Goal: Task Accomplishment & Management: Manage account settings

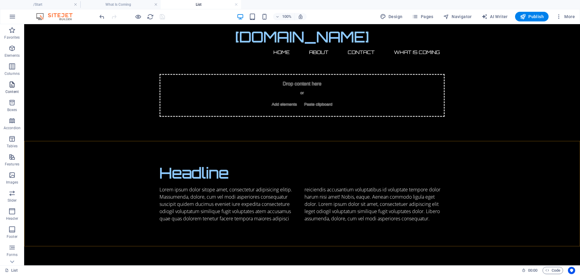
click at [12, 88] on icon "button" at bounding box center [11, 84] width 7 height 7
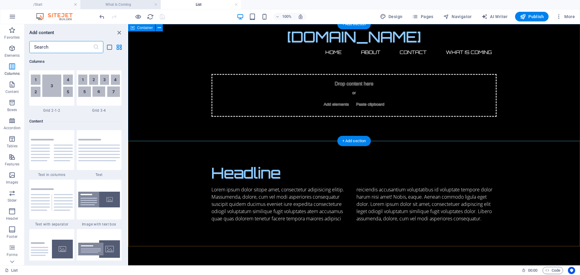
scroll to position [997, 0]
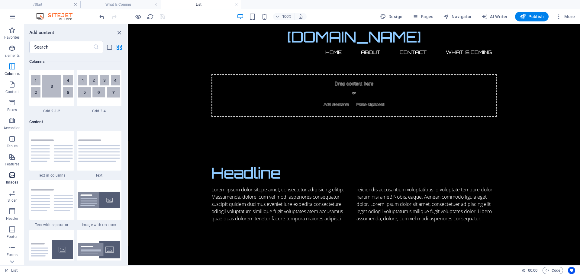
click at [10, 174] on icon "button" at bounding box center [11, 175] width 7 height 7
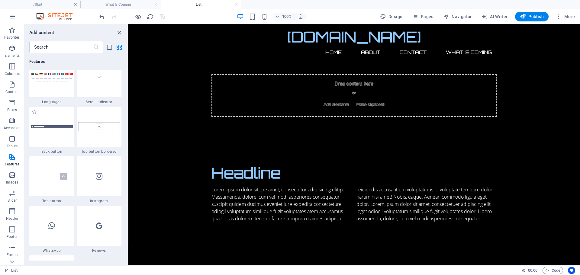
scroll to position [2792, 0]
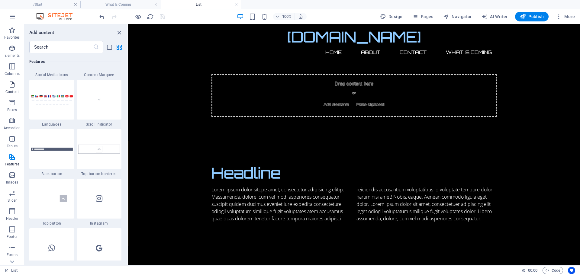
click at [11, 87] on icon "button" at bounding box center [11, 84] width 7 height 7
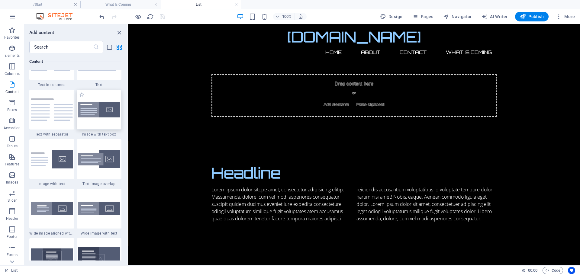
scroll to position [1118, 0]
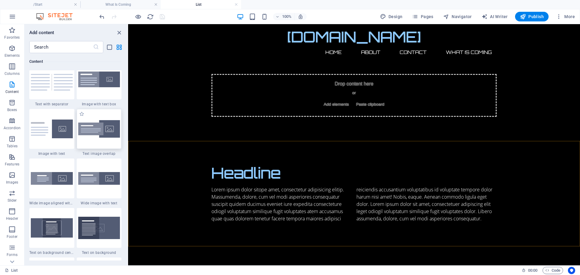
click at [101, 131] on img at bounding box center [99, 129] width 42 height 18
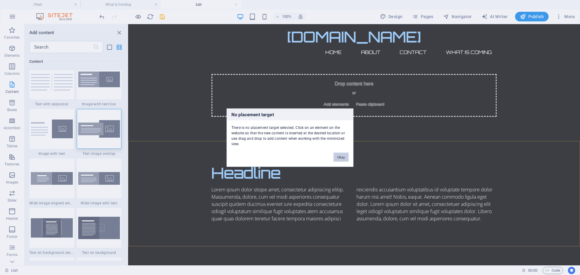
click at [339, 157] on button "Okay" at bounding box center [341, 157] width 15 height 9
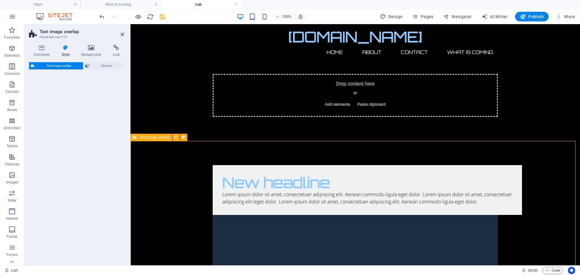
select select "rem"
select select "px"
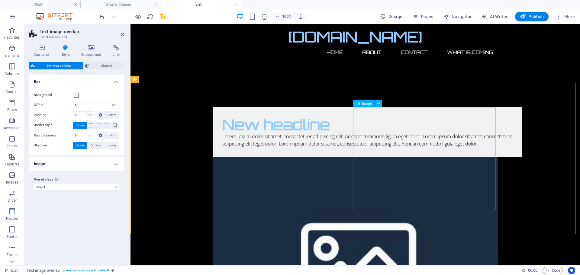
scroll to position [60, 0]
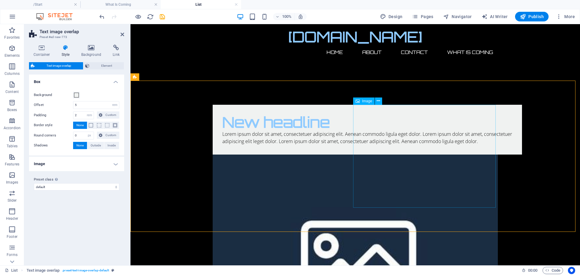
click at [419, 155] on figure at bounding box center [355, 258] width 285 height 206
click at [365, 103] on span "Image" at bounding box center [367, 101] width 10 height 4
click at [378, 101] on icon at bounding box center [378, 101] width 3 height 6
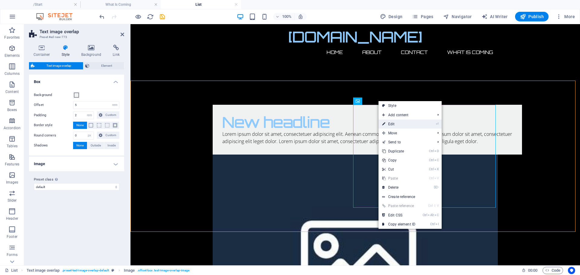
click at [394, 127] on link "⏎ Edit" at bounding box center [399, 124] width 40 height 9
select select "%"
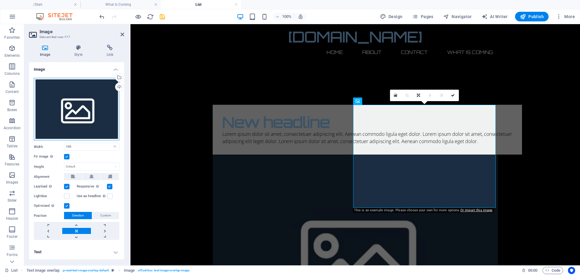
click at [87, 97] on div "Drag files here, click to choose files or select files from Files or our free s…" at bounding box center [77, 109] width 86 height 63
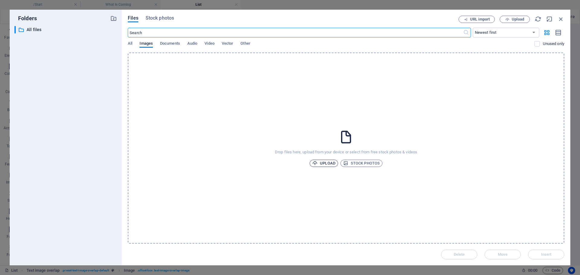
click at [321, 163] on span "Upload" at bounding box center [323, 163] width 23 height 7
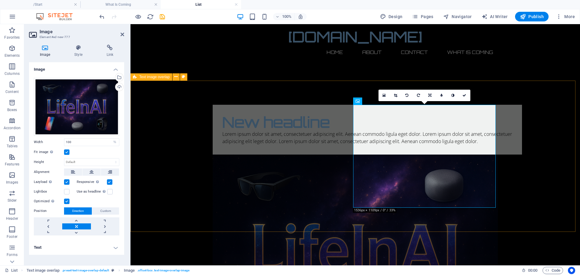
click at [166, 198] on div "New headline Lorem ipsum dolor sit amet, consectetuer adipiscing elit. Aenean c…" at bounding box center [356, 225] width 450 height 288
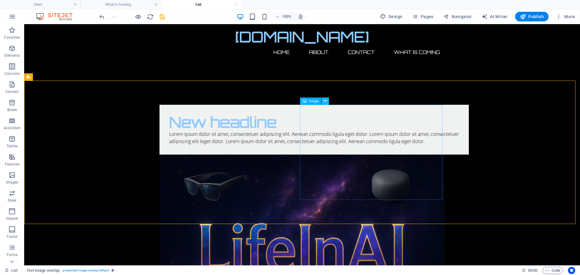
click at [327, 100] on icon at bounding box center [325, 101] width 3 height 6
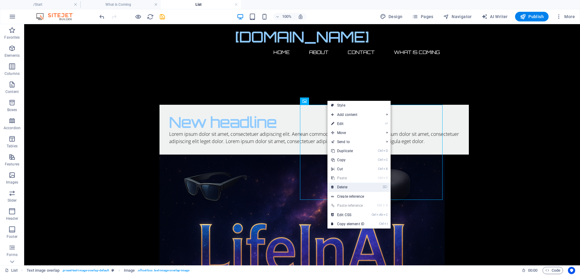
click at [346, 185] on link "⌦ Delete" at bounding box center [348, 187] width 40 height 9
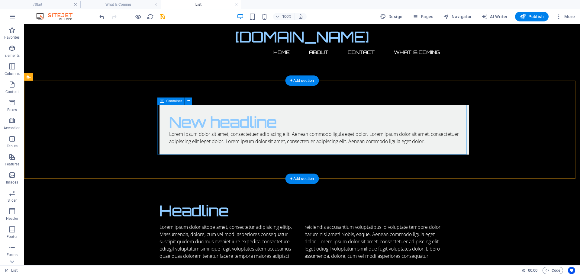
click at [438, 108] on div "New headline Lorem ipsum dolor sit amet, consectetuer adipiscing elit. Aenean c…" at bounding box center [314, 130] width 309 height 50
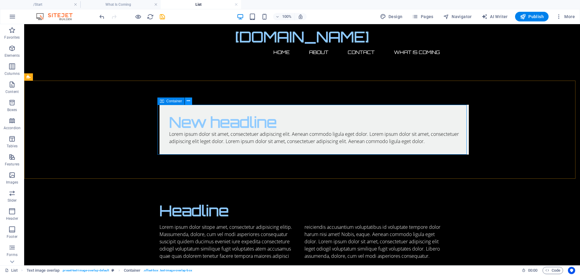
click at [189, 100] on icon at bounding box center [188, 101] width 3 height 6
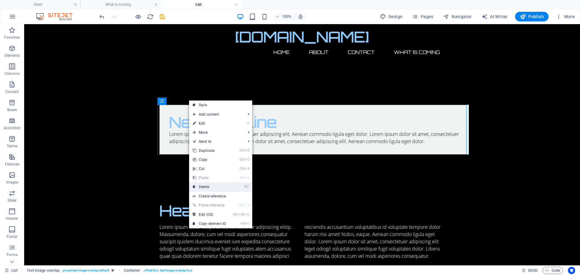
click at [206, 188] on link "⌦ Delete" at bounding box center [209, 186] width 40 height 9
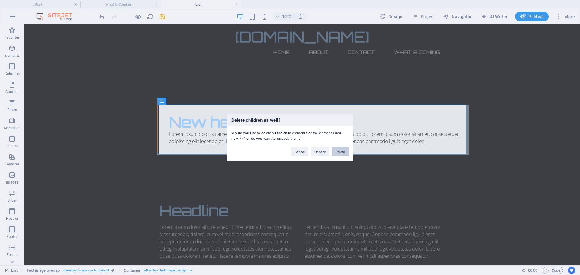
click at [338, 153] on button "Delete" at bounding box center [340, 151] width 17 height 9
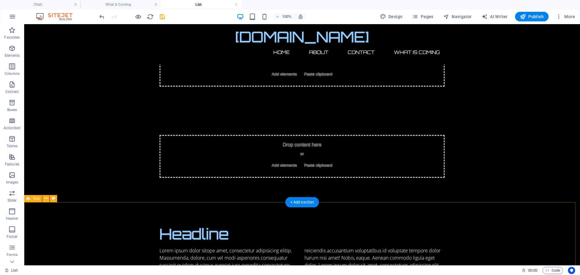
scroll to position [0, 0]
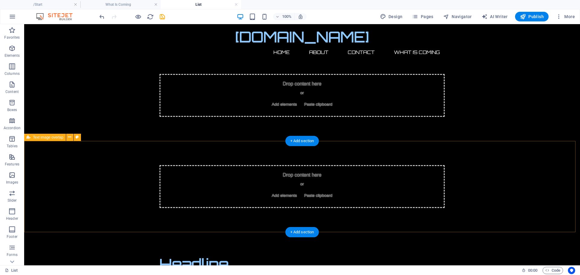
click at [472, 160] on div "Drop content here or Add elements Paste clipboard" at bounding box center [302, 186] width 556 height 91
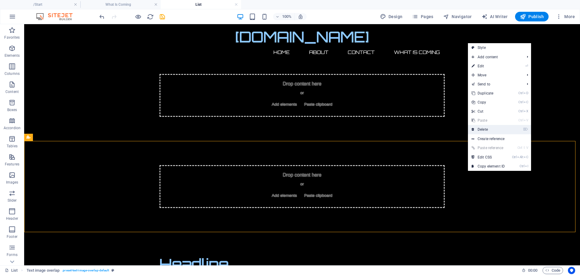
click at [482, 131] on link "⌦ Delete" at bounding box center [488, 129] width 40 height 9
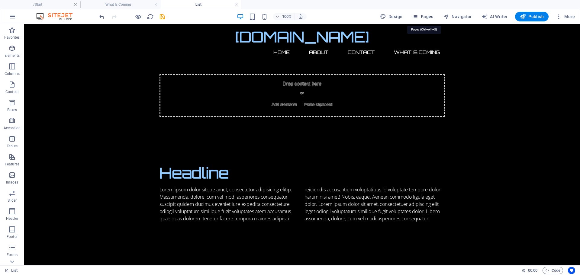
click at [425, 15] on span "Pages" at bounding box center [422, 17] width 21 height 6
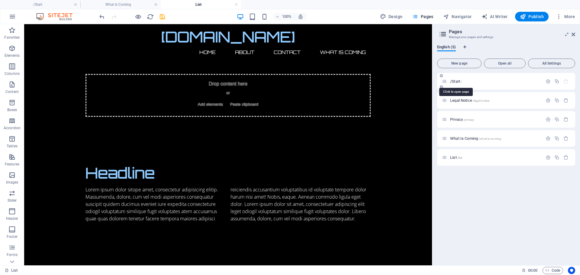
click at [455, 81] on span "/Start /" at bounding box center [456, 81] width 12 height 5
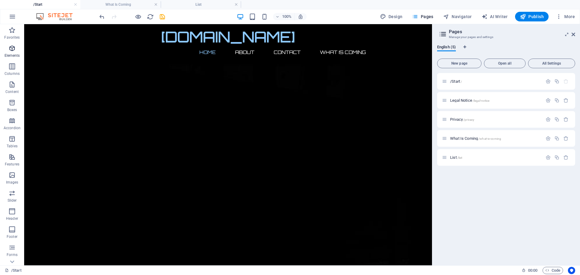
click at [12, 49] on icon "button" at bounding box center [11, 48] width 7 height 7
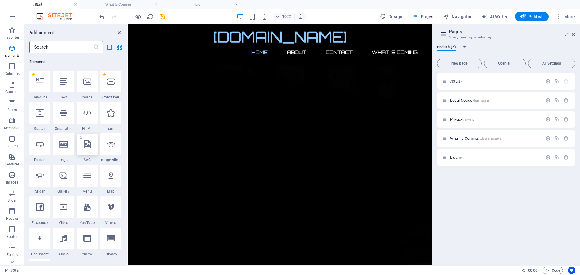
scroll to position [64, 0]
click at [39, 153] on div at bounding box center [39, 144] width 21 height 22
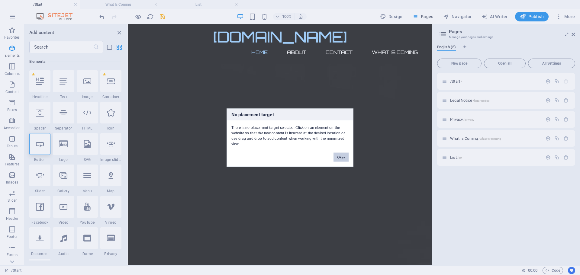
click at [341, 154] on button "Okay" at bounding box center [341, 157] width 15 height 9
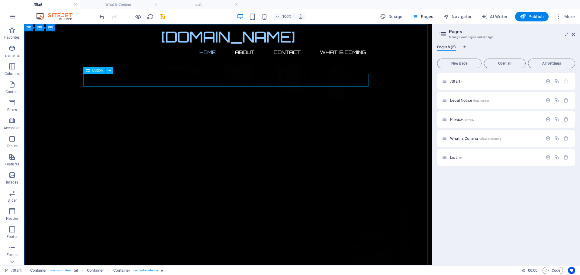
click at [97, 71] on span "Button" at bounding box center [97, 71] width 11 height 4
click at [109, 71] on icon at bounding box center [109, 70] width 3 height 6
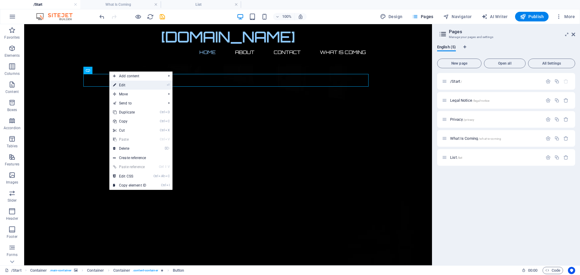
click at [125, 86] on link "⏎ Edit" at bounding box center [129, 85] width 40 height 9
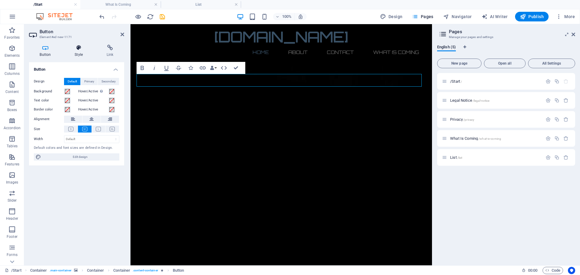
click at [81, 54] on h4 "Style" at bounding box center [80, 51] width 32 height 13
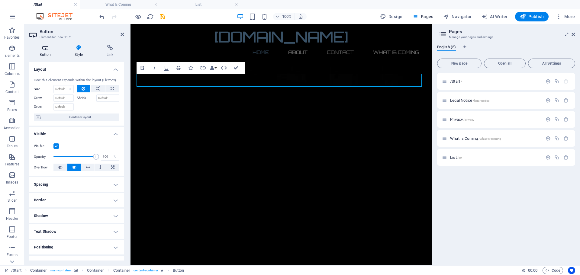
click at [46, 50] on icon at bounding box center [45, 48] width 33 height 6
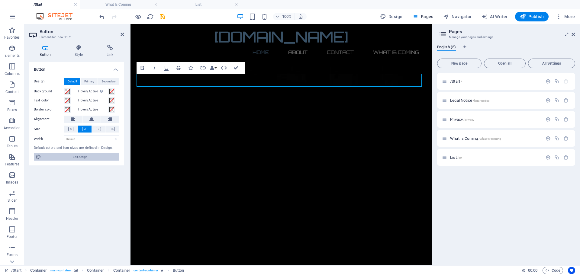
click at [73, 157] on span "Edit design" at bounding box center [80, 156] width 75 height 7
select select "px"
select select "300"
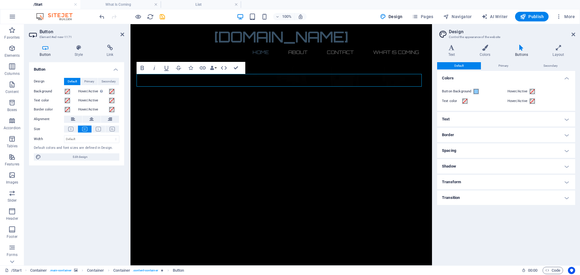
click at [459, 119] on h4 "Text" at bounding box center [506, 119] width 138 height 15
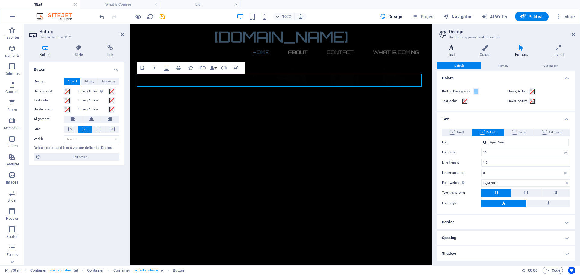
click at [453, 49] on icon at bounding box center [451, 48] width 29 height 6
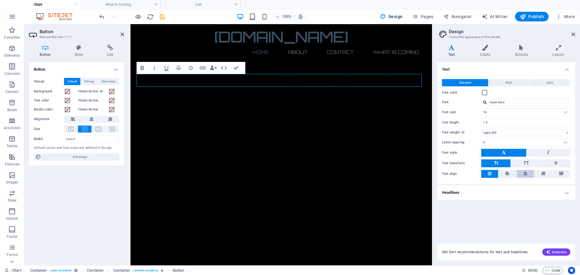
click at [526, 174] on icon at bounding box center [525, 173] width 4 height 7
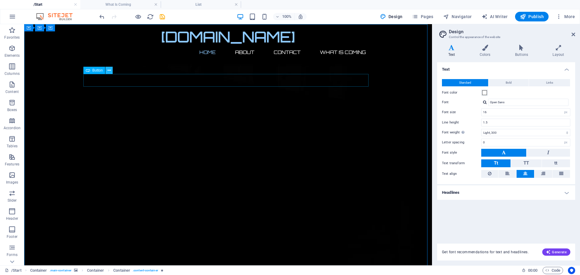
click at [110, 70] on icon at bounding box center [109, 70] width 3 height 6
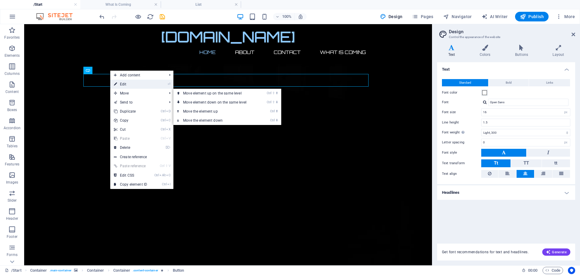
click at [126, 85] on link "⏎ Edit" at bounding box center [130, 84] width 40 height 9
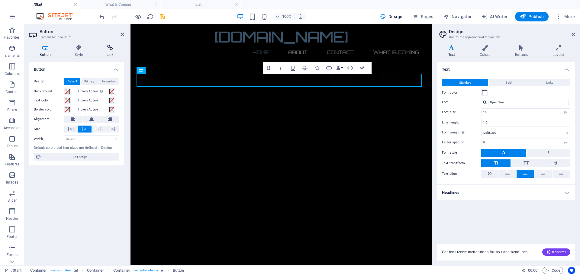
click at [110, 50] on icon at bounding box center [110, 48] width 28 height 6
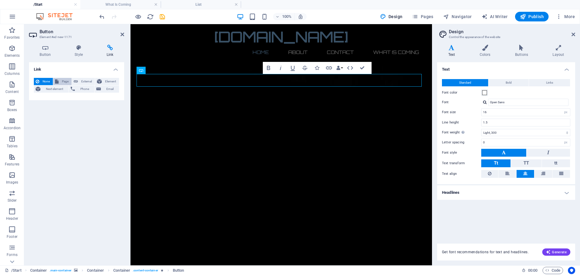
click at [61, 80] on span "Page" at bounding box center [64, 81] width 9 height 7
select select
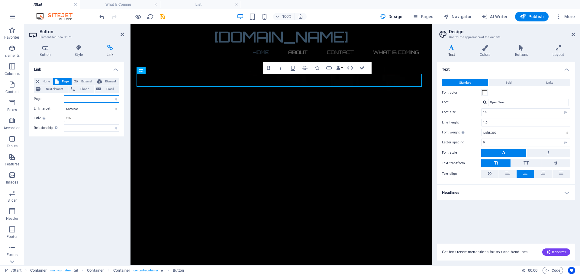
click at [93, 98] on select "/Start Legal Notice Privacy What Is Coming List" at bounding box center [91, 98] width 55 height 7
click at [69, 166] on div "Link None Page External Element Next element Phone Email Page /Start Legal Noti…" at bounding box center [76, 161] width 95 height 199
drag, startPoint x: 77, startPoint y: 97, endPoint x: 41, endPoint y: 172, distance: 83.3
click at [41, 173] on div "Link None Page External Element Next element Phone Email Page /Start Legal Noti…" at bounding box center [76, 161] width 95 height 199
click at [81, 108] on select "New tab Same tab Overlay" at bounding box center [91, 108] width 55 height 7
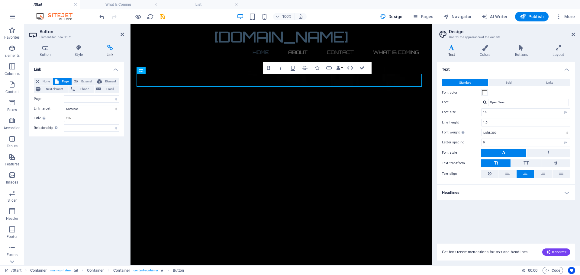
click at [81, 108] on select "New tab Same tab Overlay" at bounding box center [91, 108] width 55 height 7
click at [121, 33] on icon at bounding box center [123, 34] width 4 height 5
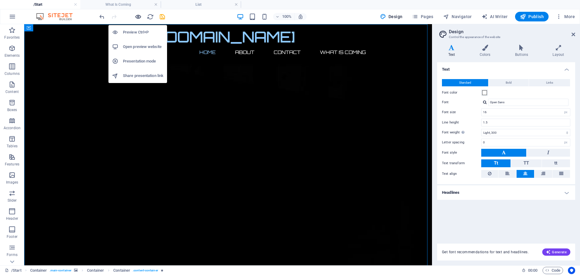
click at [136, 17] on icon "button" at bounding box center [138, 16] width 7 height 7
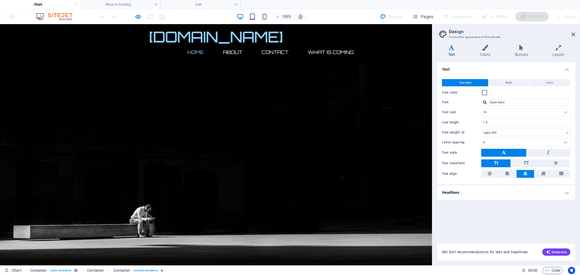
drag, startPoint x: 573, startPoint y: 34, endPoint x: 521, endPoint y: 25, distance: 53.1
click at [573, 34] on icon at bounding box center [574, 34] width 4 height 5
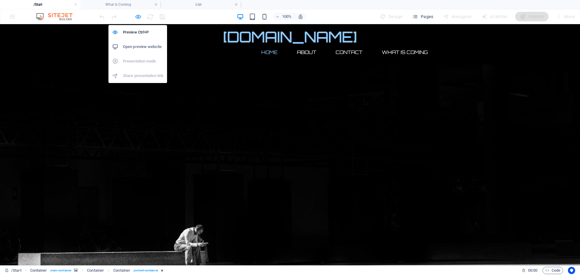
click at [138, 16] on icon "button" at bounding box center [138, 16] width 7 height 7
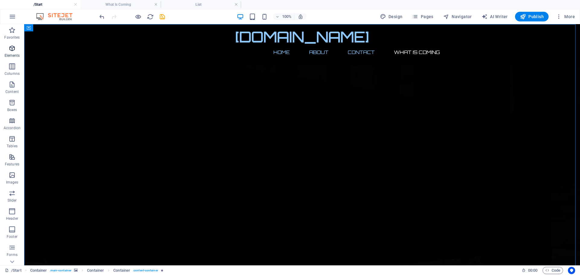
click at [14, 49] on icon "button" at bounding box center [11, 48] width 7 height 7
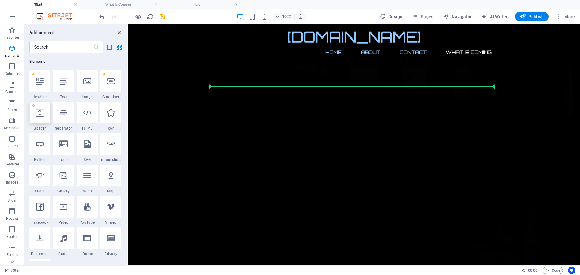
select select "px"
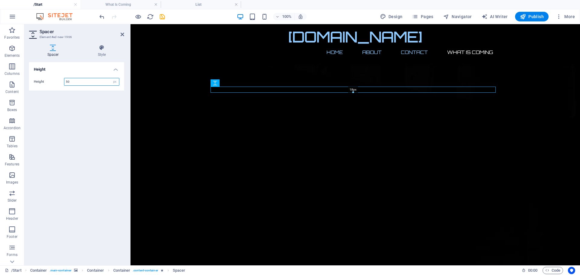
drag, startPoint x: 353, startPoint y: 102, endPoint x: 224, endPoint y: 66, distance: 134.5
click at [354, 90] on div "18px" at bounding box center [353, 90] width 285 height 6
type input "18"
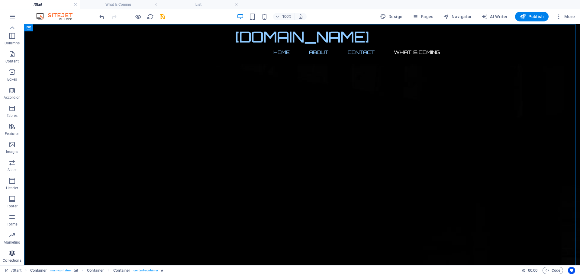
scroll to position [0, 0]
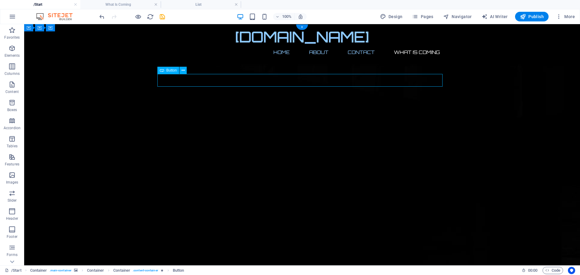
select select
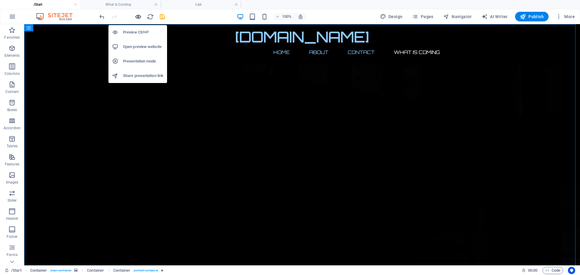
click at [137, 16] on icon "button" at bounding box center [138, 16] width 7 height 7
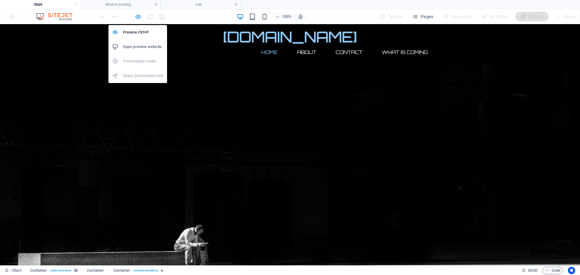
click at [139, 18] on icon "button" at bounding box center [138, 16] width 7 height 7
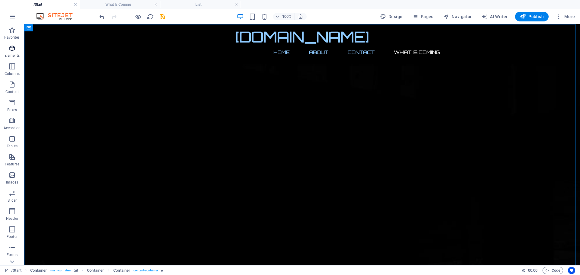
click at [12, 48] on icon "button" at bounding box center [11, 48] width 7 height 7
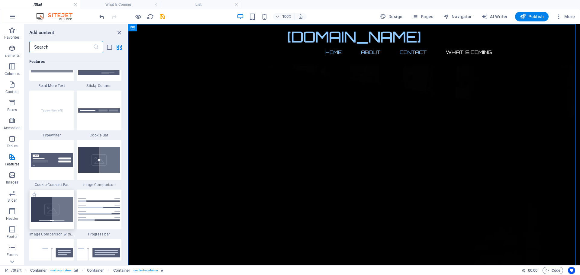
scroll to position [2391, 0]
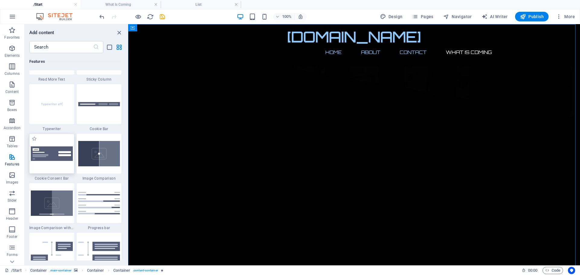
click at [48, 157] on img at bounding box center [52, 154] width 42 height 15
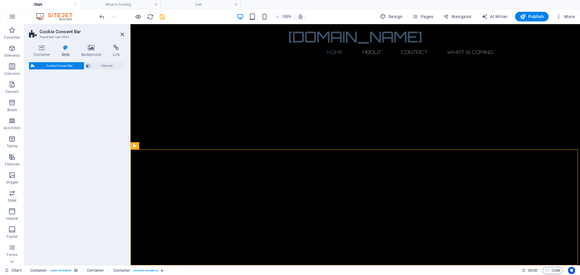
select select "rem"
select select "px"
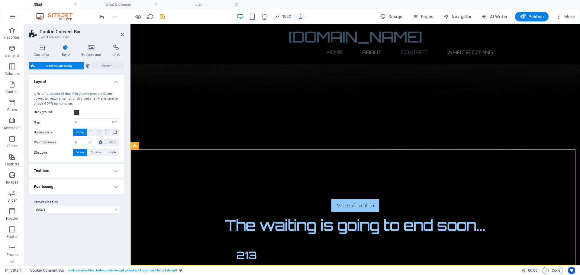
scroll to position [531, 0]
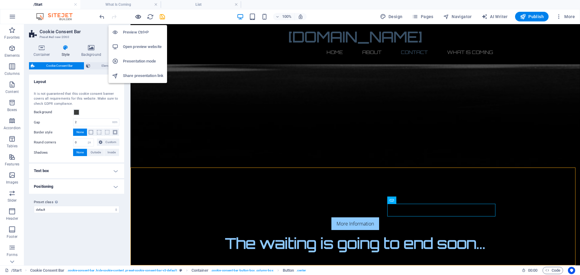
click at [139, 16] on icon "button" at bounding box center [138, 16] width 7 height 7
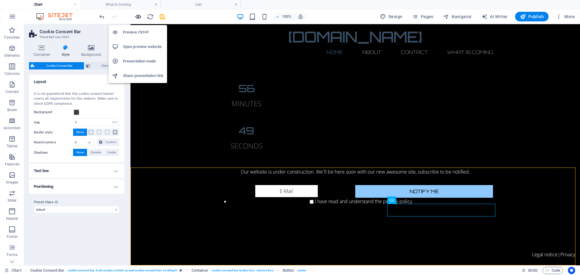
scroll to position [0, 0]
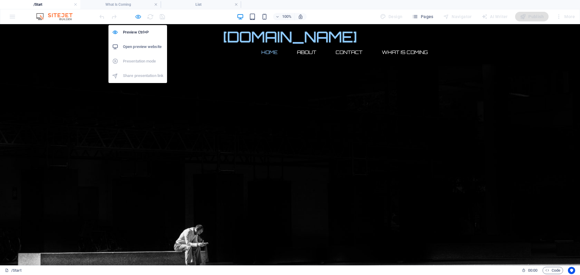
click at [137, 15] on icon "button" at bounding box center [138, 16] width 7 height 7
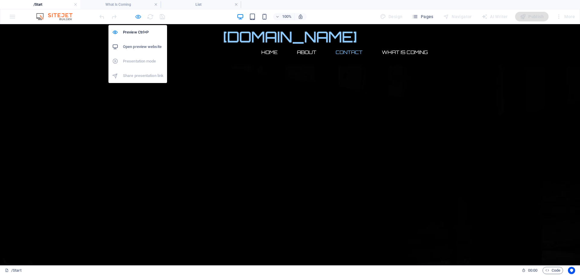
select select "rem"
select select "px"
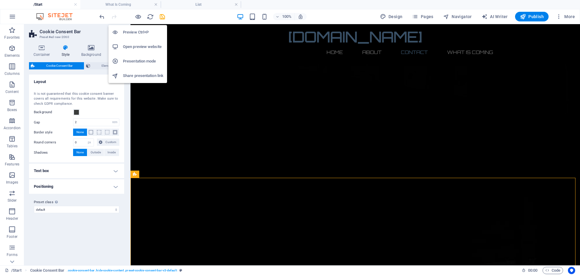
scroll to position [511, 0]
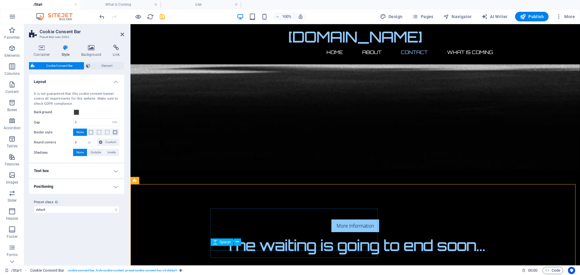
scroll to position [531, 0]
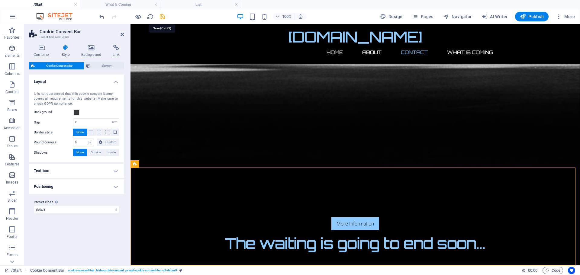
click at [161, 17] on icon "save" at bounding box center [162, 16] width 7 height 7
select select "rem"
select select "px"
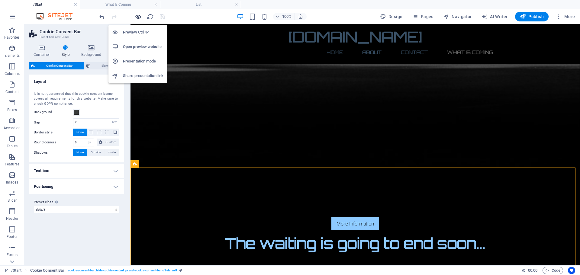
click at [135, 17] on icon "button" at bounding box center [138, 16] width 7 height 7
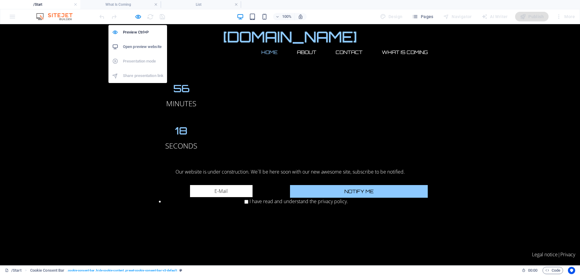
scroll to position [0, 0]
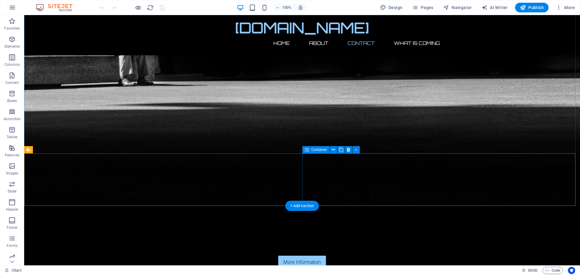
scroll to position [522, 0]
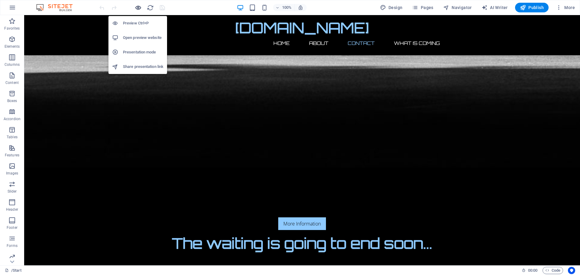
click at [138, 8] on icon "button" at bounding box center [138, 7] width 7 height 7
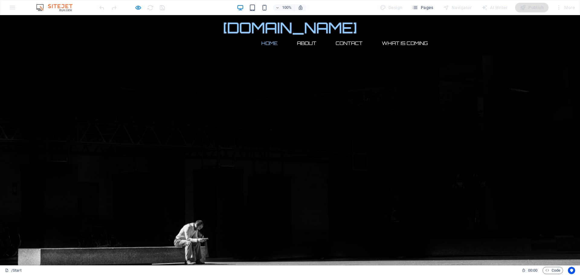
click input "I have read and understand the privacy policy."
checkbox input "false"
click input "Content 1"
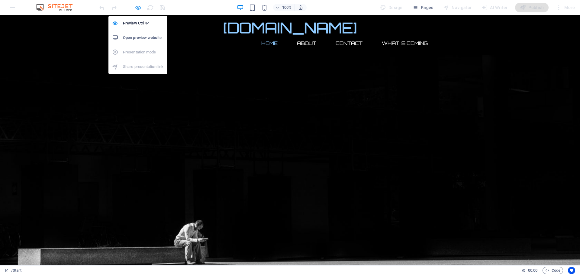
click at [139, 6] on icon "button" at bounding box center [138, 7] width 7 height 7
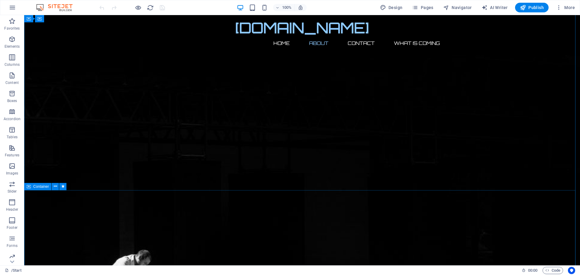
scroll to position [211, 0]
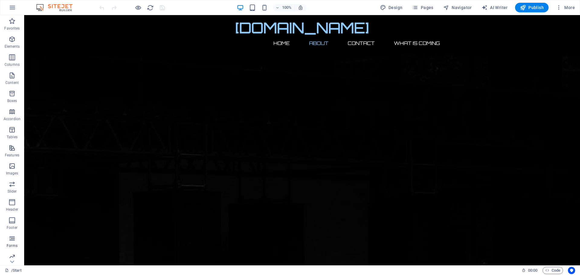
click at [11, 239] on icon "button" at bounding box center [11, 238] width 7 height 7
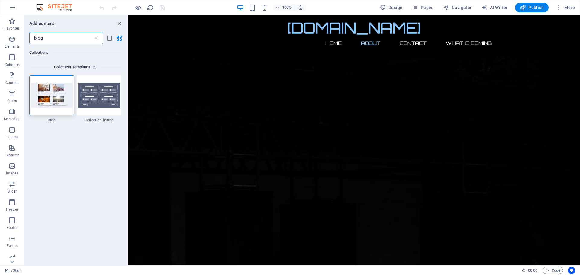
scroll to position [0, 0]
type input "blog"
click at [57, 95] on img at bounding box center [52, 95] width 42 height 24
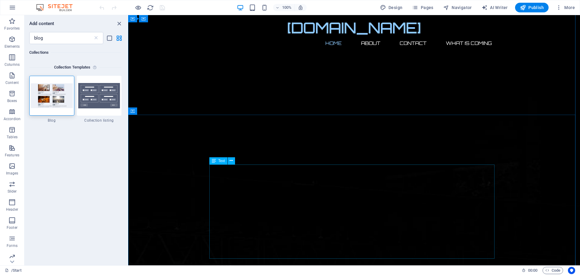
scroll to position [30, 0]
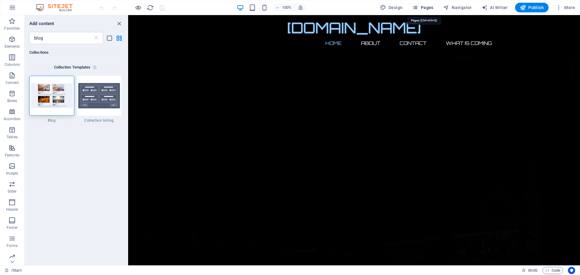
click at [418, 6] on icon "button" at bounding box center [415, 8] width 6 height 6
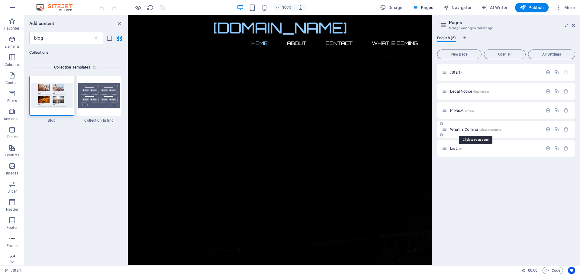
click at [464, 128] on span "What Is Coming /what-is-coming" at bounding box center [475, 129] width 51 height 5
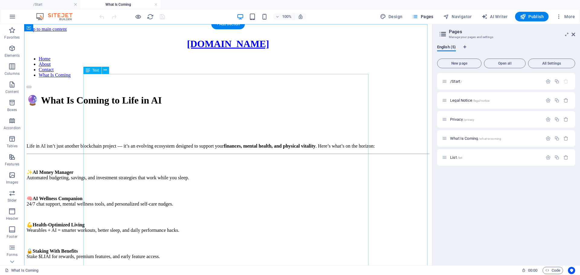
scroll to position [0, 0]
click at [12, 50] on icon "button" at bounding box center [11, 48] width 7 height 7
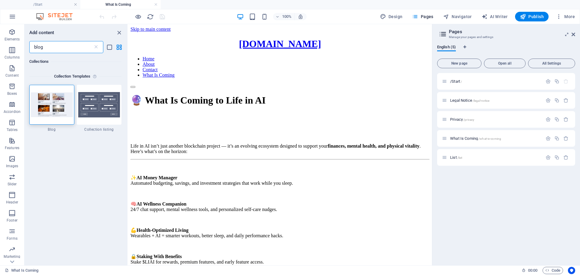
type input "blog"
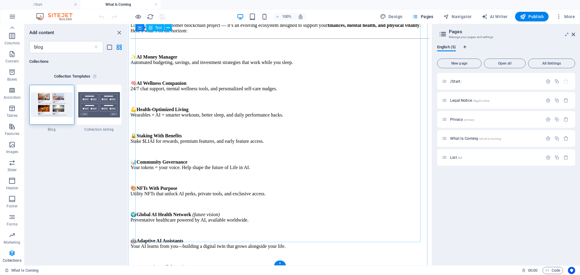
scroll to position [122, 0]
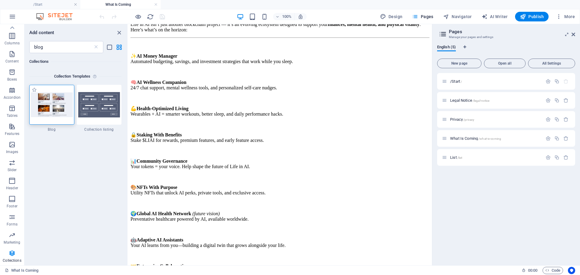
click at [35, 109] on img at bounding box center [52, 104] width 42 height 24
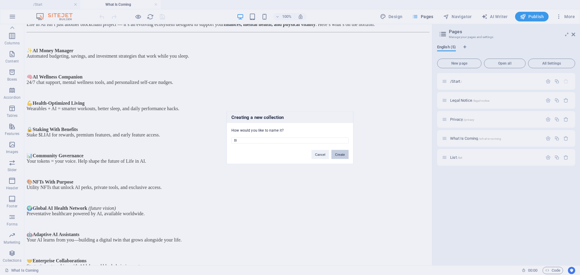
type input "B"
type input "Info"
click at [345, 153] on button "Create" at bounding box center [339, 154] width 17 height 9
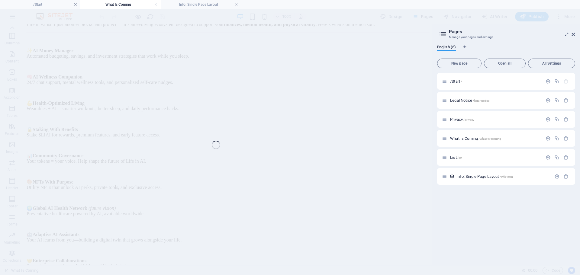
scroll to position [97, 0]
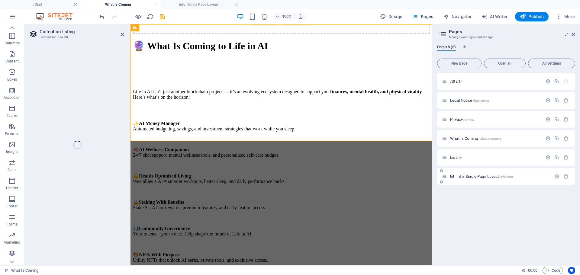
select select
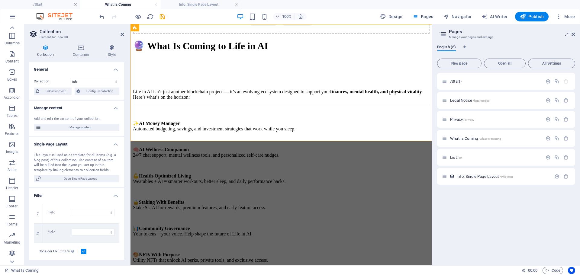
scroll to position [0, 0]
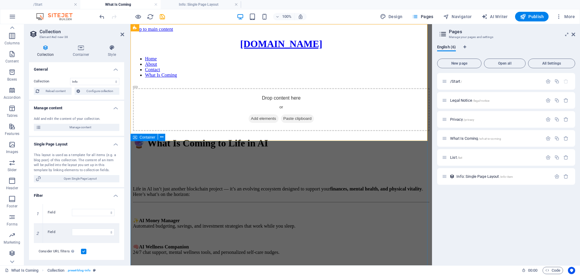
select select "columns.status"
select select "columns.publishing_date"
select select "past"
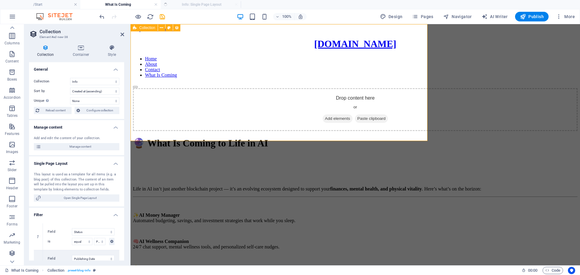
select select "columns.publishing_date_DESC"
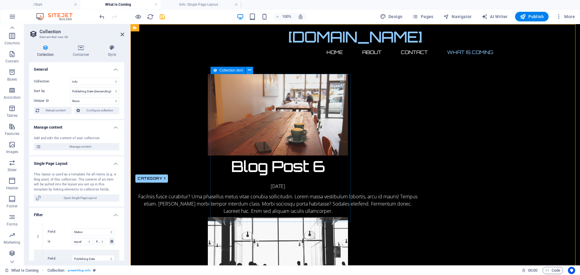
click at [250, 71] on icon at bounding box center [249, 70] width 3 height 6
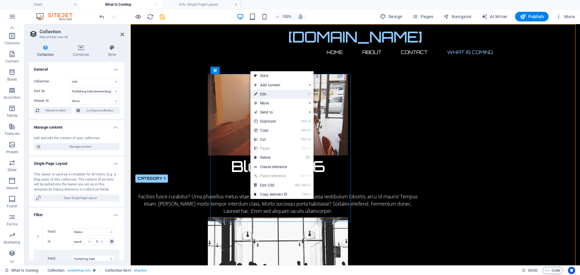
click at [265, 95] on link "⏎ Edit" at bounding box center [270, 94] width 40 height 9
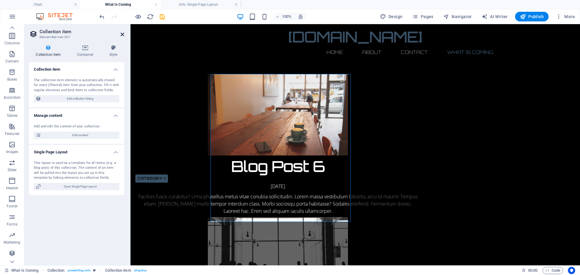
click at [122, 34] on icon at bounding box center [123, 34] width 4 height 5
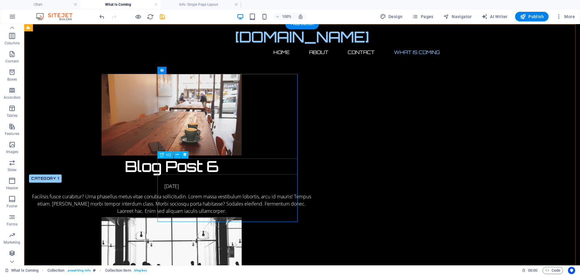
click at [254, 169] on div "Blog Post 6" at bounding box center [171, 167] width 285 height 16
click at [254, 166] on div "Blog Post 6" at bounding box center [171, 167] width 285 height 16
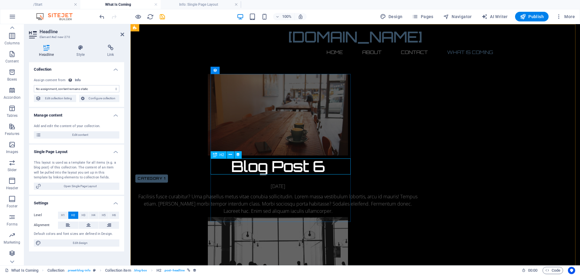
select select "name"
click at [294, 164] on div "Blog Post 6" at bounding box center [277, 167] width 285 height 16
click at [64, 133] on span "Edit content" at bounding box center [80, 134] width 75 height 7
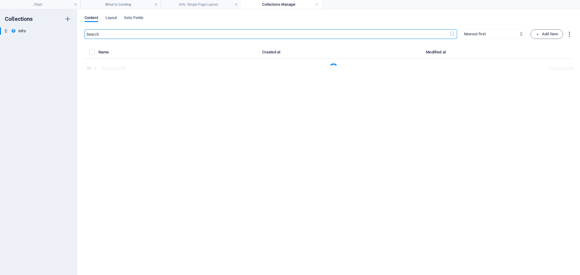
select select "Category 1"
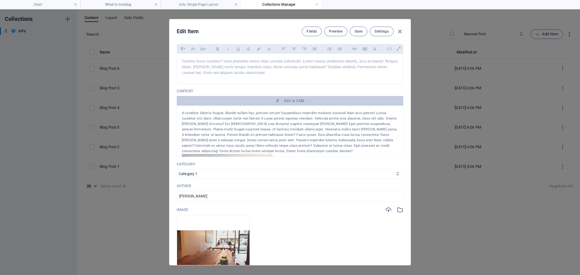
scroll to position [121, 0]
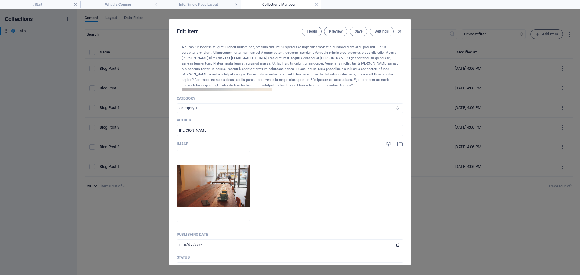
click at [208, 107] on select "Category 1 Category 2" at bounding box center [290, 108] width 227 height 10
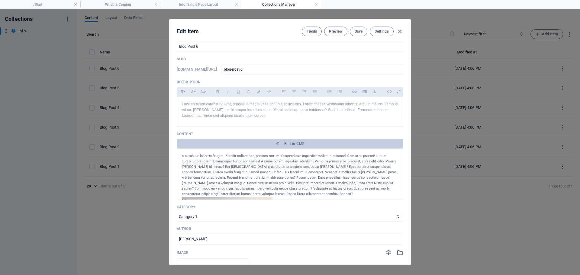
scroll to position [0, 0]
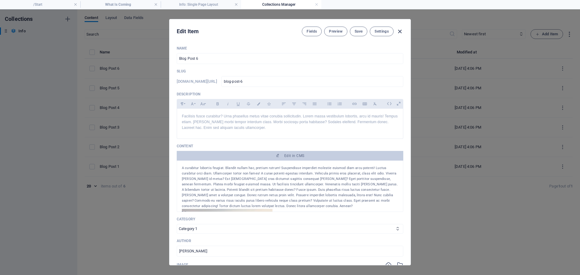
click at [400, 30] on icon "button" at bounding box center [399, 31] width 7 height 7
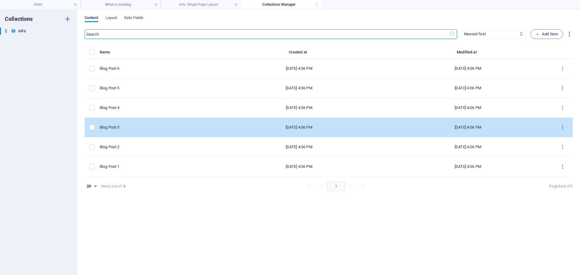
type input "[DATE]"
type input "blog-post-6"
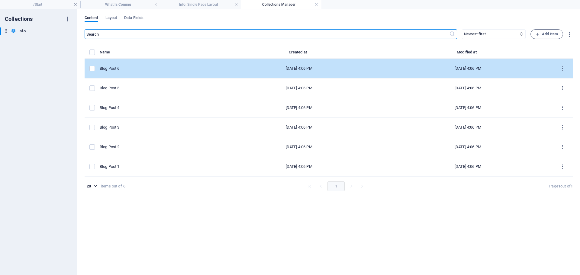
click at [134, 66] on td "Blog Post 6" at bounding box center [157, 69] width 115 height 20
select select "Category 1"
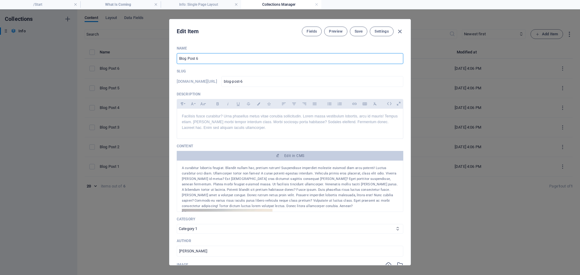
click at [202, 58] on input "Blog Post 6" at bounding box center [290, 58] width 227 height 11
click at [265, 81] on input "blog-post-6" at bounding box center [312, 81] width 182 height 11
click at [205, 57] on input "Blog Post 6" at bounding box center [290, 58] width 227 height 11
type input "Blog Po"
click at [197, 81] on h6 "[DOMAIN_NAME][URL]" at bounding box center [197, 81] width 40 height 7
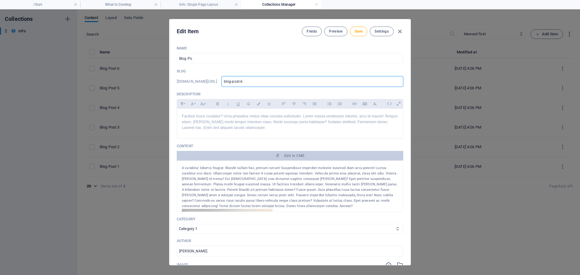
click at [258, 82] on input "blog-post-6" at bounding box center [312, 81] width 182 height 11
click at [333, 32] on span "Preview" at bounding box center [335, 31] width 13 height 5
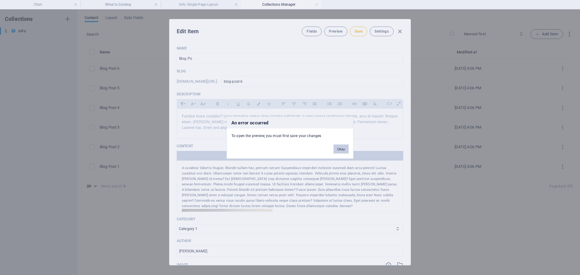
click at [338, 151] on button "Okay" at bounding box center [341, 148] width 15 height 9
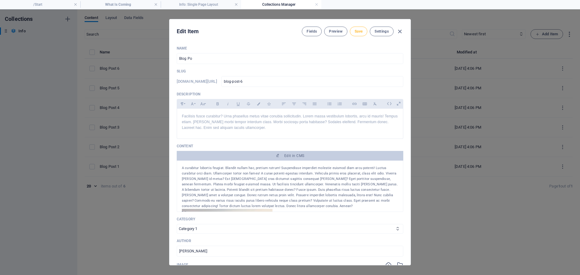
click at [356, 32] on span "Save" at bounding box center [359, 31] width 8 height 5
click at [337, 31] on span "Preview" at bounding box center [335, 31] width 13 height 5
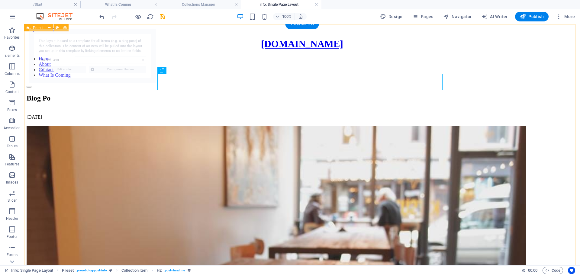
select select "68b627015ef41dfbf708aabf"
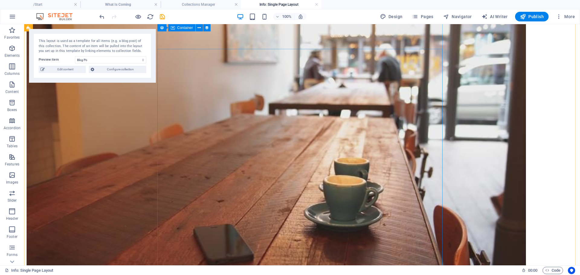
scroll to position [144, 0]
click at [53, 67] on span "Edit content" at bounding box center [65, 69] width 37 height 7
type input "[DATE]"
type input "blog-post-6"
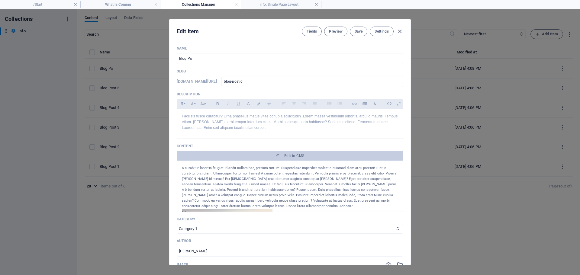
scroll to position [0, 0]
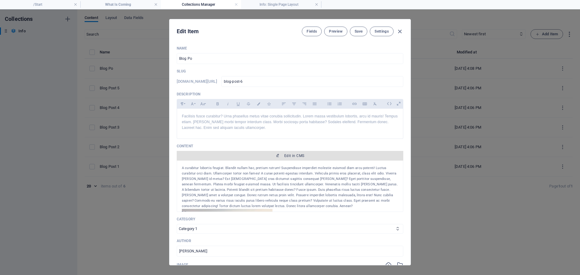
click at [294, 154] on span "Edit in CMS" at bounding box center [294, 155] width 20 height 5
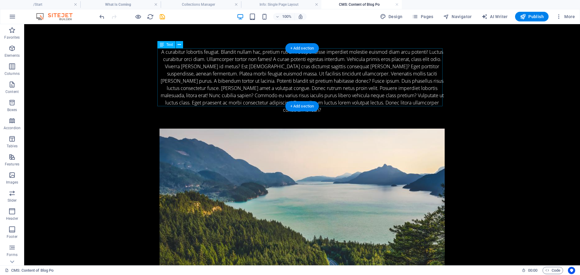
click at [277, 63] on div "A curabitur lobortis feugiat. Blandit nullam hac, pretium rutrum! Suspendisse i…" at bounding box center [302, 80] width 285 height 65
click at [278, 63] on div "A curabitur lobortis feugiat. Blandit nullam hac, pretium rutrum! Suspendisse i…" at bounding box center [302, 80] width 285 height 65
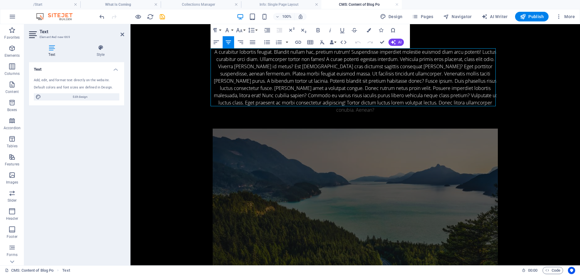
click at [275, 66] on div "A curabitur lobortis feugiat. Blandit nullam hac, pretium rutrum! Suspendisse i…" at bounding box center [355, 80] width 285 height 65
click at [287, 66] on div "A curabitur lobortis feugiat. Blandit nullam hac, pretium rutrum! Suspendisse i…" at bounding box center [355, 80] width 285 height 65
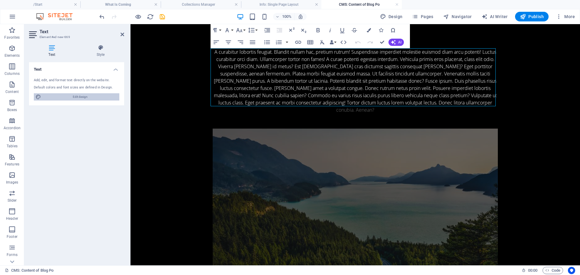
click at [75, 97] on span "Edit design" at bounding box center [80, 96] width 75 height 7
select select "px"
select select "300"
select select "px"
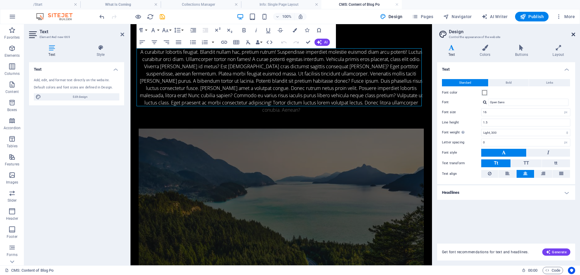
click at [574, 36] on icon at bounding box center [574, 34] width 4 height 5
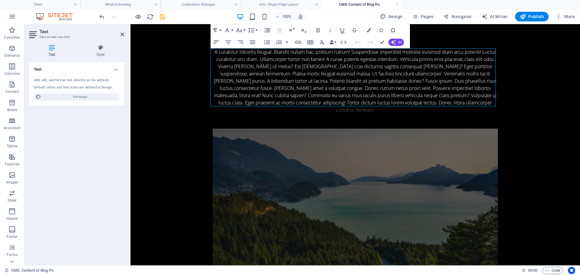
drag, startPoint x: 428, startPoint y: 40, endPoint x: 236, endPoint y: 51, distance: 192.8
click at [52, 48] on icon at bounding box center [52, 48] width 46 height 6
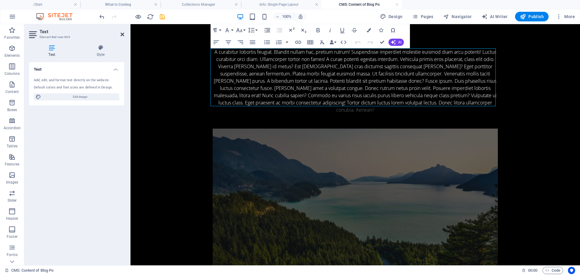
click at [122, 34] on icon at bounding box center [123, 34] width 4 height 5
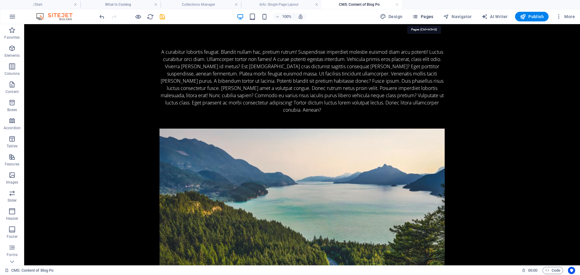
click at [418, 16] on icon "button" at bounding box center [415, 17] width 6 height 6
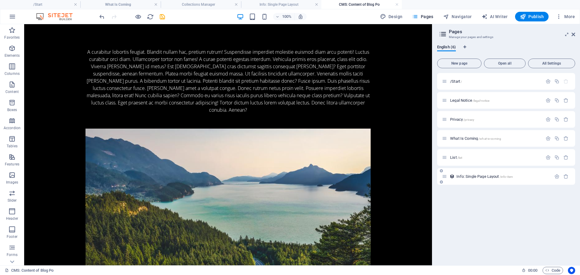
click at [473, 175] on span "Info: Single Page Layout /info-item" at bounding box center [485, 176] width 57 height 5
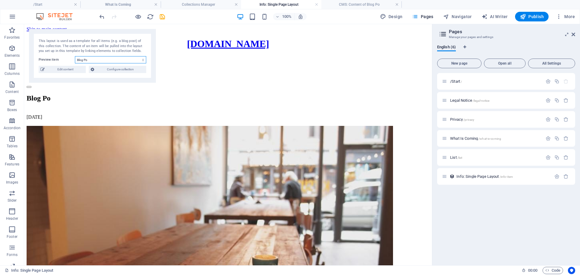
click at [102, 59] on select "Blog Po Blog Post 5 Blog Post 4 Blog Post 3 Blog Post 2 Blog Post 1" at bounding box center [110, 59] width 71 height 7
click at [101, 59] on select "Blog Po Blog Post 5 Blog Post 4 Blog Post 3 Blog Post 2 Blog Post 1" at bounding box center [110, 59] width 71 height 7
drag, startPoint x: 61, startPoint y: 71, endPoint x: 69, endPoint y: 70, distance: 7.6
click at [61, 71] on span "Edit content" at bounding box center [65, 69] width 37 height 7
type input "[DATE]"
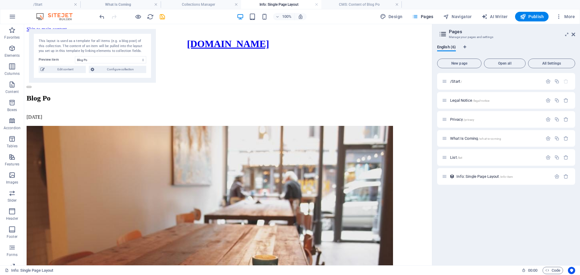
type input "blog-post-6"
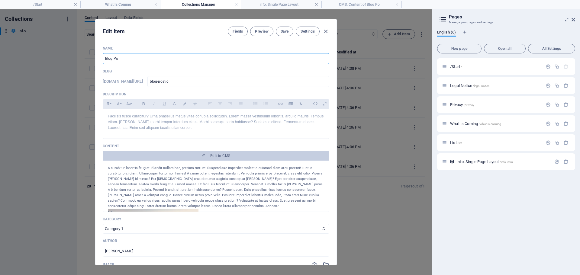
click at [142, 57] on input "Blog Po" at bounding box center [216, 58] width 227 height 11
click at [128, 59] on input "Blog Po" at bounding box center [216, 58] width 227 height 11
click at [472, 163] on span "Info: Single Page Layout /info-item" at bounding box center [485, 162] width 57 height 5
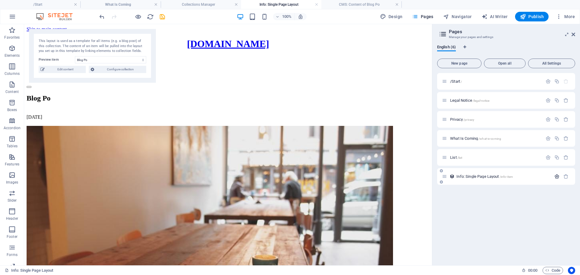
click at [557, 176] on icon "button" at bounding box center [556, 176] width 5 height 5
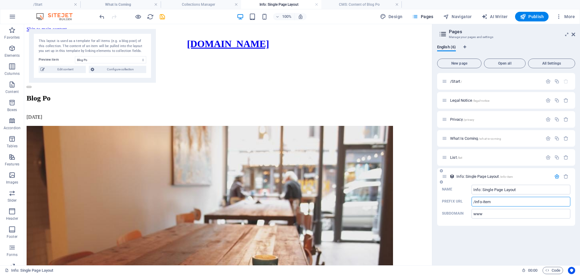
click at [493, 205] on input "/info-item" at bounding box center [521, 202] width 99 height 10
click at [489, 241] on div "/Start / Legal Notice /legal-notice Privacy /privacy What Is Coming /what-is-co…" at bounding box center [506, 167] width 138 height 188
click at [112, 68] on span "Configure collection" at bounding box center [120, 69] width 48 height 7
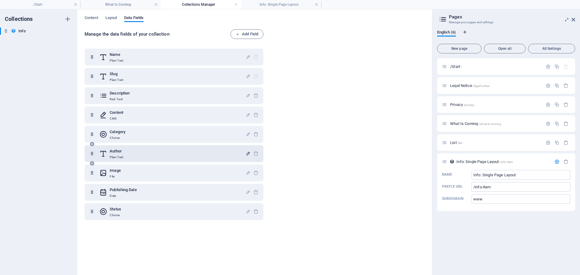
click at [246, 153] on icon "button" at bounding box center [248, 153] width 5 height 5
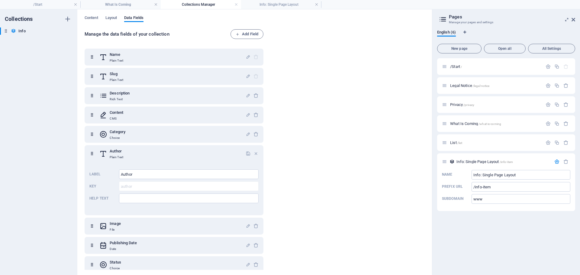
click at [320, 53] on div "Manage the data fields of your collection Add Field Name Plain Text Slug Plain …" at bounding box center [255, 150] width 340 height 242
click at [89, 17] on span "Content" at bounding box center [92, 18] width 14 height 8
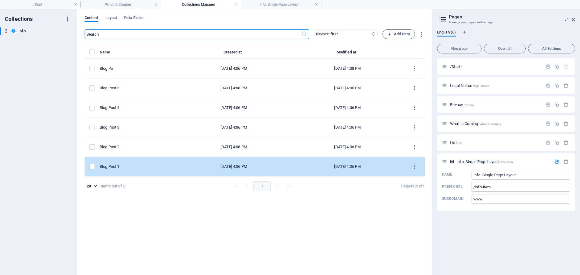
click at [130, 165] on div "Blog Post 1" at bounding box center [136, 166] width 73 height 5
select select "Category 2"
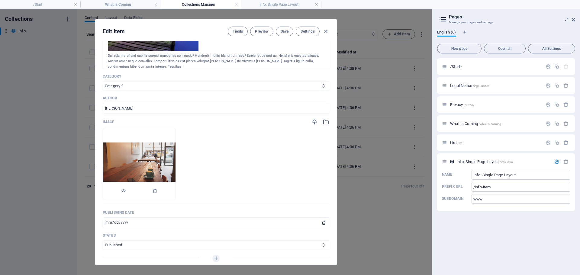
scroll to position [151, 0]
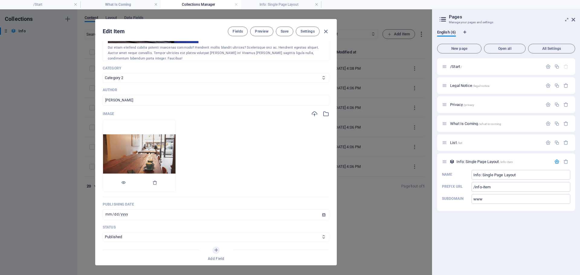
click at [150, 143] on img at bounding box center [139, 155] width 73 height 43
click at [150, 144] on img at bounding box center [139, 155] width 73 height 43
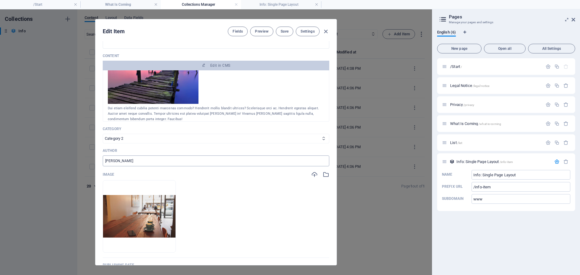
scroll to position [91, 0]
click at [129, 139] on select "Category 1 Category 2" at bounding box center [216, 139] width 227 height 10
click at [130, 139] on select "Category 1 Category 2" at bounding box center [216, 139] width 227 height 10
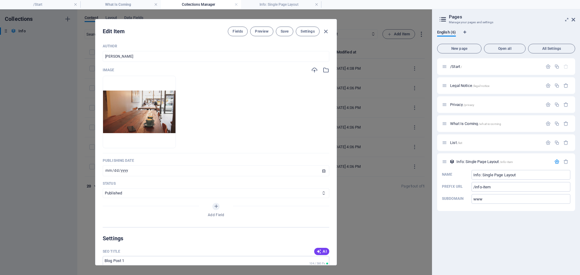
scroll to position [44, 0]
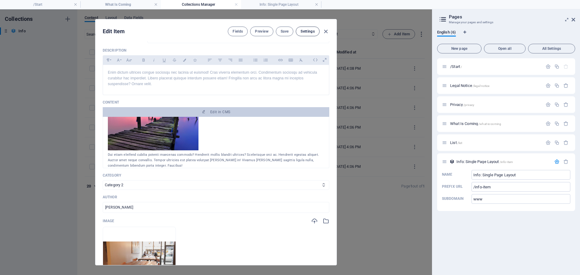
click at [307, 32] on span "Settings" at bounding box center [308, 31] width 14 height 5
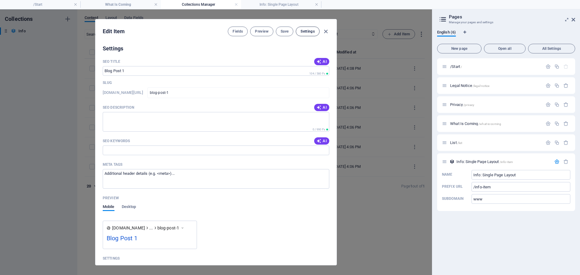
scroll to position [389, 0]
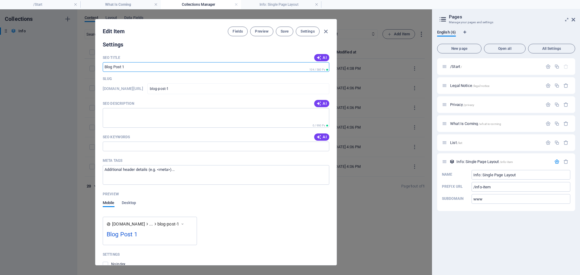
click at [131, 68] on input "SEO Title" at bounding box center [216, 67] width 227 height 10
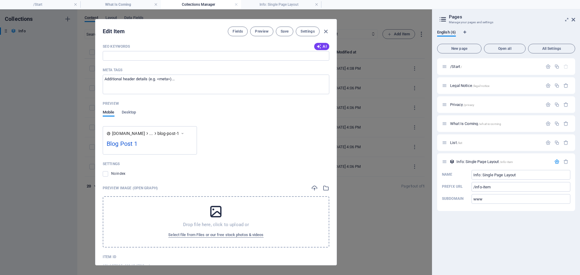
scroll to position [497, 0]
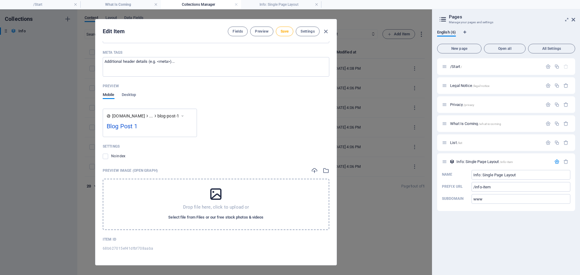
click at [205, 215] on span "Select file from Files or our free stock photos & videos" at bounding box center [215, 217] width 95 height 7
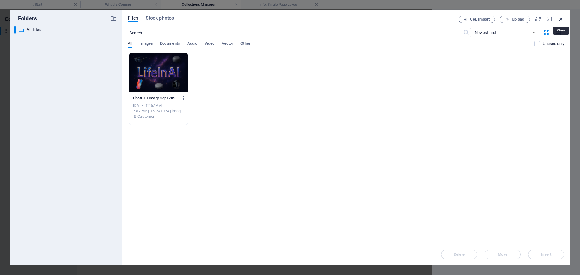
click at [560, 20] on icon "button" at bounding box center [561, 19] width 7 height 7
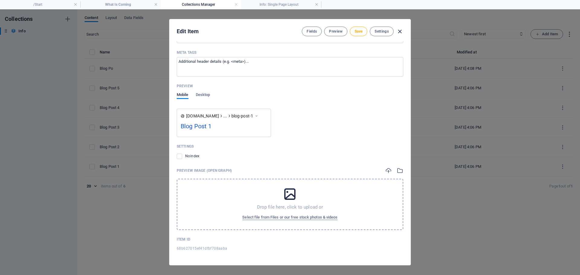
click at [398, 31] on icon "button" at bounding box center [399, 31] width 7 height 7
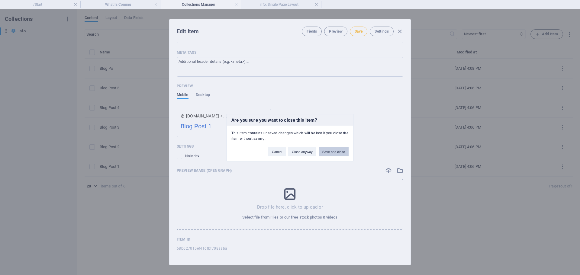
click at [331, 152] on button "Save and close" at bounding box center [334, 151] width 30 height 9
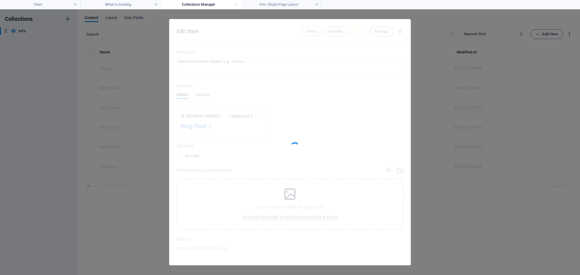
type input "[DATE]"
type input "blog-post-1"
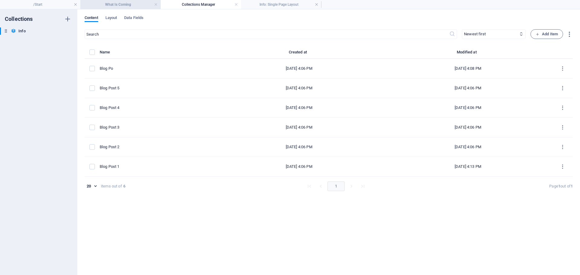
click at [158, 3] on h4 "What Is Coming" at bounding box center [120, 4] width 80 height 7
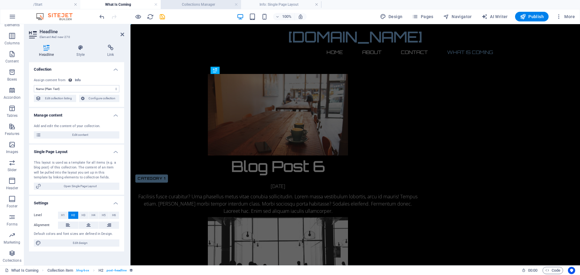
click at [201, 5] on h4 "Collections Manager" at bounding box center [201, 4] width 80 height 7
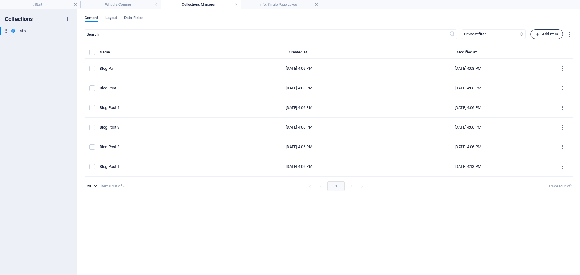
click at [541, 35] on span "Add Item" at bounding box center [547, 34] width 22 height 7
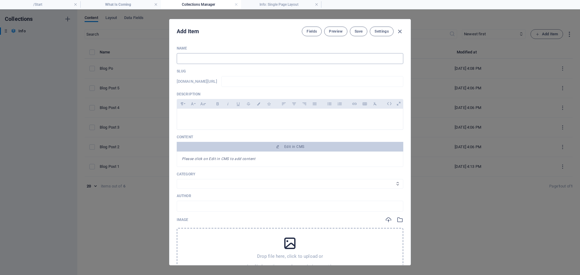
click at [197, 56] on input "text" at bounding box center [290, 58] width 227 height 11
click at [400, 29] on icon "button" at bounding box center [399, 31] width 7 height 7
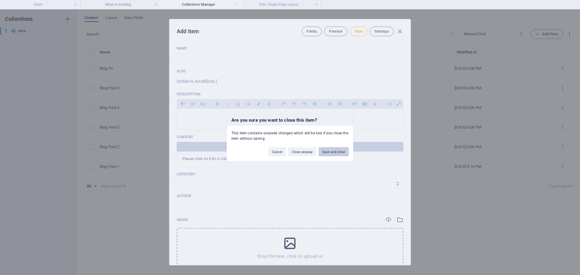
click at [328, 150] on button "Save and close" at bounding box center [334, 151] width 30 height 9
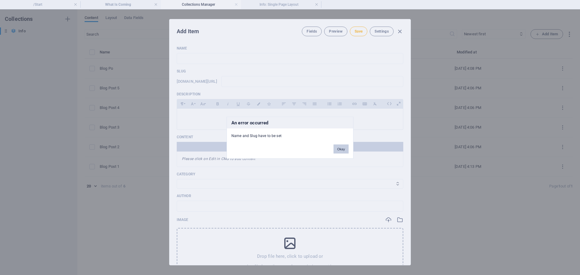
click at [345, 145] on button "Okay" at bounding box center [341, 148] width 15 height 9
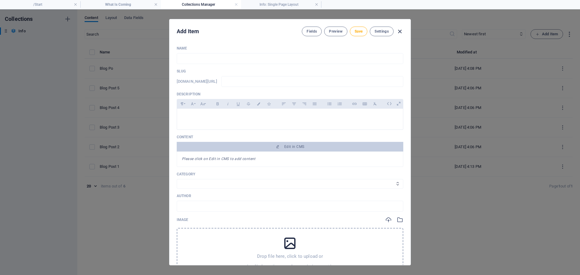
click at [398, 31] on icon "button" at bounding box center [399, 31] width 7 height 7
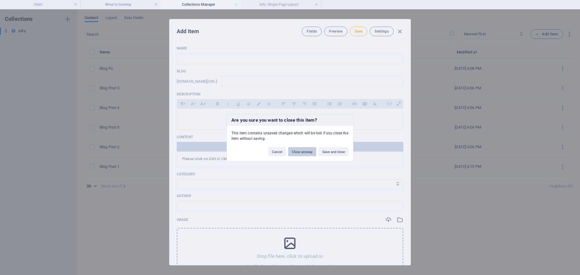
click at [302, 153] on button "Close anyway" at bounding box center [302, 151] width 28 height 9
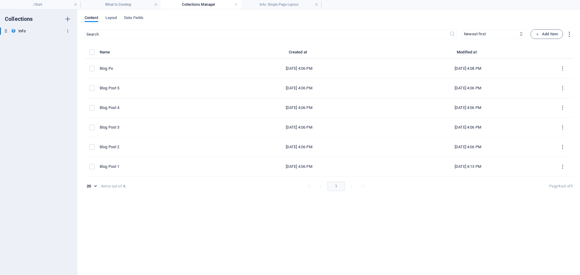
click at [66, 31] on icon "button" at bounding box center [68, 31] width 4 height 4
click at [19, 66] on div at bounding box center [290, 137] width 580 height 275
click at [95, 185] on body "[DOMAIN_NAME] /Start What Is Coming Collections Manager Info: Single Page Layou…" at bounding box center [290, 137] width 580 height 275
click at [95, 185] on div at bounding box center [290, 137] width 580 height 275
click at [67, 19] on icon "button" at bounding box center [67, 18] width 7 height 7
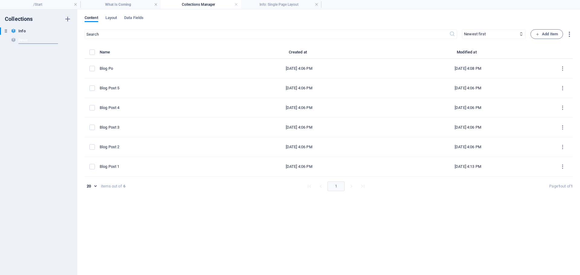
type input "Device"
click at [36, 49] on div "Collections Info Info Device New Collection" at bounding box center [38, 142] width 77 height 266
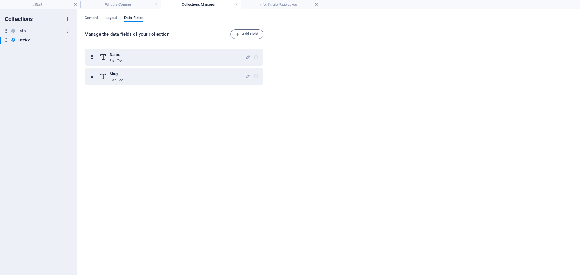
click at [22, 34] on h6 "Info" at bounding box center [21, 30] width 7 height 7
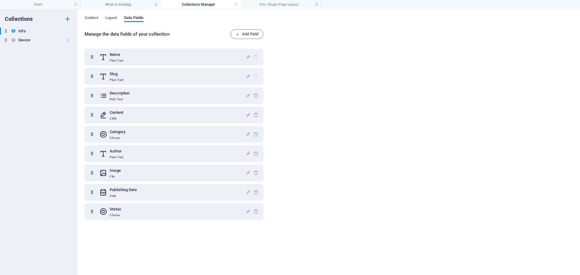
click at [24, 43] on h6 "Device" at bounding box center [24, 40] width 12 height 7
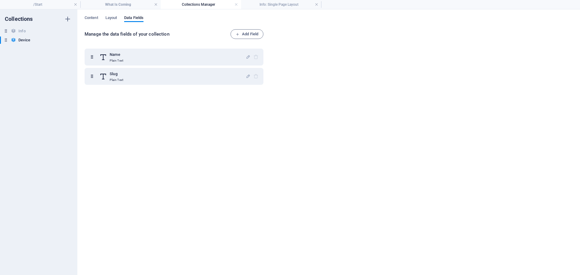
click at [22, 35] on div "Info Info [PERSON_NAME]" at bounding box center [35, 35] width 71 height 16
click at [23, 38] on h6 "Device" at bounding box center [24, 40] width 12 height 7
click at [23, 38] on input "Device" at bounding box center [40, 40] width 45 height 7
click at [31, 64] on div "Collections Info Info [PERSON_NAME]" at bounding box center [38, 142] width 77 height 266
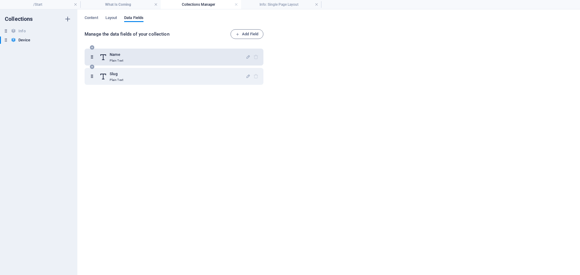
click at [129, 58] on div "Name Plain Text" at bounding box center [172, 57] width 146 height 12
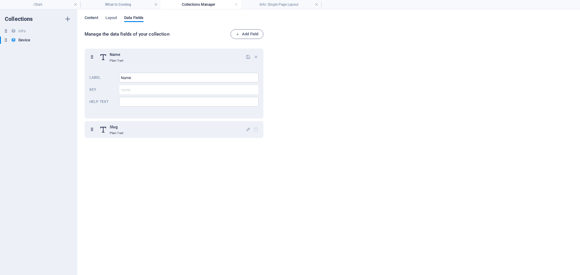
click at [93, 16] on span "Content" at bounding box center [92, 18] width 14 height 8
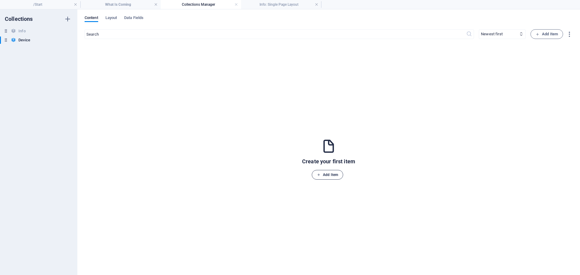
click at [326, 172] on span "Add Item" at bounding box center [327, 174] width 21 height 7
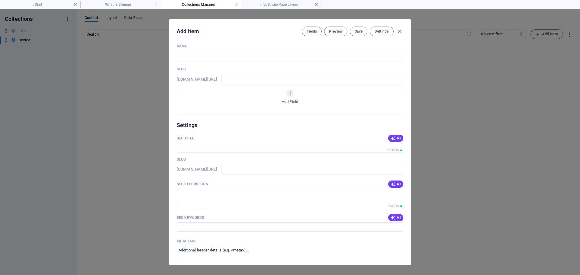
scroll to position [0, 0]
drag, startPoint x: 137, startPoint y: 88, endPoint x: 137, endPoint y: 84, distance: 3.9
click at [137, 87] on div "Add Item Fields Preview Save Settings Name ​ Slug [DOMAIN_NAME][URL] ​ Add Fiel…" at bounding box center [290, 142] width 580 height 266
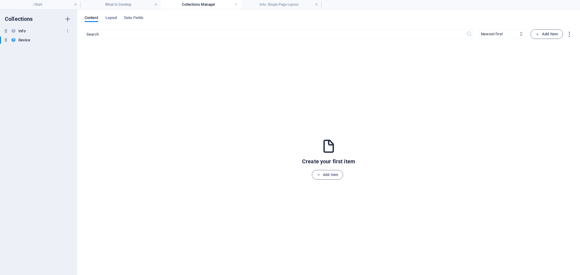
click at [25, 30] on h6 "Info" at bounding box center [21, 30] width 7 height 7
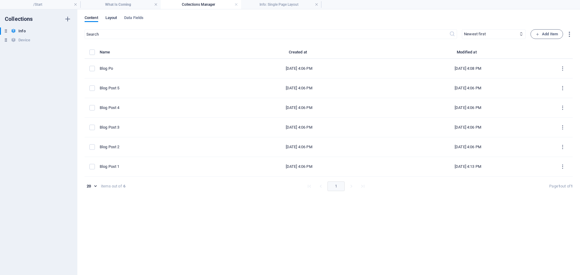
click at [110, 18] on span "Layout" at bounding box center [111, 18] width 12 height 8
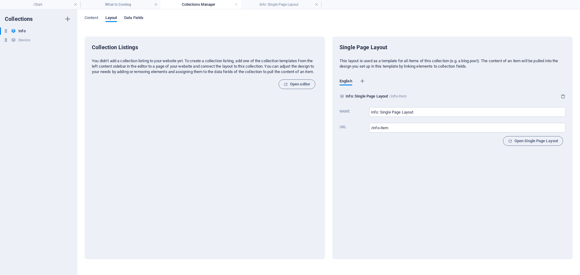
click at [131, 16] on span "Data Fields" at bounding box center [133, 18] width 19 height 8
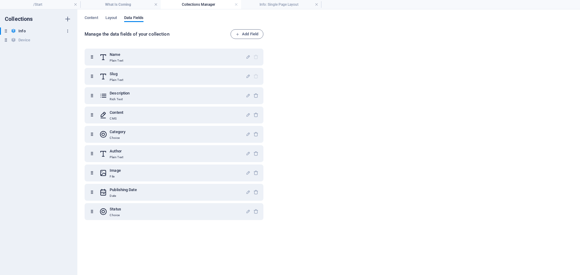
click at [69, 32] on icon "button" at bounding box center [68, 31] width 4 height 4
click at [22, 60] on div at bounding box center [290, 137] width 580 height 275
click at [67, 40] on icon "button" at bounding box center [68, 40] width 4 height 4
click at [63, 80] on div at bounding box center [59, 81] width 11 height 6
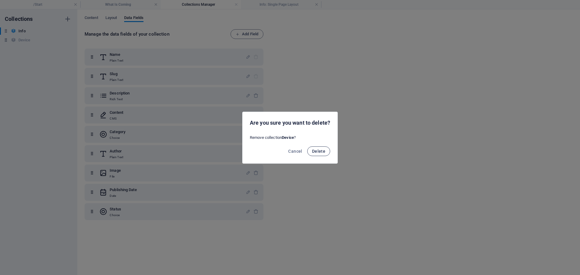
click at [320, 151] on span "Delete" at bounding box center [318, 151] width 13 height 5
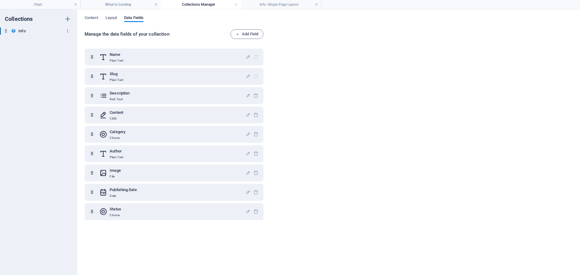
click at [67, 31] on icon "button" at bounding box center [68, 31] width 4 height 4
click at [69, 56] on h6 "Duplicate" at bounding box center [73, 57] width 16 height 7
click at [41, 37] on input "Info (Copy)" at bounding box center [38, 40] width 40 height 7
click at [40, 40] on input "Info (Copy)" at bounding box center [38, 40] width 40 height 7
type input "I"
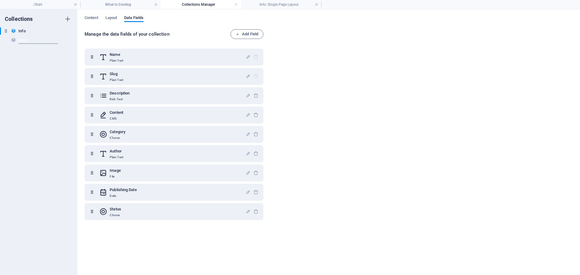
type input "Device"
click at [53, 56] on div "Collections Info Info Device Info (Copy)" at bounding box center [38, 142] width 77 height 266
click at [37, 58] on div "Collections Info Info Info (Copy) Info (Copy)" at bounding box center [38, 142] width 77 height 266
click at [40, 40] on div "Info (Copy) Info (Copy)" at bounding box center [35, 40] width 71 height 7
click at [66, 40] on icon "button" at bounding box center [68, 40] width 4 height 4
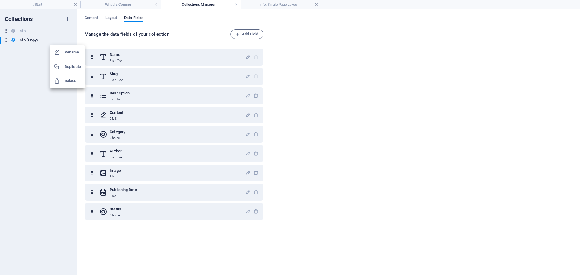
click at [71, 53] on h6 "Rename" at bounding box center [73, 52] width 16 height 7
type input "Device"
click at [27, 38] on h6 "Device" at bounding box center [24, 40] width 12 height 7
click at [19, 32] on h6 "Info" at bounding box center [21, 30] width 7 height 7
click at [25, 38] on h6 "Device" at bounding box center [24, 40] width 12 height 7
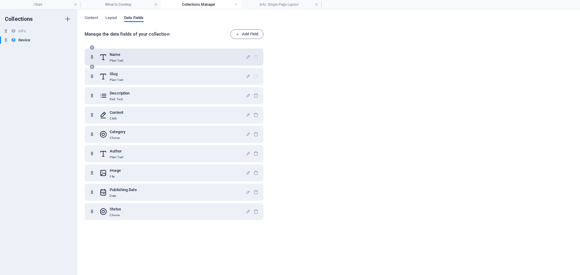
click at [127, 57] on div "Name Plain Text" at bounding box center [172, 57] width 146 height 12
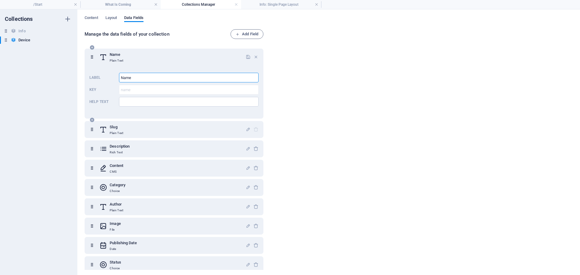
click at [143, 79] on input "Name" at bounding box center [189, 78] width 140 height 10
type input "N"
type input "Device Options"
click at [165, 115] on div "Name Plain Text Label Device Options ​ Key name ​ Help text ​" at bounding box center [174, 84] width 179 height 70
click at [246, 55] on icon "button" at bounding box center [248, 56] width 5 height 5
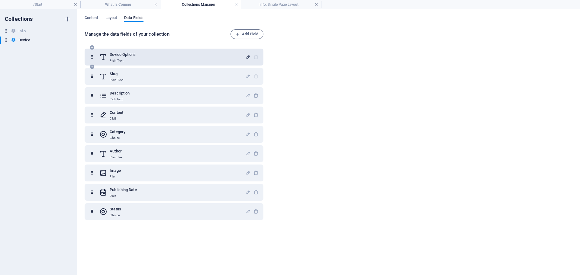
click at [126, 61] on p "Plain Text" at bounding box center [123, 60] width 26 height 5
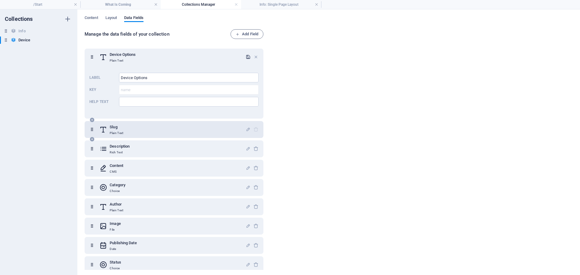
click at [128, 128] on div "Slug Plain Text" at bounding box center [172, 130] width 146 height 12
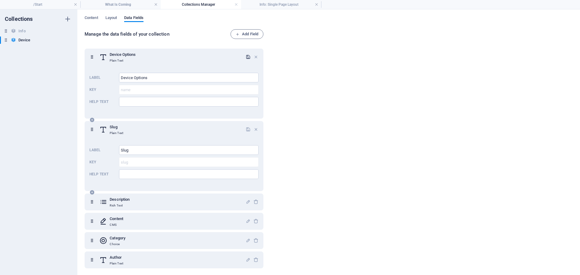
click at [129, 131] on div "Slug Plain Text" at bounding box center [172, 130] width 146 height 12
click at [294, 111] on div "Manage the data fields of your collection Add Field Device Options Plain Text L…" at bounding box center [329, 150] width 488 height 242
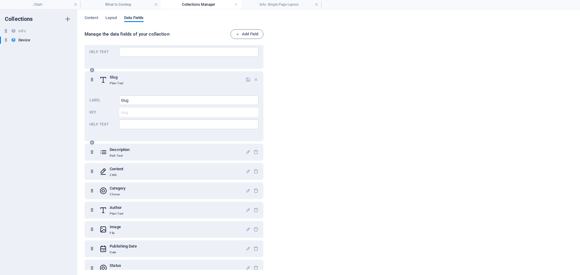
scroll to position [59, 0]
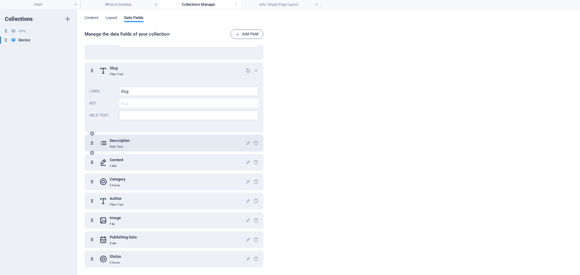
click at [126, 141] on h6 "Description" at bounding box center [120, 140] width 20 height 7
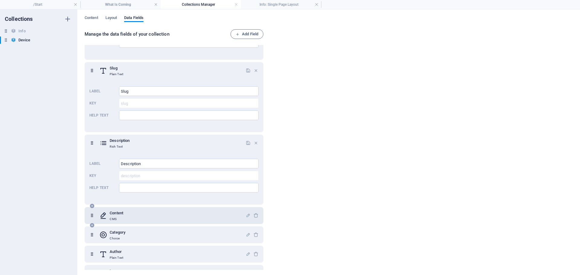
click at [125, 214] on div "Content CMS" at bounding box center [172, 216] width 146 height 12
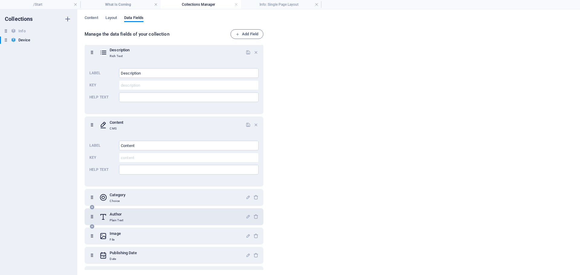
scroll to position [165, 0]
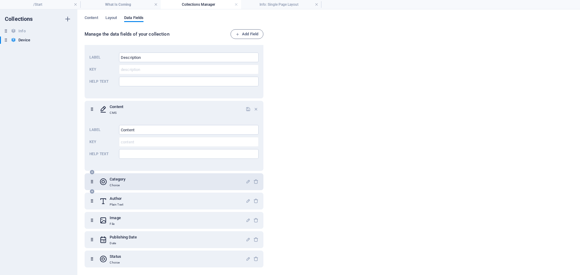
click at [134, 181] on div "Category Choice" at bounding box center [172, 182] width 146 height 12
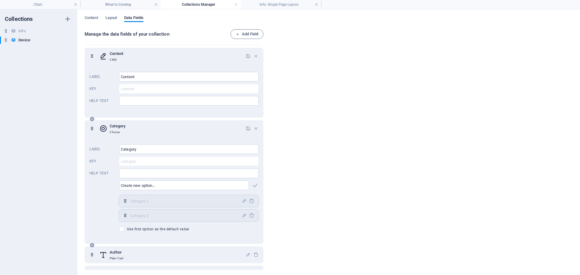
scroll to position [226, 0]
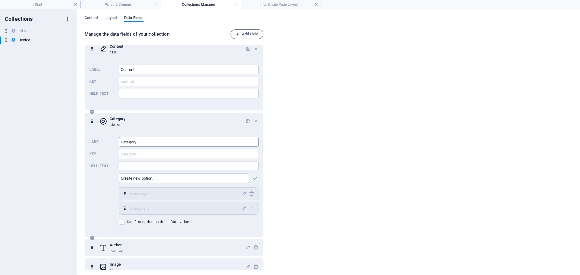
click at [144, 141] on input "Category" at bounding box center [189, 142] width 140 height 10
click at [144, 177] on input "text" at bounding box center [184, 178] width 130 height 10
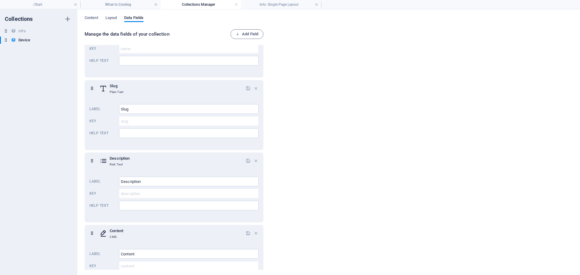
scroll to position [0, 0]
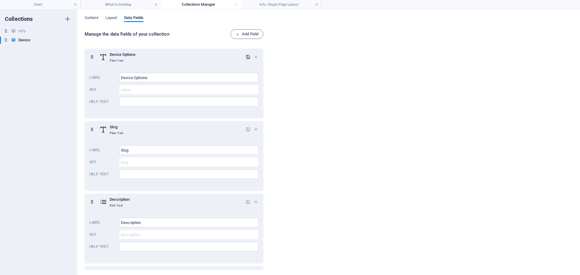
click at [316, 80] on div "Manage the data fields of your collection Add Field Device Options Plain Text L…" at bounding box center [329, 150] width 488 height 242
drag, startPoint x: 356, startPoint y: 46, endPoint x: 173, endPoint y: 17, distance: 185.1
click at [354, 46] on div "Manage the data fields of your collection Add Field Device Options Plain Text L…" at bounding box center [329, 150] width 488 height 242
click at [45, 8] on li "/Start" at bounding box center [40, 4] width 80 height 9
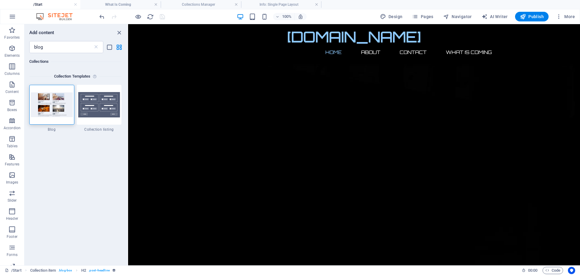
scroll to position [30, 0]
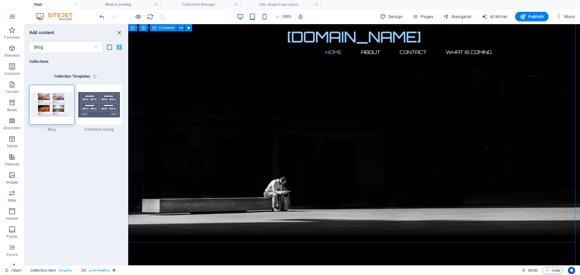
click at [150, 16] on icon "reload" at bounding box center [150, 16] width 7 height 7
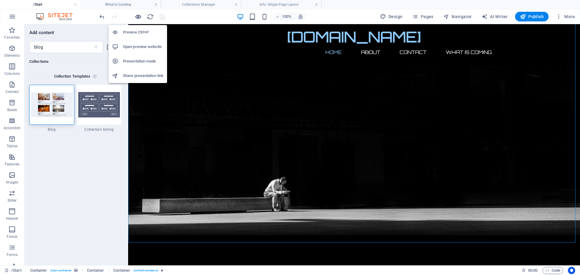
click at [137, 15] on icon "button" at bounding box center [138, 16] width 7 height 7
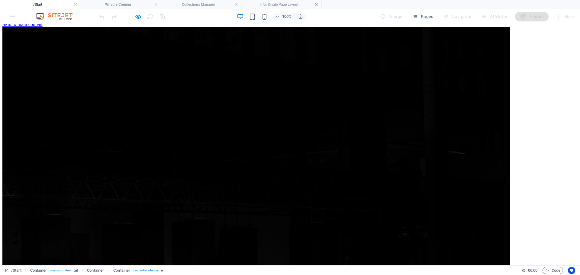
scroll to position [0, 0]
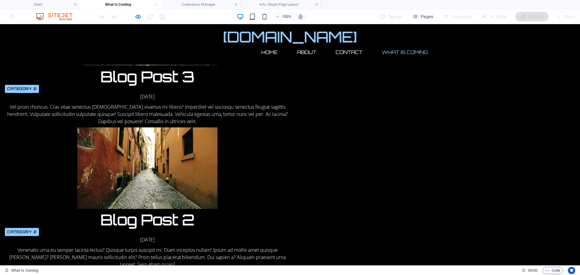
scroll to position [514, 0]
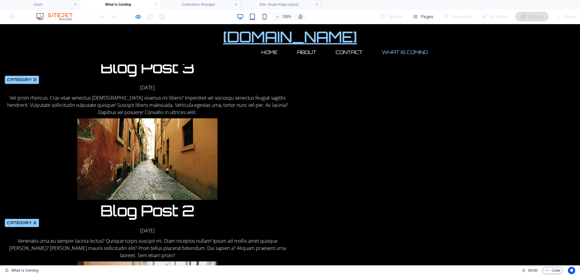
click at [223, 33] on span "[DOMAIN_NAME]" at bounding box center [290, 36] width 134 height 18
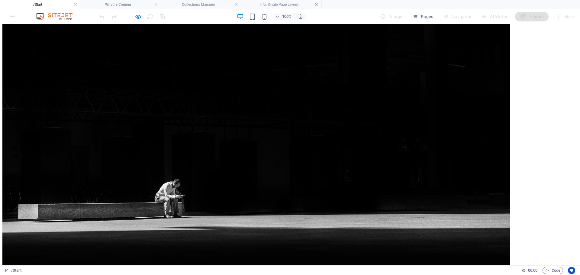
scroll to position [37, 0]
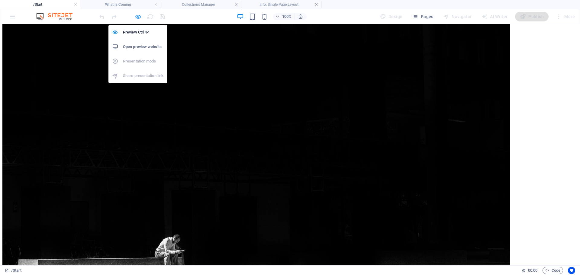
click at [137, 16] on icon "button" at bounding box center [138, 16] width 7 height 7
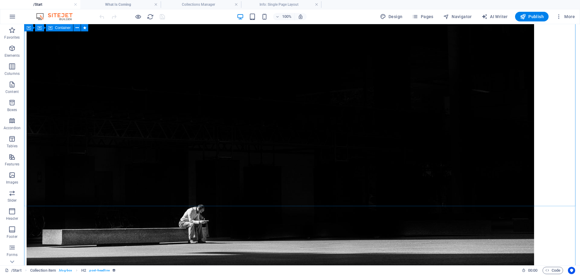
scroll to position [0, 0]
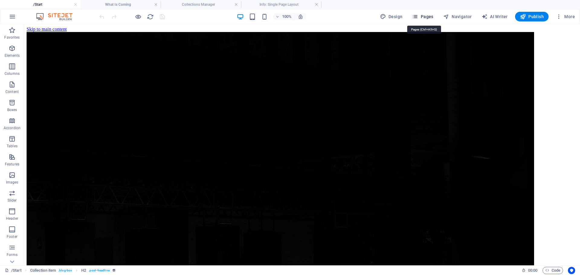
click at [418, 16] on icon "button" at bounding box center [415, 17] width 6 height 6
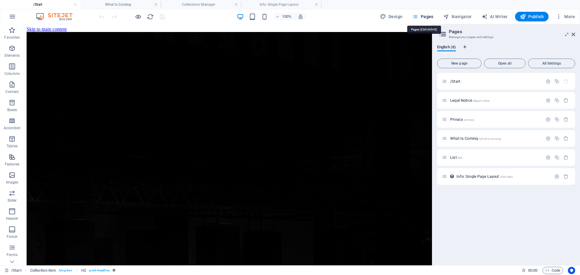
click at [421, 16] on span "Pages" at bounding box center [422, 17] width 21 height 6
click at [417, 15] on icon "button" at bounding box center [415, 17] width 6 height 6
click at [156, 5] on link at bounding box center [156, 5] width 4 height 6
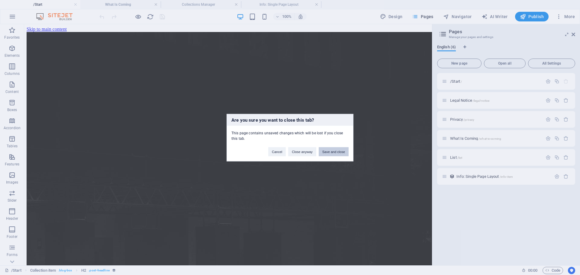
click at [336, 149] on button "Save and close" at bounding box center [334, 151] width 30 height 9
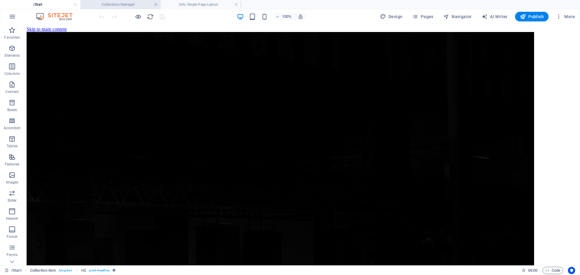
click at [156, 3] on link at bounding box center [156, 5] width 4 height 6
click at [156, 4] on link at bounding box center [156, 5] width 4 height 6
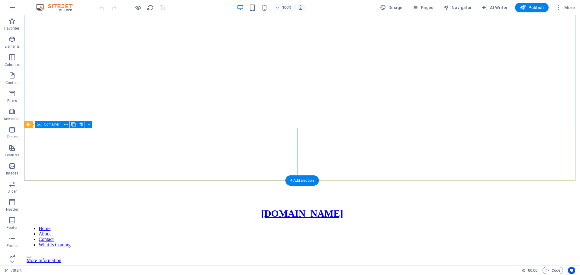
scroll to position [491, 0]
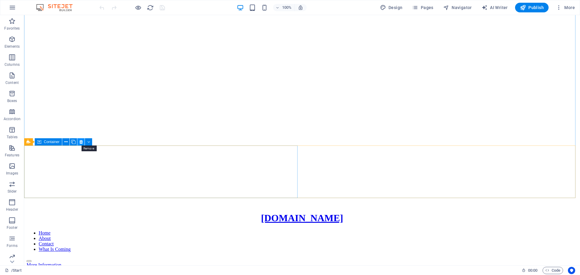
click at [81, 143] on icon at bounding box center [80, 142] width 3 height 6
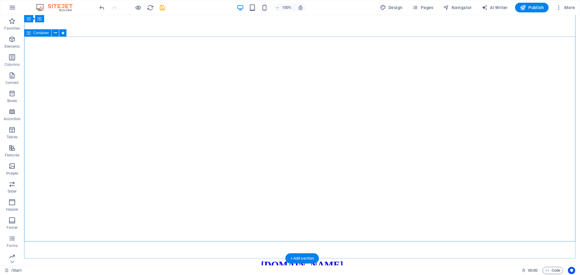
scroll to position [395, 0]
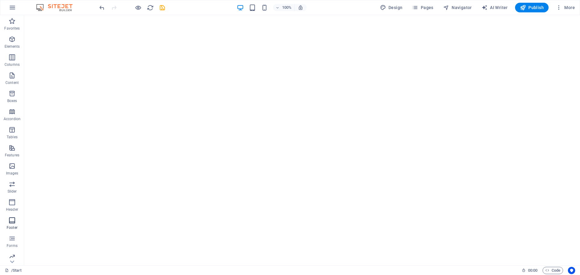
click at [13, 221] on icon "button" at bounding box center [11, 220] width 7 height 7
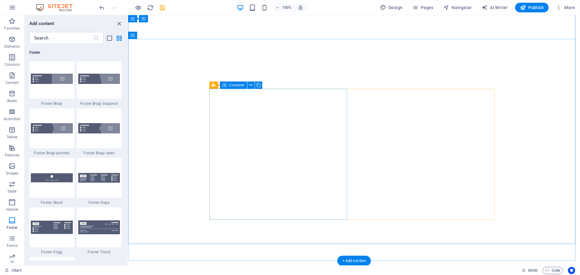
scroll to position [486, 0]
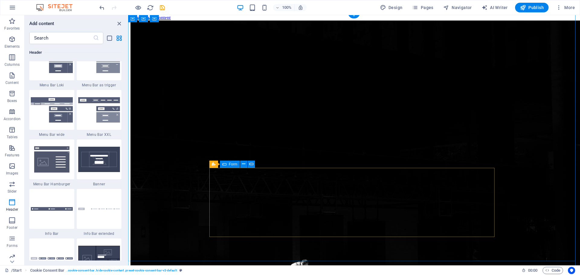
scroll to position [0, 0]
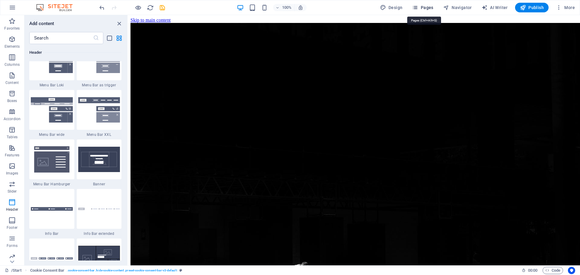
drag, startPoint x: 418, startPoint y: 7, endPoint x: 293, endPoint y: 8, distance: 125.4
click at [418, 7] on icon "button" at bounding box center [415, 8] width 6 height 6
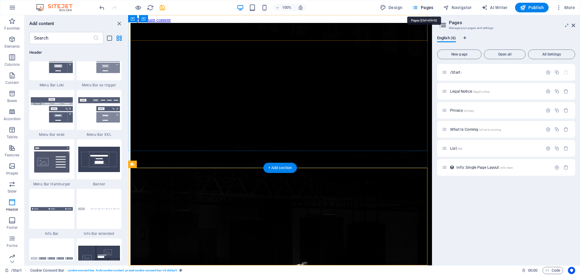
scroll to position [486, 0]
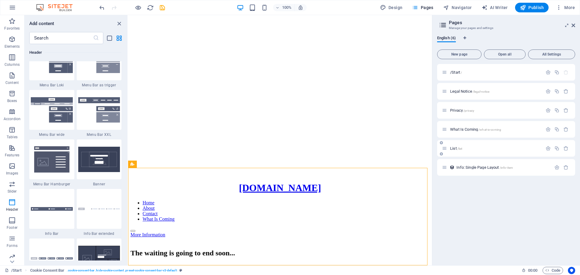
click at [466, 148] on p "List /list" at bounding box center [495, 149] width 91 height 4
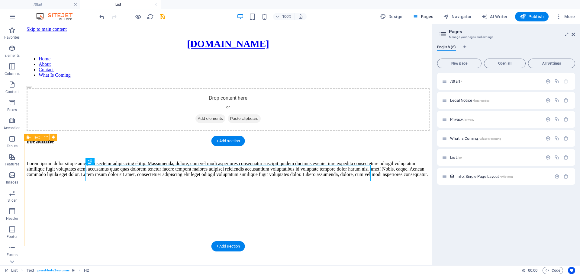
scroll to position [0, 0]
click at [548, 156] on icon "button" at bounding box center [548, 157] width 5 height 5
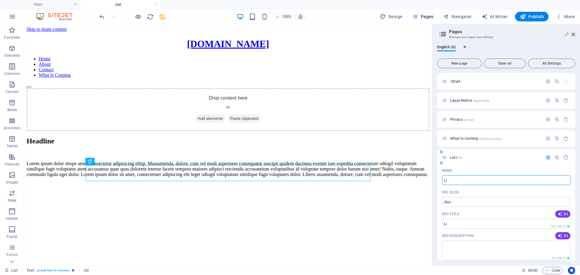
type input "L"
type input "/"
type input "Kn"
type input "/k"
type input "K"
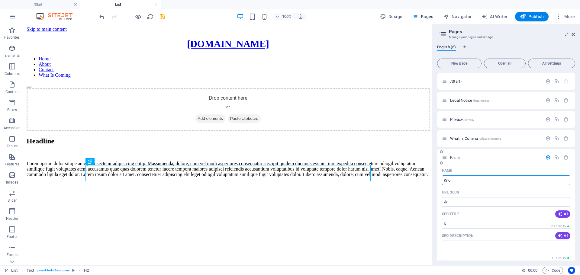
type input "Know"
type input "/kn"
type input "Kn"
type input "Knowle"
type input "/knowle"
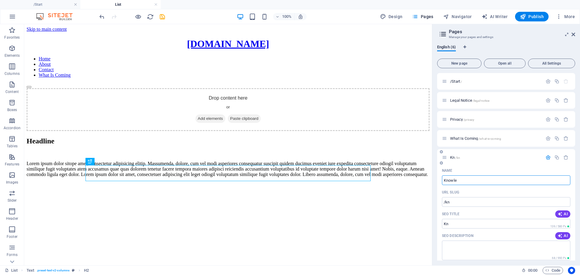
type input "Knowle"
type input "Knowledge"
type input "/knowledge"
type input "Knowledge"
type input "Knowledge Bas"
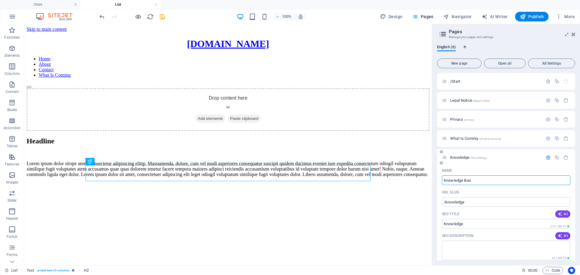
type input "/knowledge-b"
type input "Knowledge B"
type input "Knowledge Base"
type input "/knowledge-base"
type input "Knowledge Base"
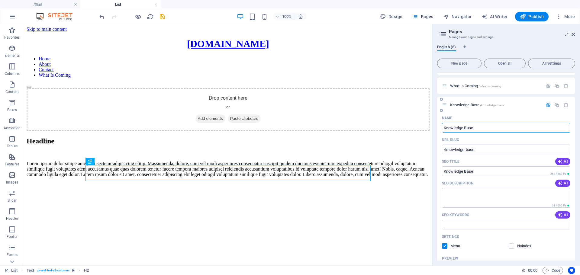
scroll to position [60, 0]
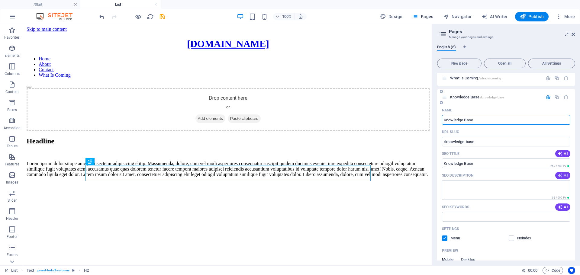
type input "Knowledge Base"
click at [562, 174] on span "AI" at bounding box center [563, 175] width 10 height 5
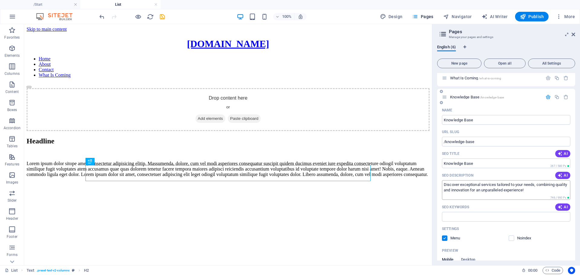
type textarea "Discover exceptional services tailored to your needs, combining quality and inn…"
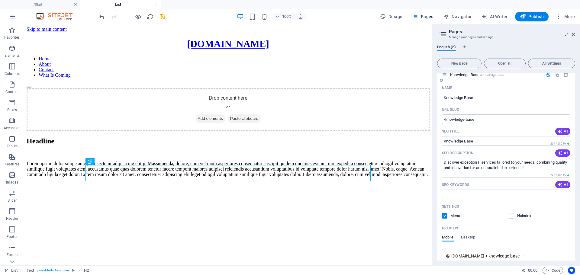
scroll to position [91, 0]
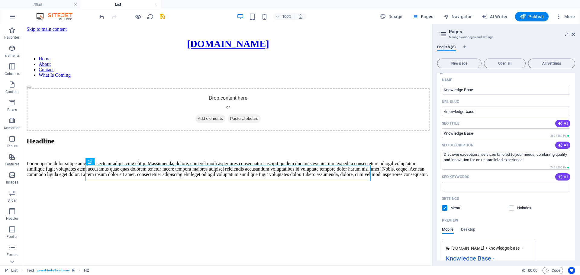
click at [560, 177] on icon "button" at bounding box center [560, 177] width 5 height 5
type input "lorem ipsum, dolor sit amet, consectetur adipisicing, asperiores consequatur, v…"
click at [501, 187] on input "lorem ipsum, dolor sit amet, consectetur adipisicing, asperiores consequatur, v…" at bounding box center [506, 187] width 128 height 10
click at [501, 186] on input "lorem ipsum, dolor sit amet, consectetur adipisicing, asperiores consequatur, v…" at bounding box center [506, 187] width 128 height 10
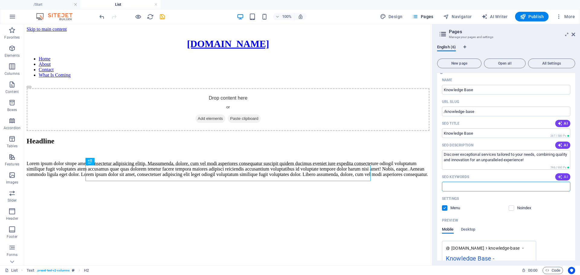
click at [559, 177] on icon "button" at bounding box center [560, 177] width 5 height 5
type input "Lorem ipsum, consectetur adipisicing elit, dolore, voluptatum, adipiscing, auct…"
click at [511, 187] on input "Lorem ipsum, consectetur adipisicing elit, dolore, voluptatum, adipiscing, auct…" at bounding box center [506, 187] width 128 height 10
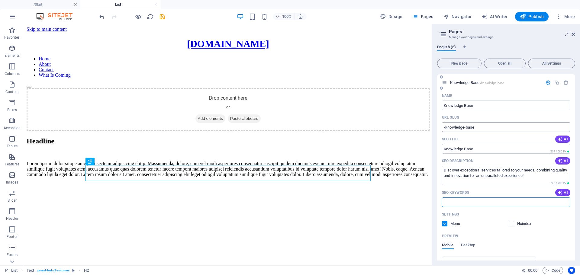
scroll to position [73, 0]
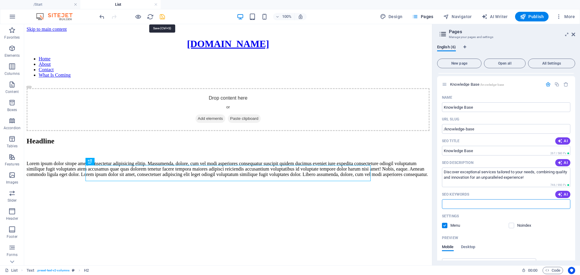
click at [161, 16] on icon "save" at bounding box center [162, 16] width 7 height 7
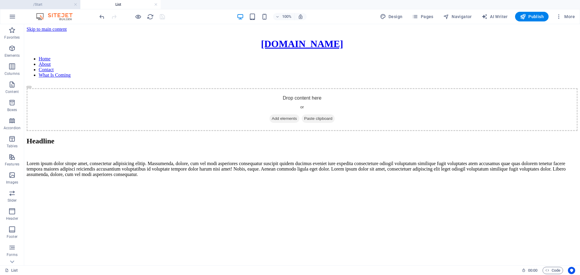
click at [53, 5] on h4 "/Start" at bounding box center [40, 4] width 80 height 7
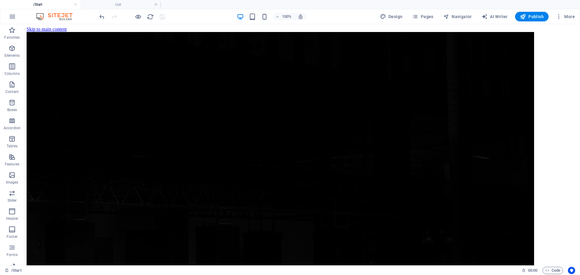
scroll to position [470, 0]
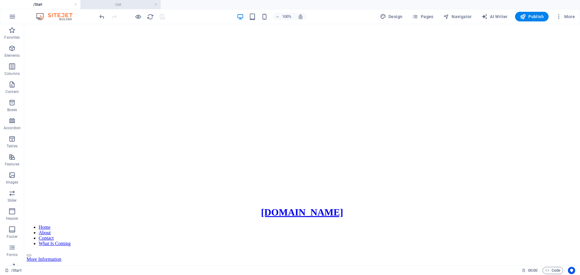
click at [103, 6] on h4 "List" at bounding box center [120, 4] width 80 height 7
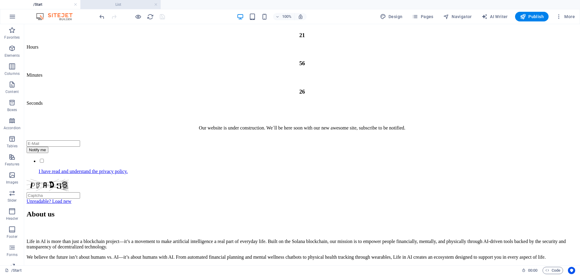
scroll to position [0, 0]
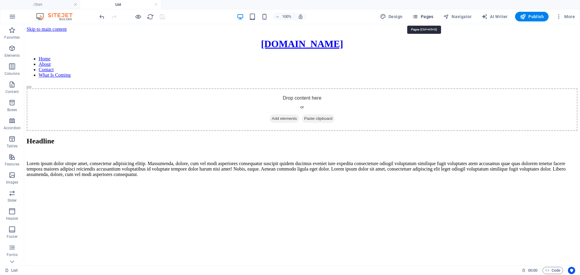
click at [418, 17] on icon "button" at bounding box center [415, 17] width 6 height 6
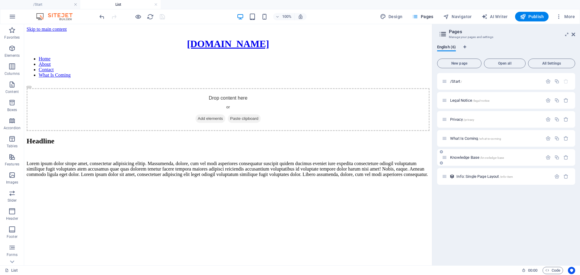
click at [487, 155] on div "Knowledge Base /knowledge-base" at bounding box center [492, 157] width 101 height 7
click at [476, 159] on span "Knowledge Base /knowledge-base" at bounding box center [477, 157] width 54 height 5
click at [463, 157] on span "Knowledge Base /knowledge-base" at bounding box center [477, 157] width 54 height 5
click at [156, 3] on link at bounding box center [156, 5] width 4 height 6
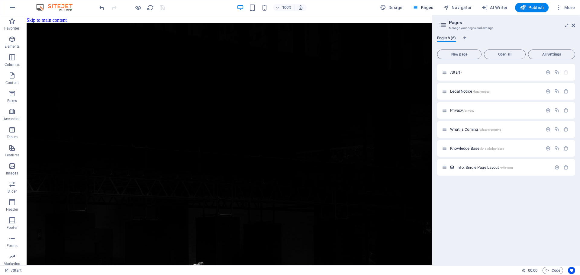
scroll to position [470, 0]
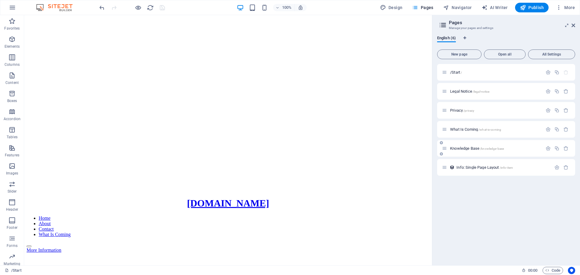
click at [474, 149] on span "Knowledge Base /knowledge-base" at bounding box center [477, 148] width 54 height 5
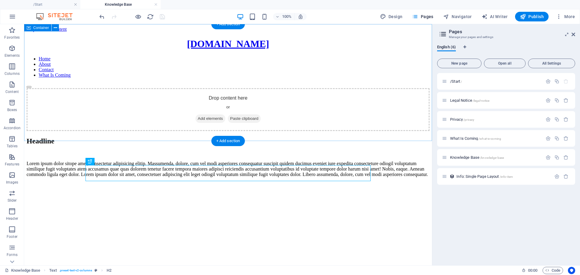
scroll to position [0, 0]
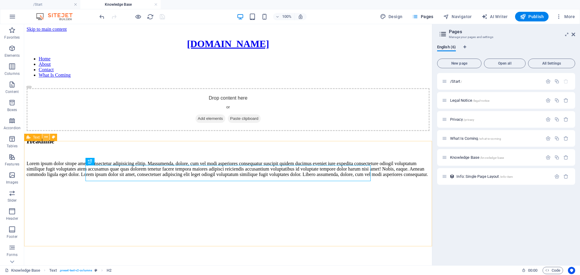
click at [47, 136] on icon at bounding box center [45, 137] width 3 height 6
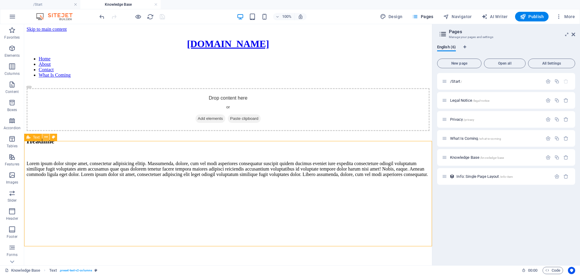
click at [46, 137] on icon at bounding box center [45, 137] width 3 height 6
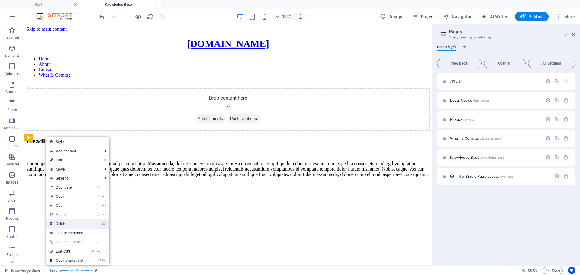
click at [60, 222] on link "⌦ Delete" at bounding box center [66, 223] width 40 height 9
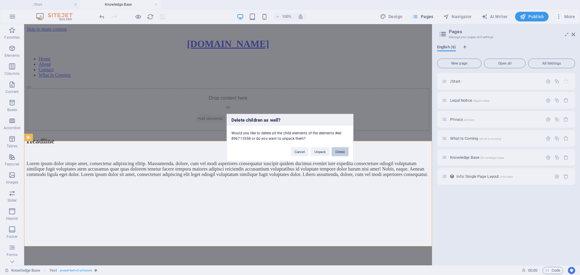
click at [343, 153] on button "Delete" at bounding box center [340, 151] width 17 height 9
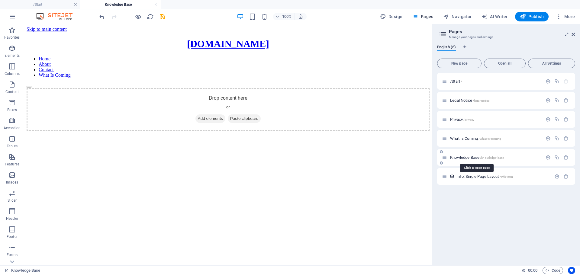
click at [463, 159] on span "Knowledge Base /knowledge-base" at bounding box center [477, 157] width 54 height 5
click at [547, 158] on icon "button" at bounding box center [548, 157] width 5 height 5
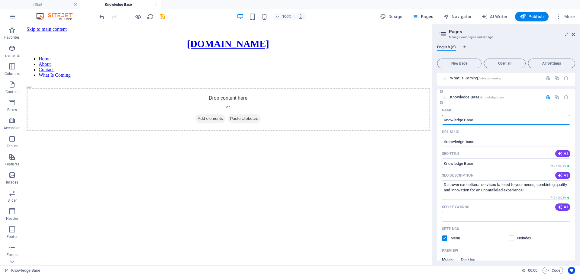
scroll to position [30, 0]
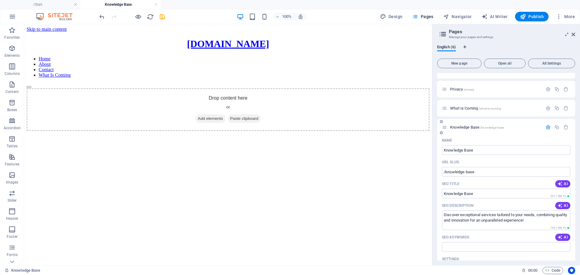
click at [513, 133] on div "Knowledge Base /knowledge-base" at bounding box center [506, 127] width 138 height 17
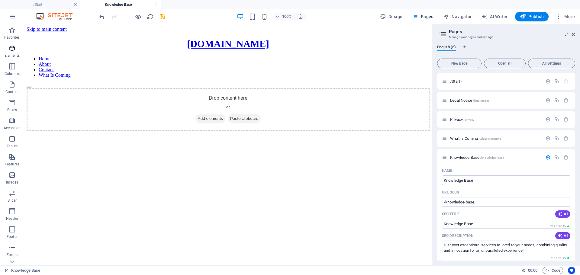
click at [12, 50] on icon "button" at bounding box center [11, 48] width 7 height 7
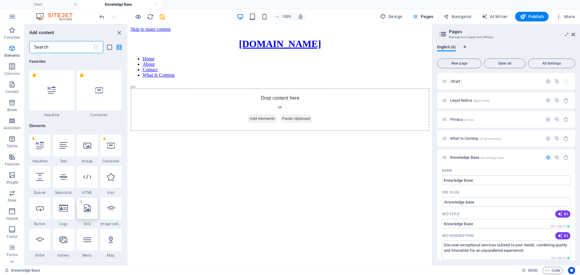
scroll to position [64, 0]
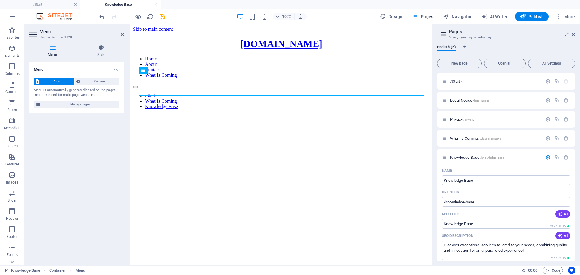
click at [273, 114] on html "Skip to main content [DOMAIN_NAME] Home About Contact What Is Coming /Start Wha…" at bounding box center [282, 69] width 302 height 90
click at [163, 69] on icon at bounding box center [163, 70] width 3 height 6
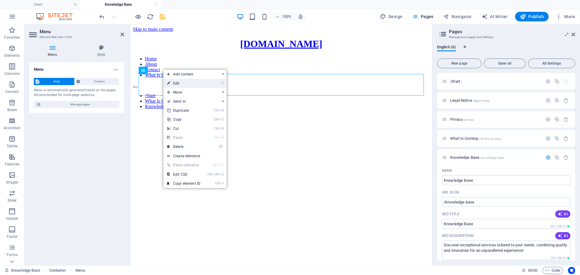
click at [178, 82] on link "⏎ Edit" at bounding box center [183, 83] width 40 height 9
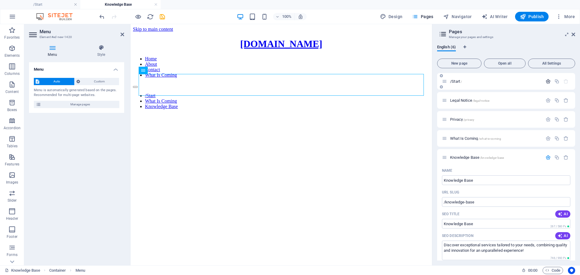
click at [546, 80] on icon "button" at bounding box center [548, 81] width 5 height 5
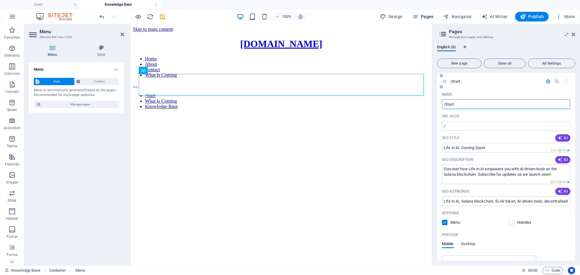
click at [445, 104] on input "/Start" at bounding box center [506, 104] width 128 height 10
type input "Start"
click at [161, 15] on icon "save" at bounding box center [162, 16] width 7 height 7
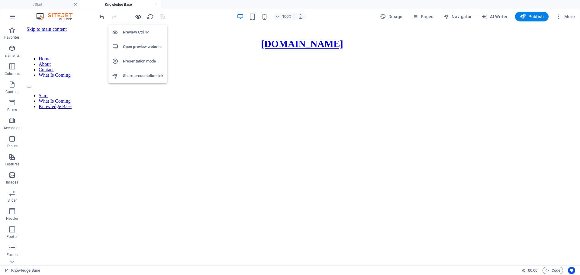
click at [139, 17] on icon "button" at bounding box center [138, 16] width 7 height 7
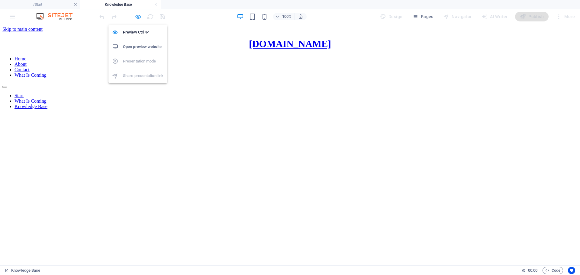
click at [138, 17] on icon "button" at bounding box center [138, 16] width 7 height 7
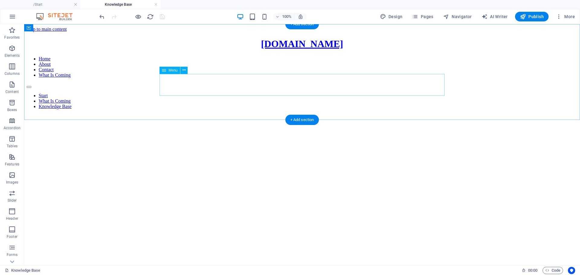
click at [179, 93] on nav "Start What Is Coming Knowledge Base" at bounding box center [302, 101] width 551 height 16
click at [172, 70] on span "Menu" at bounding box center [173, 71] width 9 height 4
click at [169, 70] on span "Menu" at bounding box center [173, 71] width 9 height 4
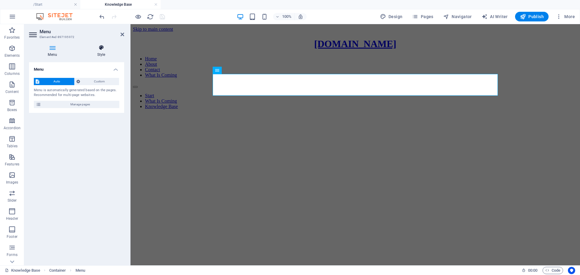
click at [103, 54] on h4 "Style" at bounding box center [101, 51] width 46 height 13
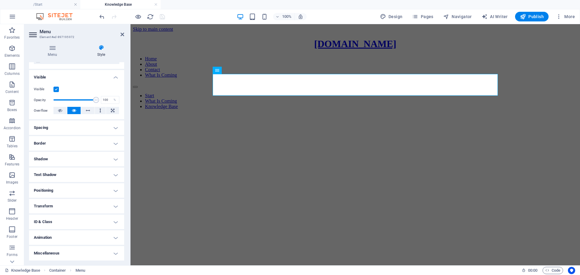
scroll to position [0, 0]
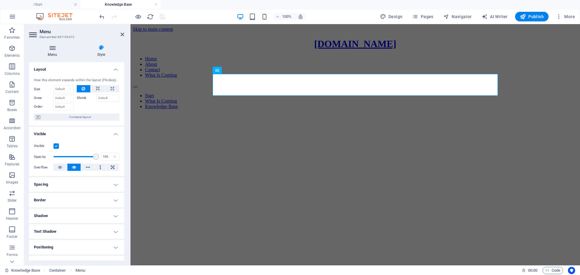
click at [54, 47] on icon at bounding box center [52, 48] width 47 height 6
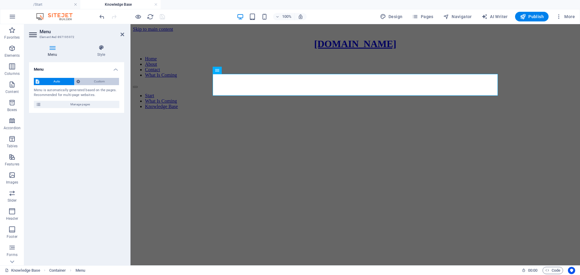
click at [96, 79] on span "Custom" at bounding box center [100, 81] width 36 height 7
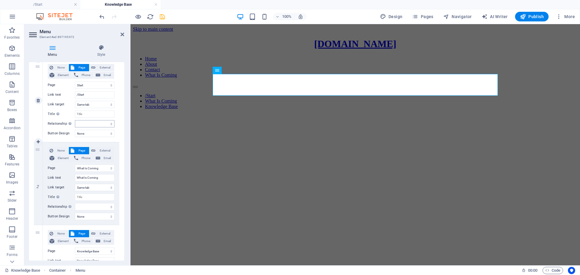
scroll to position [30, 0]
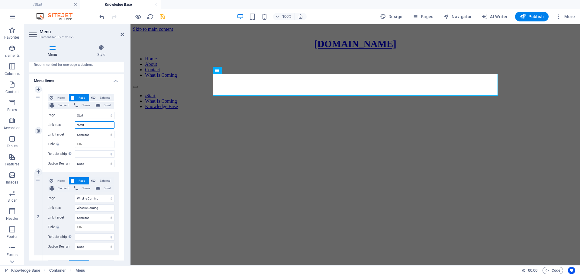
click at [78, 124] on input "/Start" at bounding box center [95, 124] width 40 height 7
type input "Start"
select select
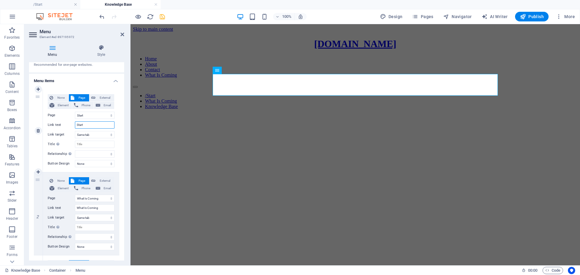
select select
type input "Start"
click at [72, 142] on label "Title Additional link description, should not be the same as the link text. The…" at bounding box center [61, 144] width 27 height 7
click at [75, 142] on input "Title Additional link description, should not be the same as the link text. The…" at bounding box center [95, 144] width 40 height 7
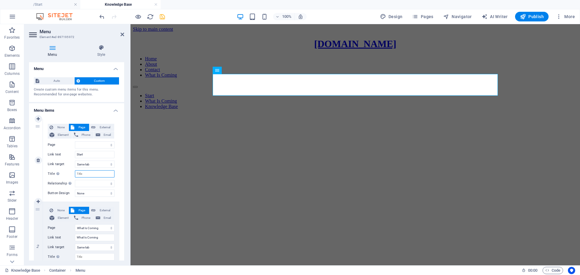
scroll to position [0, 0]
click at [64, 81] on span "Auto" at bounding box center [56, 81] width 31 height 7
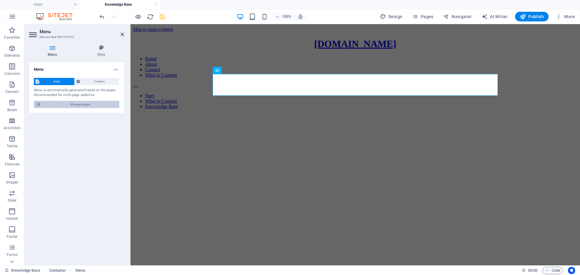
click at [75, 106] on span "Manage pages" at bounding box center [80, 104] width 75 height 7
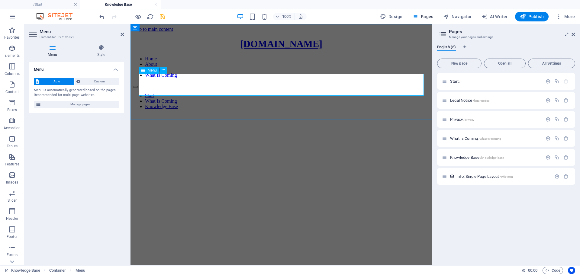
click at [144, 71] on icon at bounding box center [143, 70] width 4 height 7
click at [145, 71] on div "Menu" at bounding box center [149, 70] width 21 height 7
click at [162, 71] on icon at bounding box center [163, 70] width 3 height 6
click at [261, 93] on nav "Start What Is Coming Knowledge Base" at bounding box center [281, 101] width 297 height 16
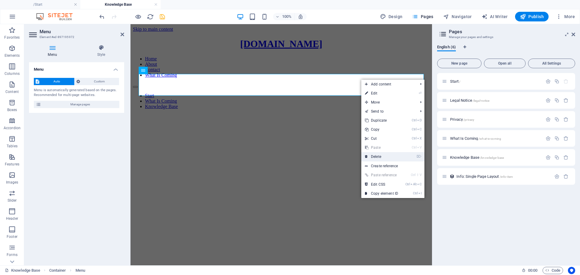
click at [381, 159] on link "⌦ Delete" at bounding box center [381, 156] width 40 height 9
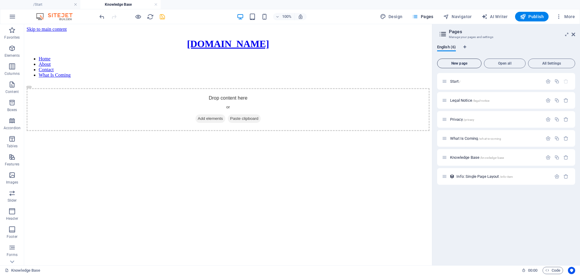
click at [461, 62] on span "New page" at bounding box center [459, 64] width 39 height 4
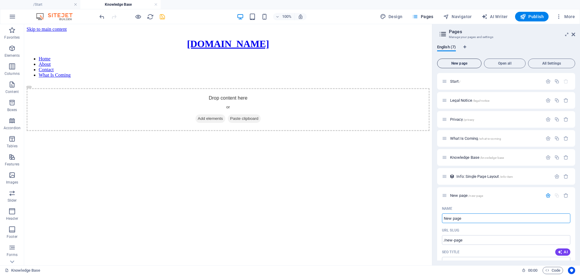
click at [461, 63] on span "New page" at bounding box center [459, 64] width 39 height 4
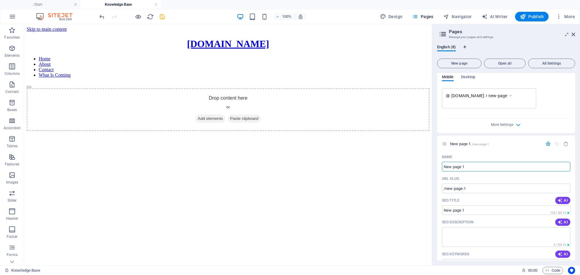
click at [491, 46] on div "English (8)" at bounding box center [506, 50] width 138 height 11
click at [574, 32] on icon at bounding box center [574, 34] width 4 height 5
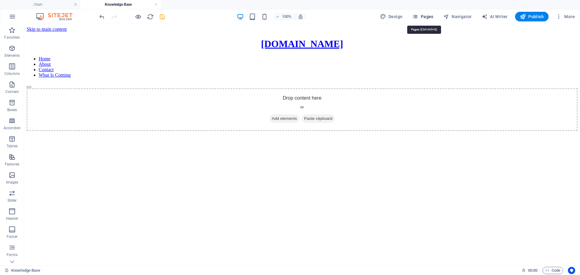
click at [418, 18] on icon "button" at bounding box center [415, 17] width 6 height 6
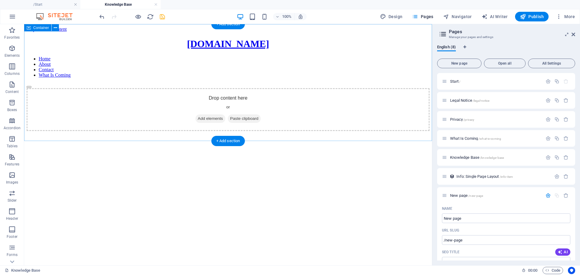
scroll to position [296, 0]
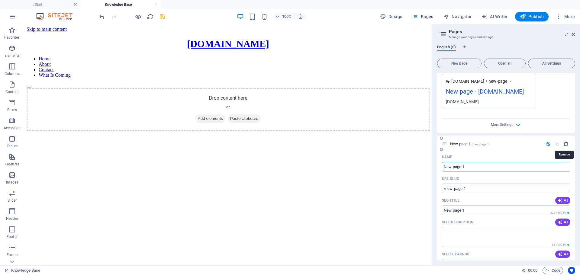
click at [563, 144] on icon "button" at bounding box center [565, 143] width 5 height 5
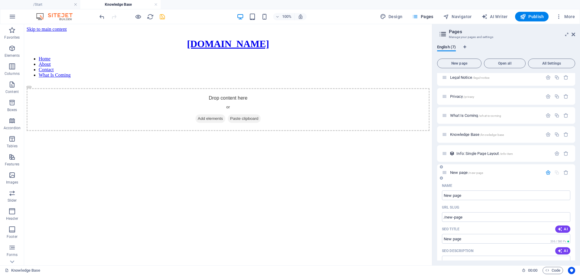
scroll to position [0, 0]
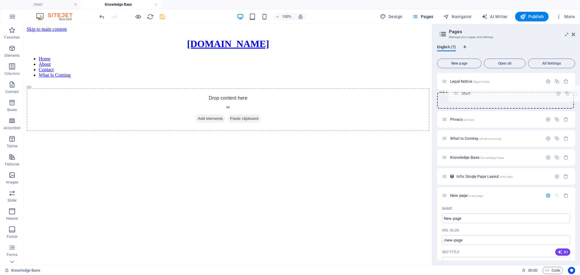
drag, startPoint x: 443, startPoint y: 82, endPoint x: 454, endPoint y: 96, distance: 18.2
click at [454, 96] on div "Start / Legal Notice /legal-notice Privacy /privacy What Is Coming /what-is-com…" at bounding box center [506, 251] width 138 height 356
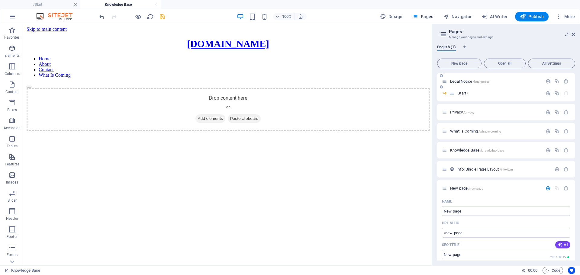
drag, startPoint x: 460, startPoint y: 92, endPoint x: 450, endPoint y: 85, distance: 12.7
click at [450, 85] on div "Legal Notice /legal-notice Start / Privacy /privacy What Is Coming /what-is-com…" at bounding box center [506, 247] width 138 height 349
click at [548, 94] on icon "button" at bounding box center [548, 93] width 5 height 5
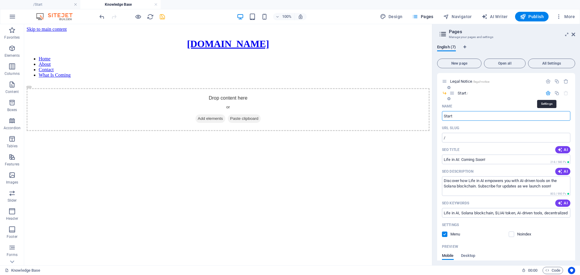
click at [546, 94] on icon "button" at bounding box center [548, 93] width 5 height 5
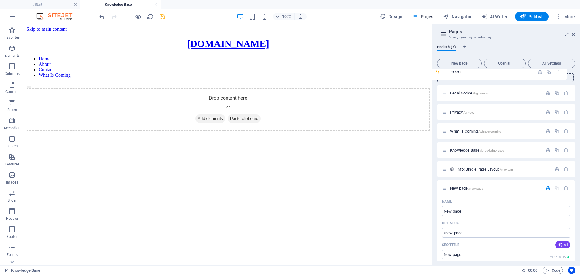
drag, startPoint x: 453, startPoint y: 95, endPoint x: 444, endPoint y: 71, distance: 25.8
click at [444, 71] on div "New page Open all All Settings Legal Notice /legal-notice Start / Privacy /priv…" at bounding box center [506, 158] width 138 height 205
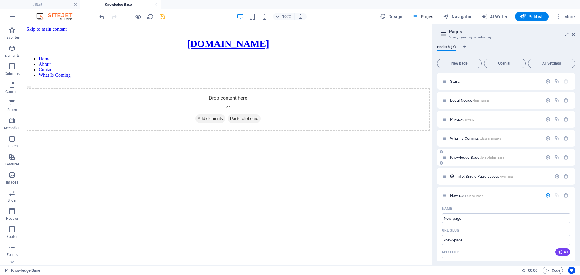
click at [460, 157] on span "Knowledge Base /knowledge-base" at bounding box center [477, 157] width 54 height 5
click at [547, 157] on icon "button" at bounding box center [548, 157] width 5 height 5
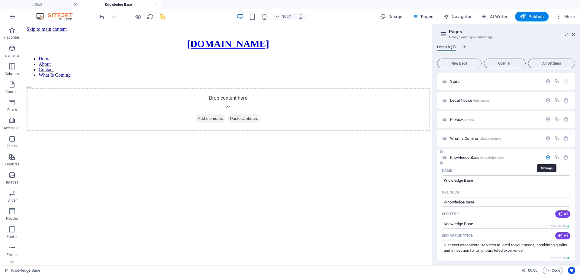
click at [547, 157] on icon "button" at bounding box center [548, 157] width 5 height 5
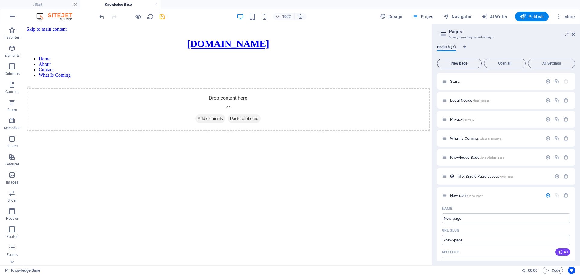
click at [466, 62] on span "New page" at bounding box center [459, 64] width 39 height 4
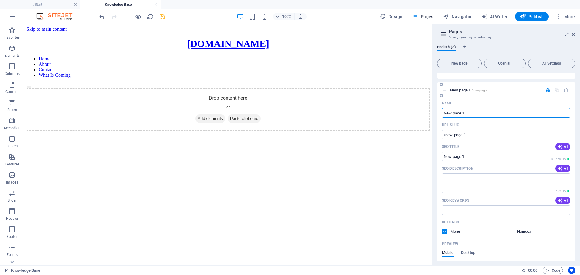
scroll to position [356, 0]
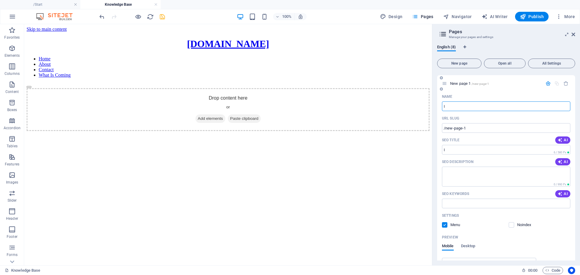
type input "I"
type input "/i"
type input "Introduc"
type input "/intro"
type input "Introduction"
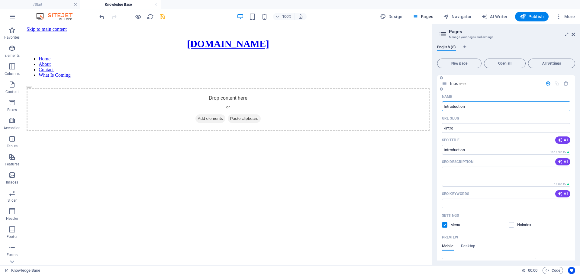
type input "/introduction"
type input "Introduction"
click at [562, 163] on span "AI" at bounding box center [563, 162] width 10 height 5
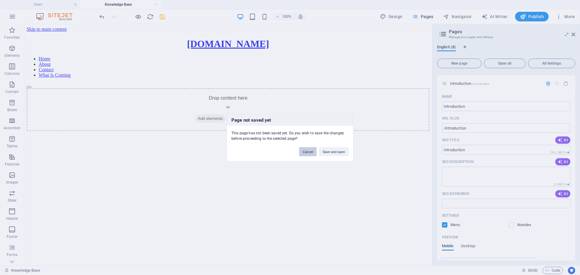
click at [305, 152] on button "Cancel" at bounding box center [308, 151] width 18 height 9
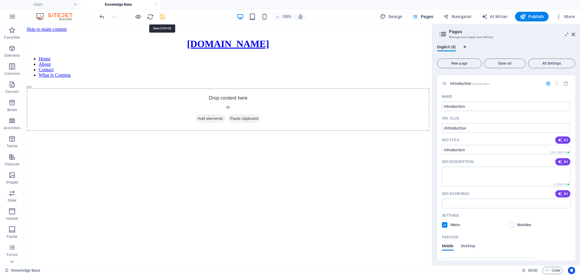
click at [162, 18] on icon "save" at bounding box center [162, 16] width 7 height 7
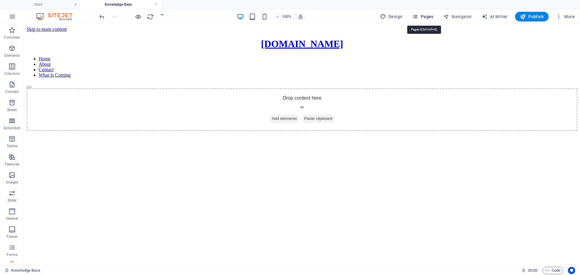
click at [418, 14] on icon "button" at bounding box center [415, 17] width 6 height 6
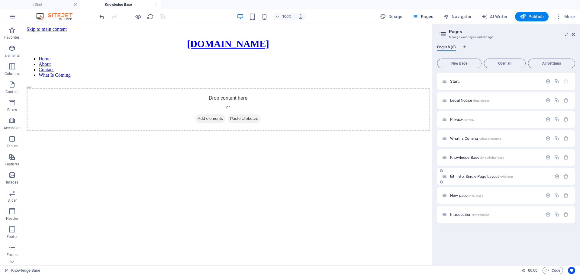
scroll to position [0, 0]
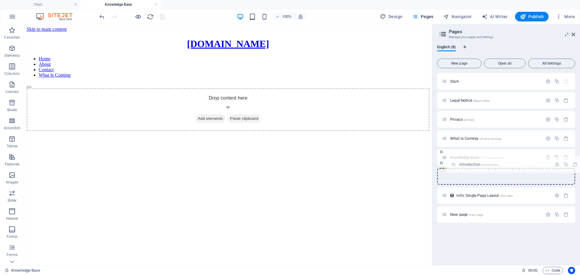
drag, startPoint x: 444, startPoint y: 216, endPoint x: 454, endPoint y: 165, distance: 51.8
click at [454, 165] on div "Start / Legal Notice /legal-notice Privacy /privacy What Is Coming /what-is-com…" at bounding box center [506, 138] width 138 height 131
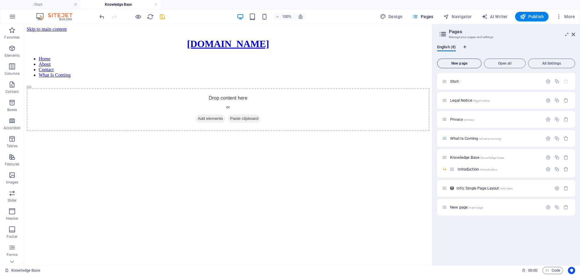
click at [460, 62] on span "New page" at bounding box center [459, 64] width 39 height 4
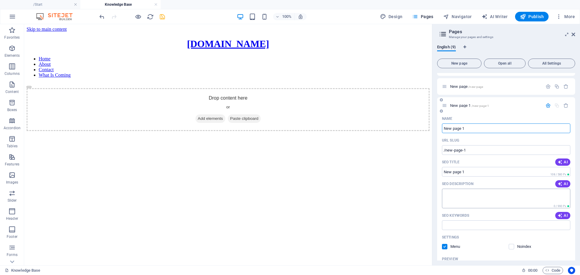
scroll to position [151, 0]
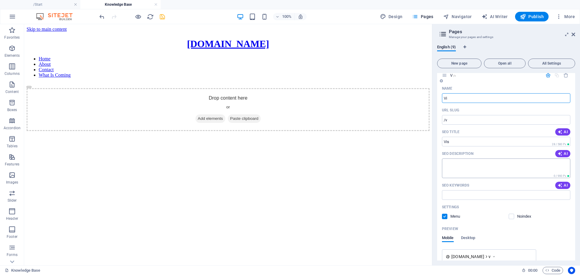
type input "Vis"
type input "/v"
type input "Vision"
type input "/vision"
type input "Vision & Mi"
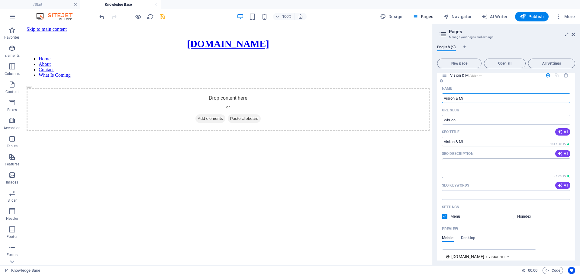
type input "/vision-m"
type input "Vision & Mission"
type input "/vision-mission"
type input "Vision & Mission"
click at [563, 155] on span "AI" at bounding box center [563, 153] width 10 height 5
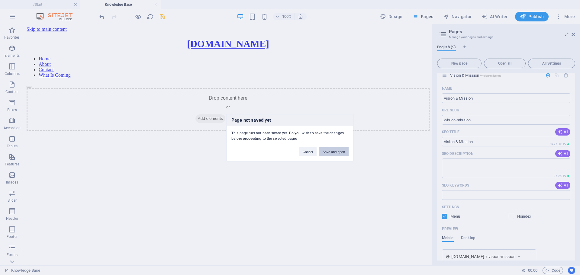
click at [327, 153] on button "Save and open" at bounding box center [334, 151] width 30 height 9
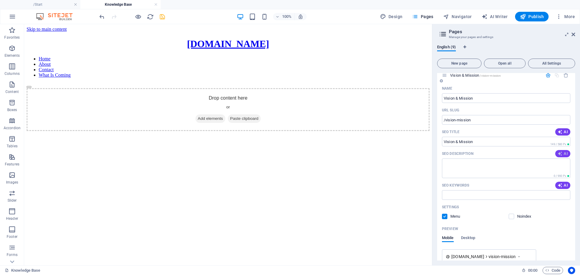
click at [563, 151] on span "AI" at bounding box center [563, 153] width 10 height 5
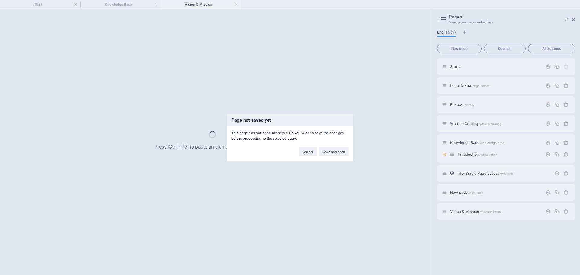
scroll to position [0, 0]
click at [331, 147] on button "Save and open" at bounding box center [334, 151] width 30 height 9
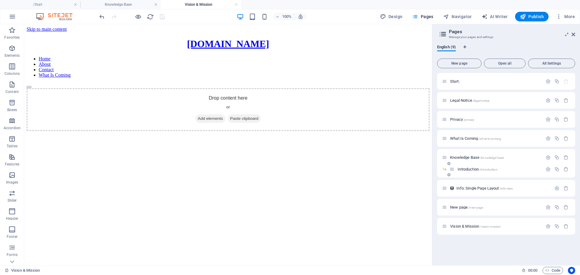
click at [476, 169] on span "Introduction /introduction" at bounding box center [478, 169] width 40 height 5
click at [463, 169] on span "Introduction /introduction" at bounding box center [478, 169] width 40 height 5
click at [463, 168] on span "Introduction /introduction" at bounding box center [478, 169] width 40 height 5
click at [469, 170] on span "Introduction /introduction" at bounding box center [478, 169] width 40 height 5
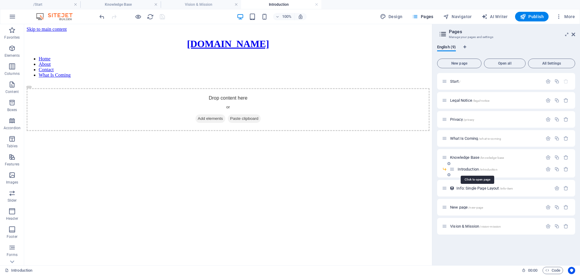
click at [469, 170] on span "Introduction /introduction" at bounding box center [478, 169] width 40 height 5
click at [550, 169] on icon "button" at bounding box center [548, 169] width 5 height 5
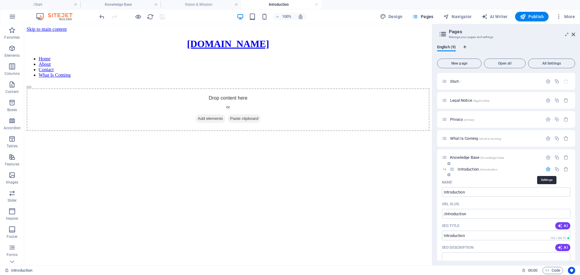
click at [550, 169] on icon "button" at bounding box center [548, 169] width 5 height 5
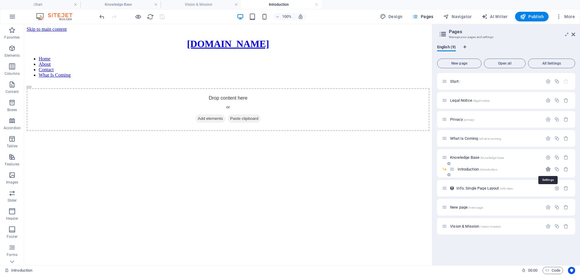
click at [549, 168] on icon "button" at bounding box center [548, 169] width 5 height 5
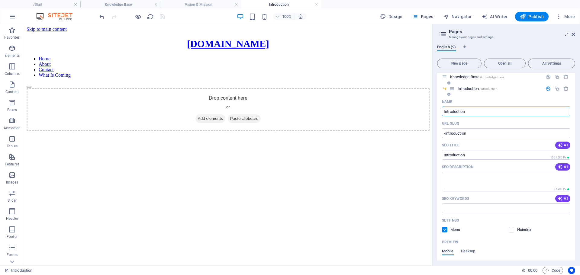
scroll to position [91, 0]
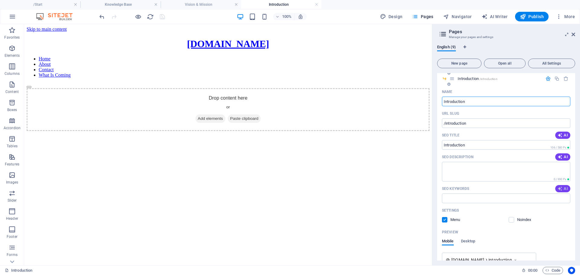
click at [563, 188] on span "AI" at bounding box center [563, 188] width 10 height 5
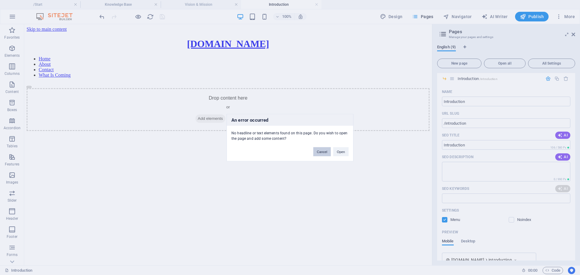
click at [323, 152] on button "Cancel" at bounding box center [322, 151] width 18 height 9
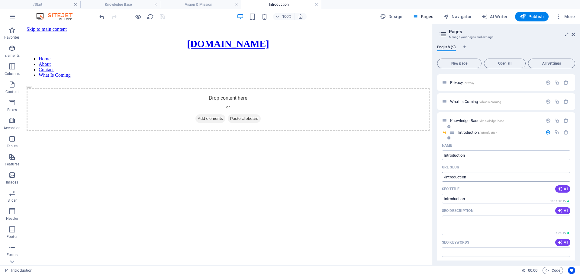
scroll to position [36, 0]
click at [560, 213] on icon "button" at bounding box center [560, 211] width 5 height 5
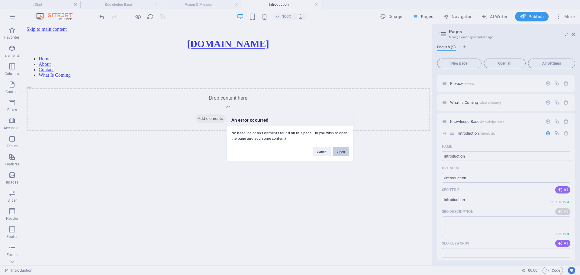
click at [338, 149] on button "Open" at bounding box center [340, 151] width 15 height 9
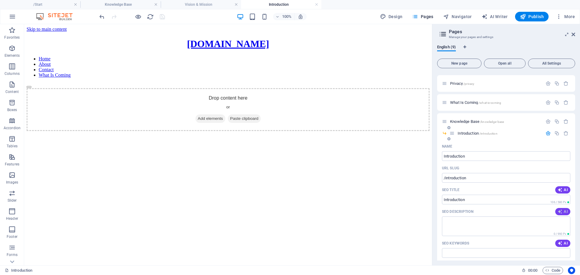
click at [560, 211] on icon "button" at bounding box center [560, 211] width 5 height 5
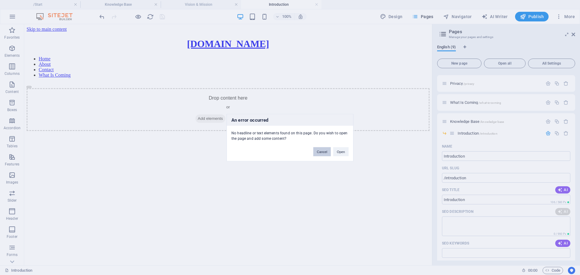
click at [320, 153] on button "Cancel" at bounding box center [322, 151] width 18 height 9
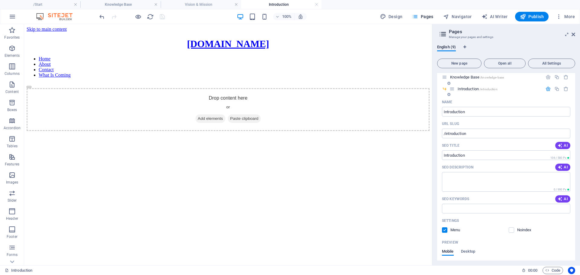
scroll to position [66, 0]
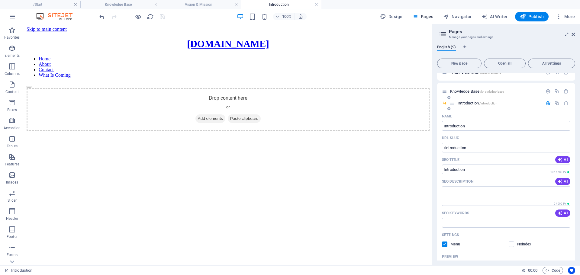
click at [492, 115] on div "Name" at bounding box center [506, 116] width 128 height 10
click at [546, 102] on icon "button" at bounding box center [548, 103] width 5 height 5
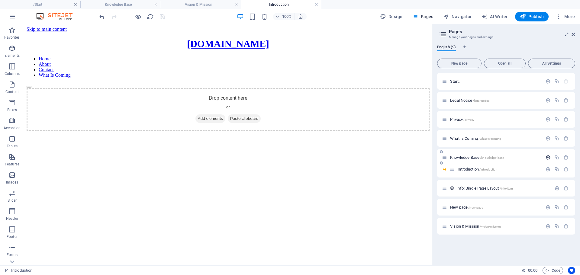
click at [550, 156] on icon "button" at bounding box center [548, 157] width 5 height 5
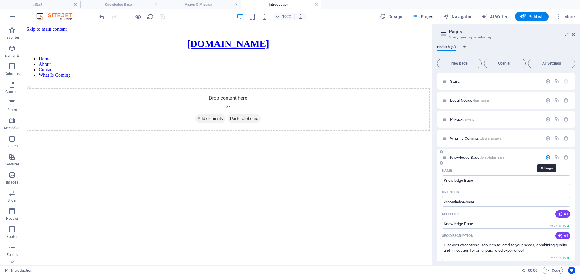
click at [550, 156] on icon "button" at bounding box center [548, 157] width 5 height 5
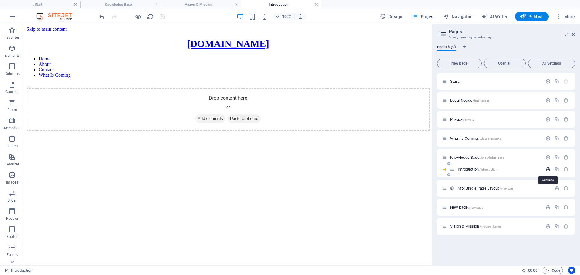
click at [546, 169] on icon "button" at bounding box center [548, 169] width 5 height 5
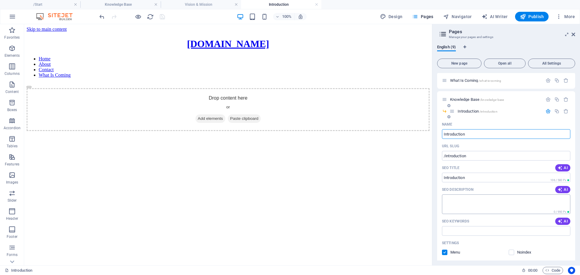
scroll to position [60, 0]
click at [564, 167] on span "AI" at bounding box center [563, 165] width 10 height 5
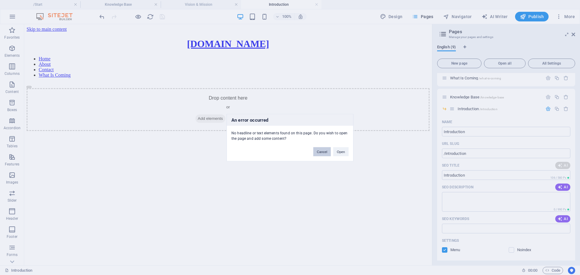
click at [318, 151] on button "Cancel" at bounding box center [322, 151] width 18 height 9
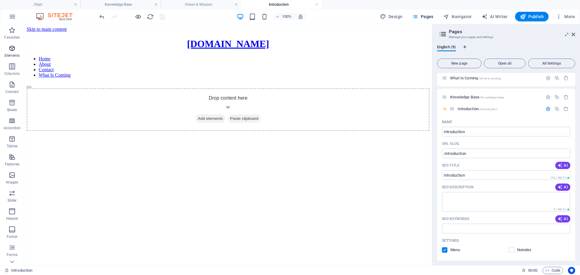
click at [14, 50] on icon "button" at bounding box center [11, 48] width 7 height 7
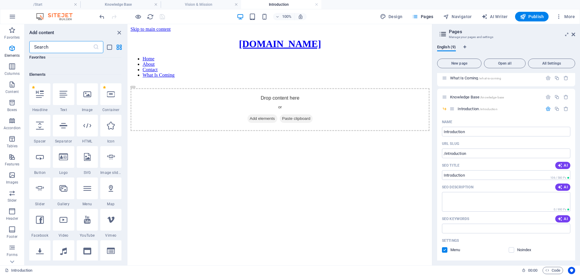
scroll to position [64, 0]
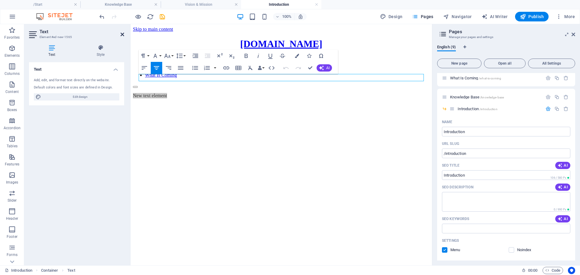
click at [123, 34] on aside "Text Element #ed-new-1565 Text Style Text Add, edit, and format text directly o…" at bounding box center [77, 144] width 106 height 241
click at [122, 33] on icon at bounding box center [123, 34] width 4 height 5
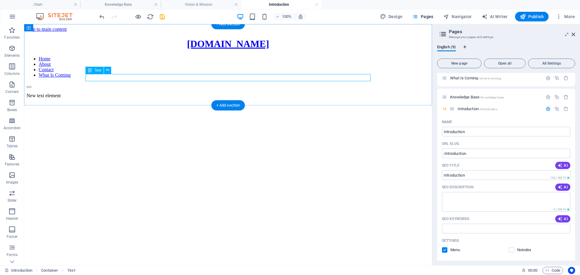
click at [221, 93] on div "New text element" at bounding box center [228, 95] width 403 height 5
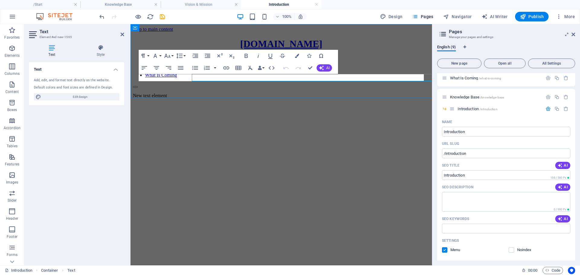
click at [221, 93] on p "New text element" at bounding box center [281, 95] width 297 height 5
click at [321, 103] on html "Skip to main content [DOMAIN_NAME] Home About Contact What Is Coming hello" at bounding box center [282, 63] width 302 height 79
click at [268, 103] on html "Skip to main content [DOMAIN_NAME] Home About Contact What Is Coming hello" at bounding box center [282, 63] width 302 height 79
click at [560, 186] on icon "button" at bounding box center [560, 187] width 5 height 5
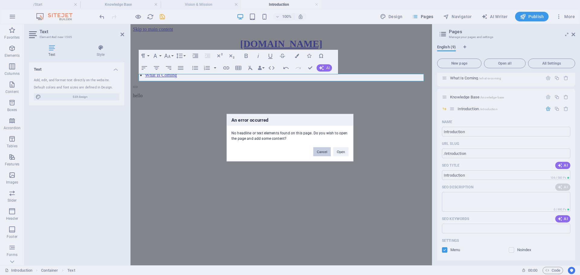
click at [330, 150] on button "Cancel" at bounding box center [322, 151] width 18 height 9
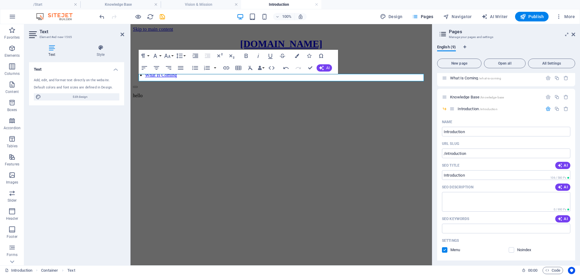
click at [319, 103] on html "Skip to main content [DOMAIN_NAME] Home About Contact What Is Coming hello" at bounding box center [282, 63] width 302 height 79
click at [359, 93] on div "hello" at bounding box center [281, 95] width 297 height 5
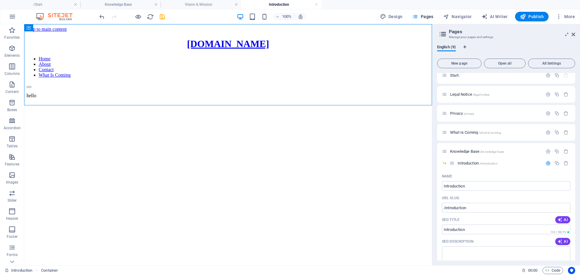
scroll to position [0, 0]
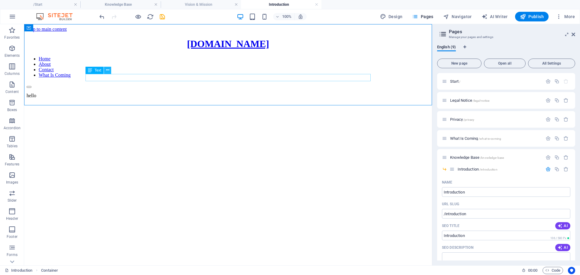
click at [107, 71] on icon at bounding box center [107, 70] width 3 height 6
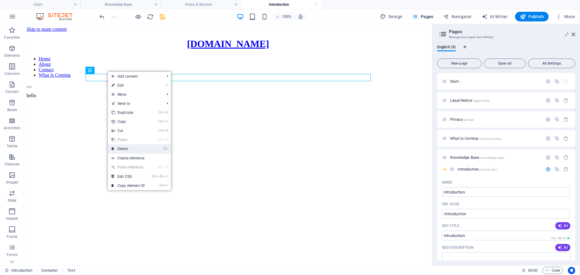
click at [125, 151] on link "⌦ Delete" at bounding box center [128, 148] width 40 height 9
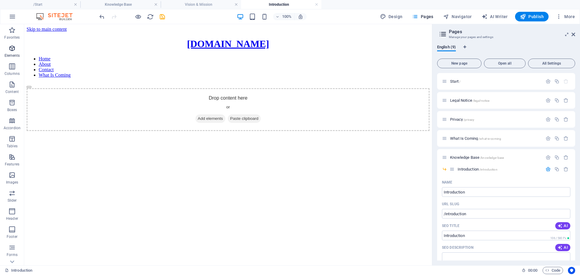
click at [11, 47] on icon "button" at bounding box center [11, 48] width 7 height 7
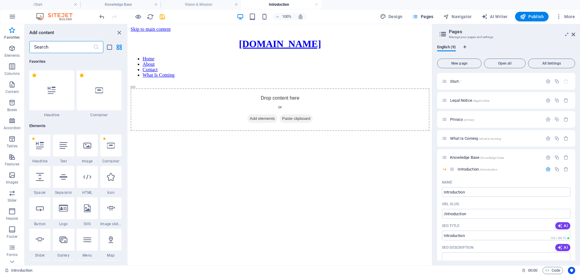
click at [266, 134] on html "Skip to main content [DOMAIN_NAME] Home About Contact What Is Coming Drop conte…" at bounding box center [280, 78] width 304 height 109
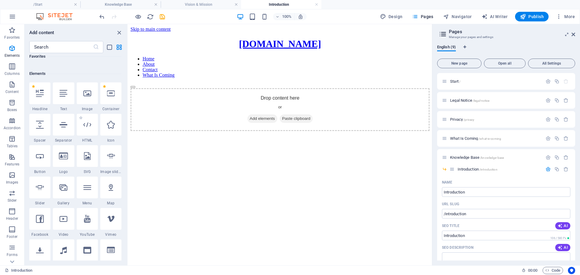
scroll to position [60, 0]
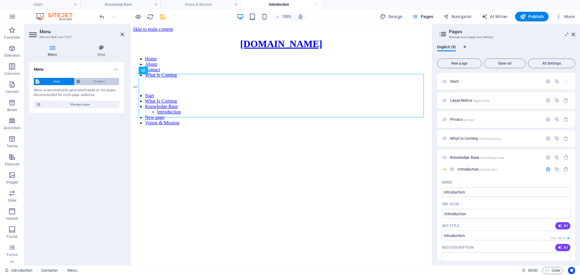
click at [95, 81] on span "Custom" at bounding box center [100, 81] width 36 height 7
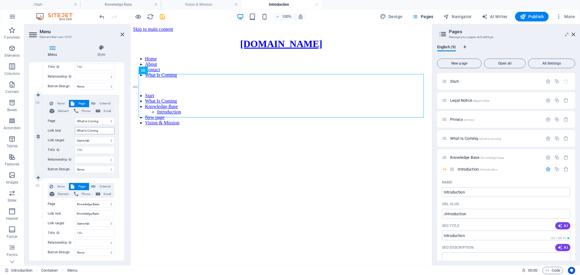
scroll to position [121, 0]
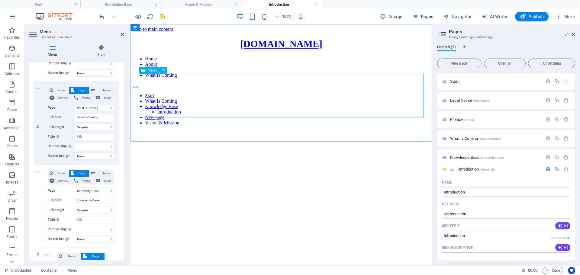
click at [368, 99] on nav "Start What Is Coming Knowledge Base Introduction New page Vision & Mission" at bounding box center [281, 109] width 297 height 33
click at [387, 93] on nav "Start What Is Coming Knowledge Base Introduction New page Vision & Mission" at bounding box center [281, 109] width 297 height 33
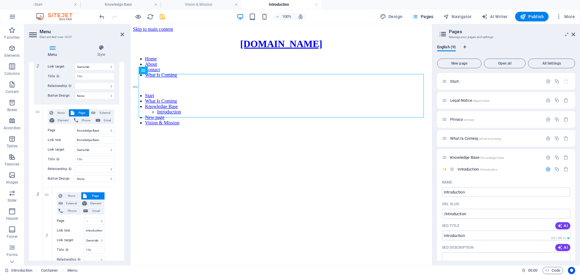
scroll to position [242, 0]
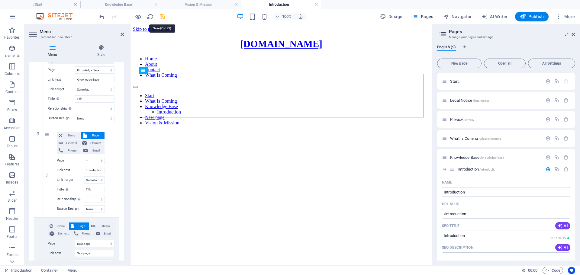
click at [163, 17] on icon "save" at bounding box center [162, 16] width 7 height 7
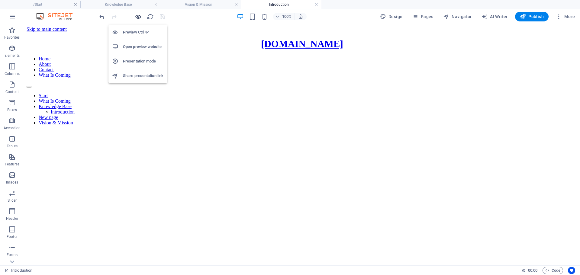
click at [139, 18] on icon "button" at bounding box center [138, 16] width 7 height 7
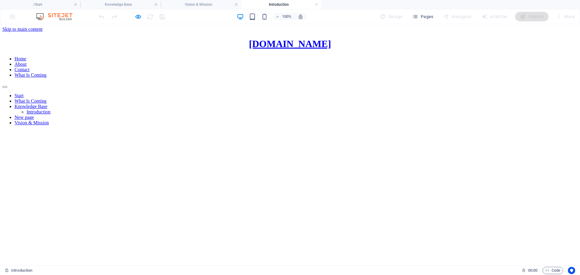
click at [47, 104] on link "Knowledge Base" at bounding box center [31, 106] width 33 height 5
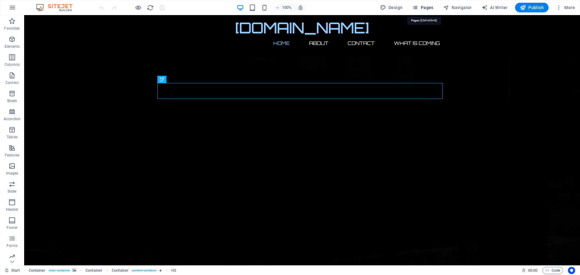
click at [418, 5] on icon "button" at bounding box center [415, 8] width 6 height 6
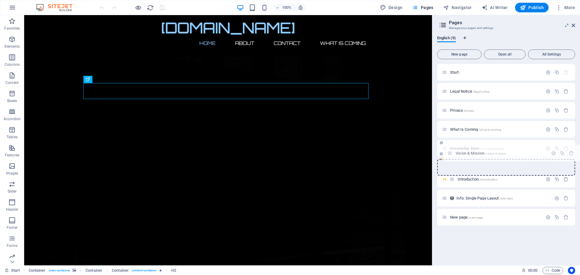
drag, startPoint x: 446, startPoint y: 219, endPoint x: 453, endPoint y: 154, distance: 64.7
click at [453, 154] on div "Start / Legal Notice /legal-notice Privacy /privacy What Is Coming /what-is-com…" at bounding box center [506, 135] width 138 height 143
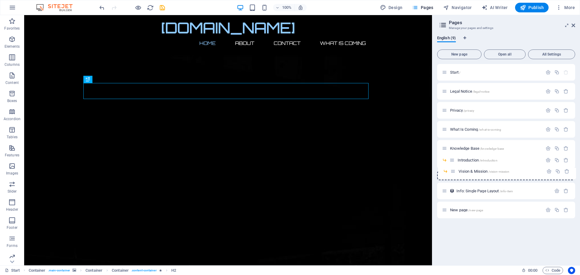
drag, startPoint x: 453, startPoint y: 160, endPoint x: 454, endPoint y: 173, distance: 12.7
click at [454, 173] on div "Start / Legal Notice /legal-notice Privacy /privacy What Is Coming /what-is-com…" at bounding box center [506, 141] width 138 height 154
drag, startPoint x: 457, startPoint y: 53, endPoint x: 399, endPoint y: 166, distance: 126.8
click at [457, 53] on span "New page" at bounding box center [459, 55] width 39 height 4
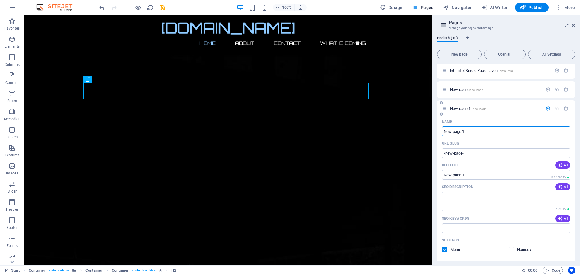
scroll to position [121, 0]
type input "Token D"
type input "/token"
type input "Token Det"
type input "/token-de"
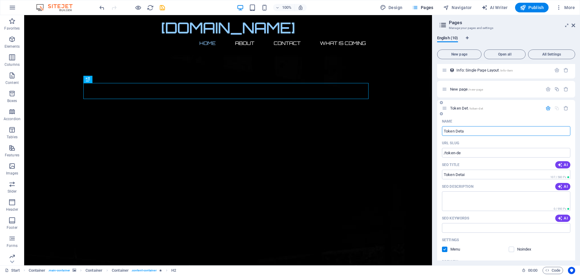
type input "Token Detai"
type input "/token-det"
type input "Token Details"
type input "/token-details"
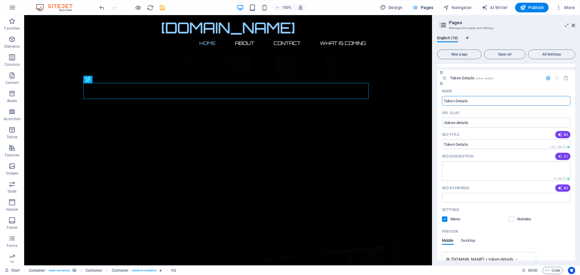
type input "Token Details"
click at [562, 160] on button "AI" at bounding box center [562, 156] width 15 height 7
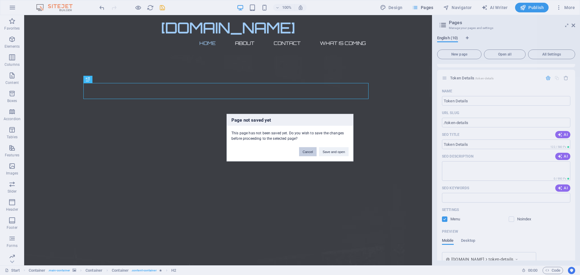
drag, startPoint x: 309, startPoint y: 151, endPoint x: 285, endPoint y: 136, distance: 28.2
click at [309, 151] on button "Cancel" at bounding box center [308, 151] width 18 height 9
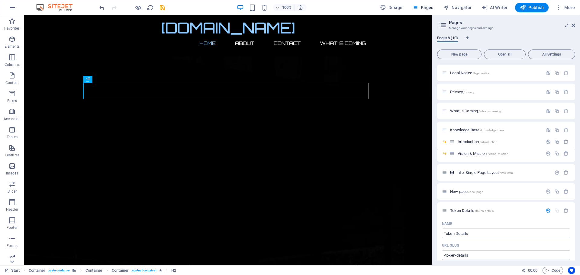
scroll to position [8, 0]
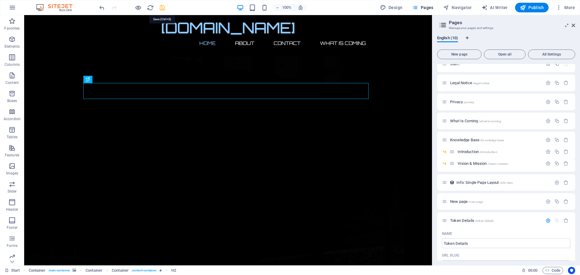
click at [162, 9] on icon "save" at bounding box center [162, 7] width 7 height 7
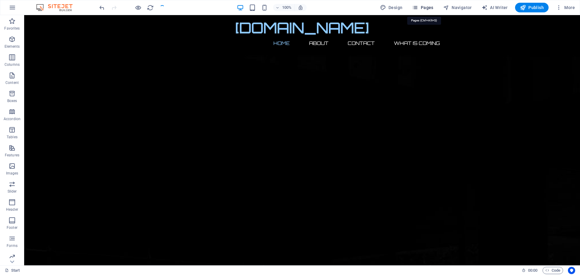
click at [417, 7] on icon "button" at bounding box center [415, 8] width 6 height 6
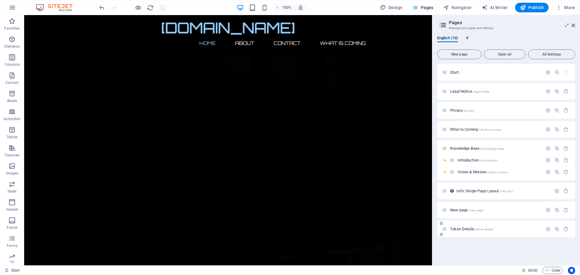
click at [460, 230] on span "Token Details /token-details" at bounding box center [472, 229] width 44 height 5
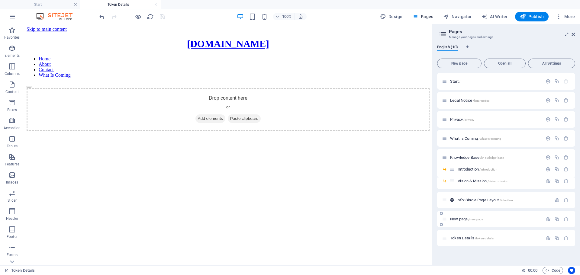
scroll to position [0, 0]
click at [461, 223] on div "New page /new-page" at bounding box center [506, 219] width 138 height 17
click at [547, 217] on icon "button" at bounding box center [548, 219] width 5 height 5
click at [549, 238] on icon "button" at bounding box center [548, 238] width 5 height 5
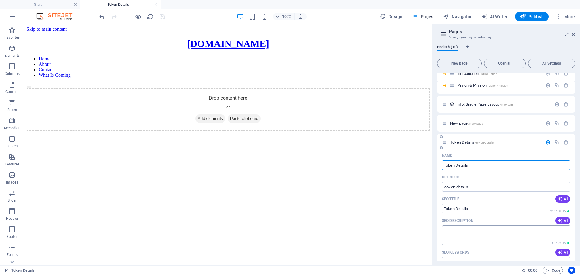
scroll to position [126, 0]
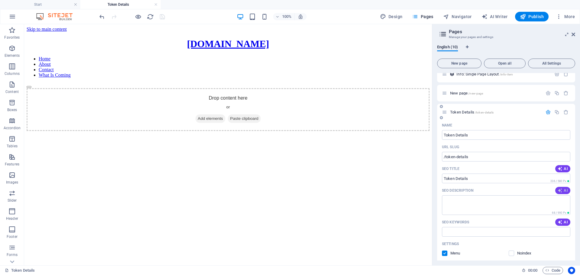
click at [561, 188] on button "AI" at bounding box center [562, 190] width 15 height 7
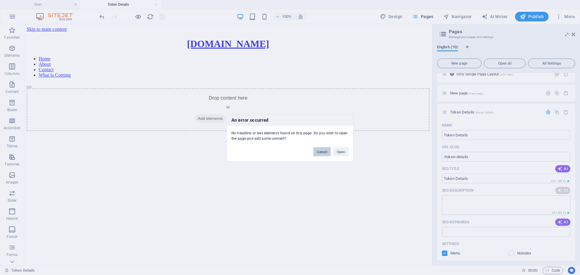
drag, startPoint x: 314, startPoint y: 151, endPoint x: 290, endPoint y: 127, distance: 33.5
click at [314, 151] on button "Cancel" at bounding box center [322, 151] width 18 height 9
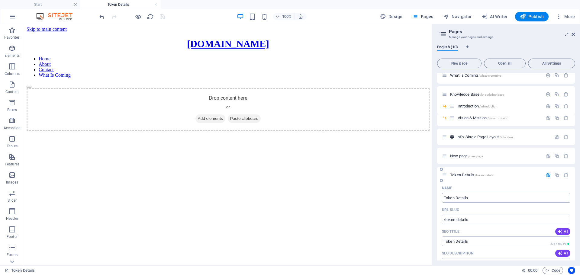
scroll to position [66, 0]
click at [445, 175] on div "Token Details /token-details" at bounding box center [492, 172] width 101 height 7
click at [454, 172] on span "Token Details /token-details" at bounding box center [472, 172] width 44 height 5
click at [474, 173] on span "Token Details /token-details" at bounding box center [472, 172] width 44 height 5
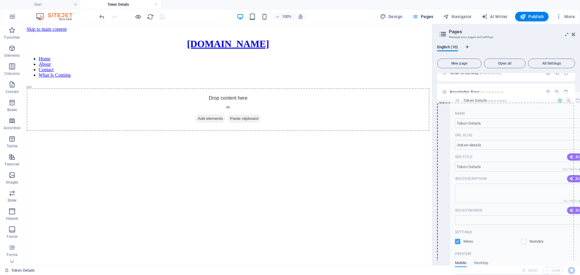
drag, startPoint x: 447, startPoint y: 174, endPoint x: 460, endPoint y: 101, distance: 74.9
click at [460, 101] on div "Start / Legal Notice /legal-notice Privacy /privacy What Is Coming /what-is-com…" at bounding box center [506, 85] width 138 height 154
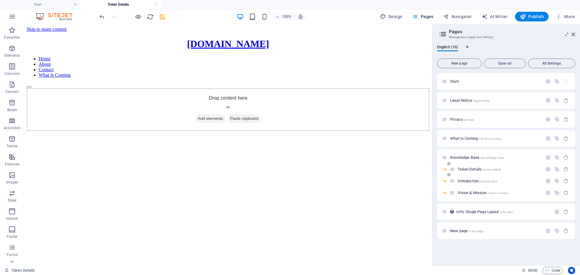
scroll to position [0, 0]
click at [456, 63] on span "New page" at bounding box center [459, 64] width 39 height 4
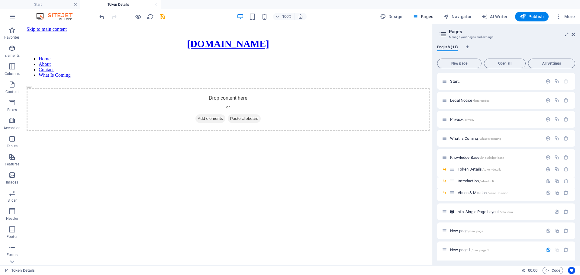
scroll to position [106, 0]
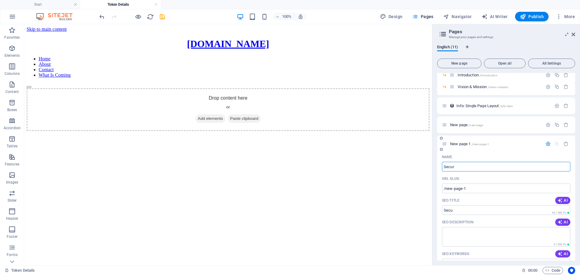
type input "Securi"
type input "/secu"
type input "Security"
type input "/security"
type input "Security &b"
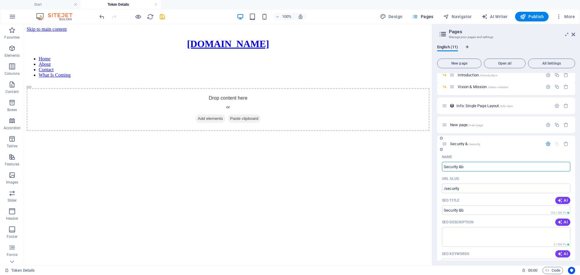
type input "/security-b"
type input "Security &"
type input "/security"
type input "Security & Com"
type input "/security-c"
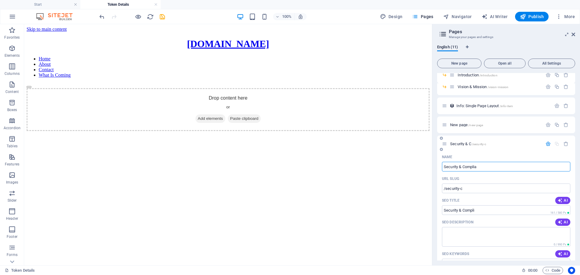
type input "Security & Complian"
type input "/security-compli"
type input "Security & Compliance"
type input "/security-compliance"
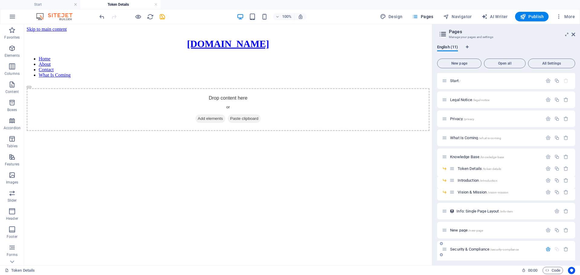
scroll to position [0, 0]
type input "Security & Compliance"
click at [162, 18] on icon "save" at bounding box center [162, 16] width 7 height 7
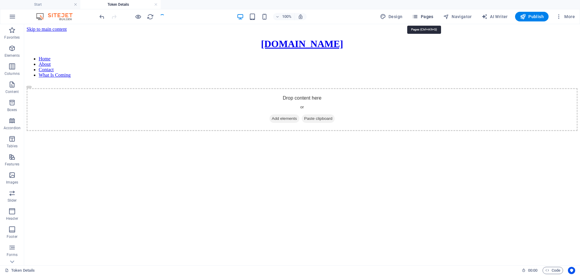
click at [418, 17] on icon "button" at bounding box center [415, 17] width 6 height 6
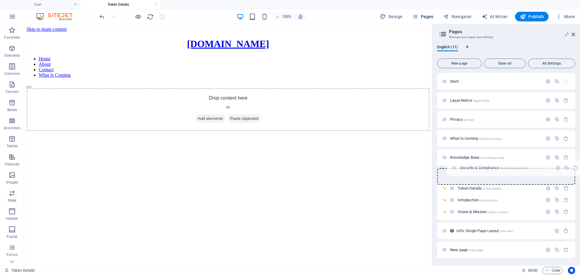
drag, startPoint x: 445, startPoint y: 252, endPoint x: 456, endPoint y: 168, distance: 84.4
click at [456, 168] on div "Start / Legal Notice /legal-notice Privacy /privacy What Is Coming /what-is-com…" at bounding box center [506, 156] width 138 height 166
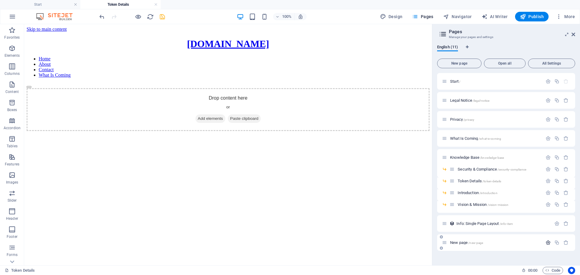
click at [547, 242] on icon "button" at bounding box center [548, 242] width 5 height 5
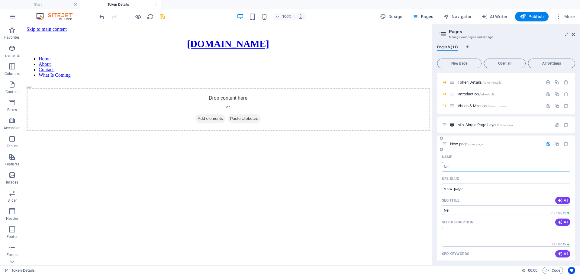
type input "N"
type input "/"
type input "Ro"
type input "/r"
type input "R"
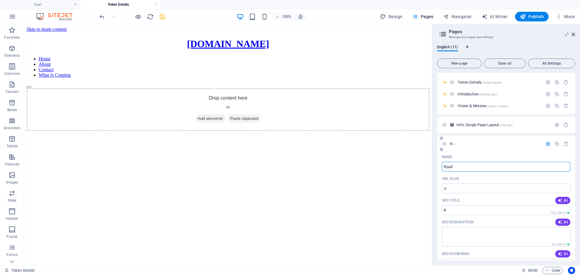
type input "Road"
type input "/road"
type input "Road"
type input "Road Ma"
type input "/road-m"
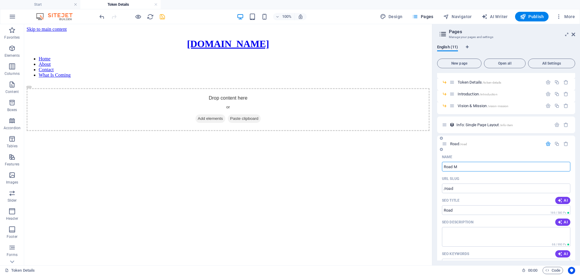
type input "Road M"
type input "Road Map"
type input "/road-map"
type input "Road Map"
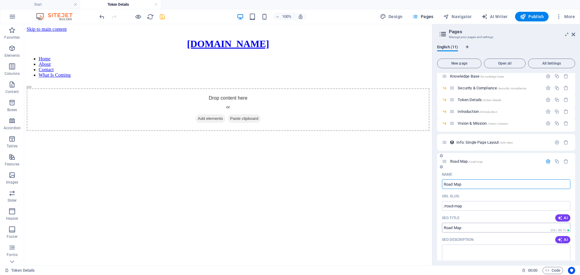
scroll to position [91, 0]
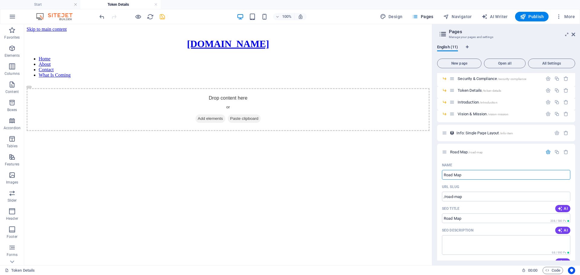
type input "Road Map"
click at [164, 16] on icon "save" at bounding box center [162, 16] width 7 height 7
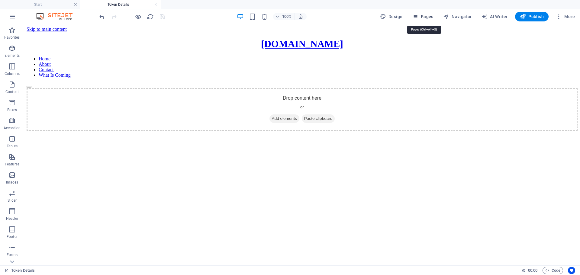
click at [429, 17] on span "Pages" at bounding box center [422, 17] width 21 height 6
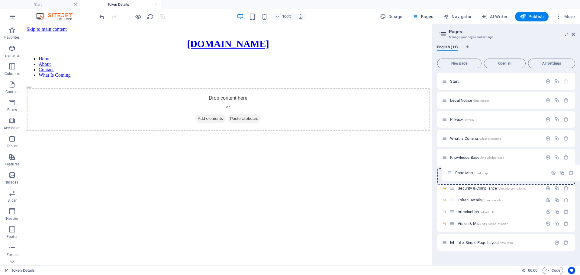
drag, startPoint x: 445, startPoint y: 244, endPoint x: 451, endPoint y: 173, distance: 71.6
click at [451, 173] on div "Start / Legal Notice /legal-notice Privacy /privacy What Is Coming /what-is-com…" at bounding box center [506, 162] width 138 height 178
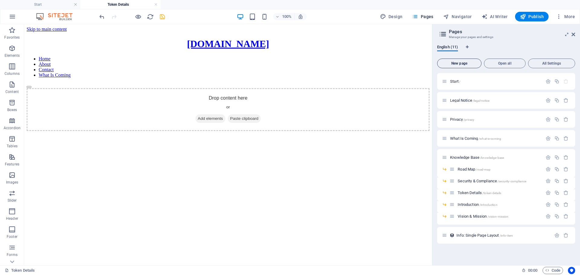
click at [455, 65] on span "New page" at bounding box center [459, 64] width 39 height 4
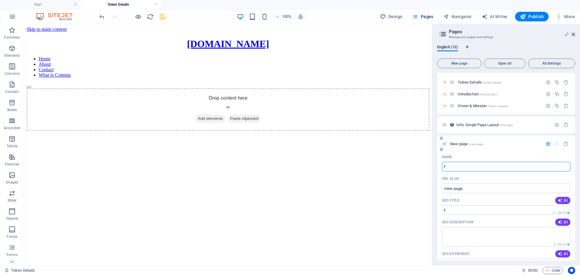
type input "Fu"
type input "/f"
type input "Future"
type input "/future"
type input "Future Deve"
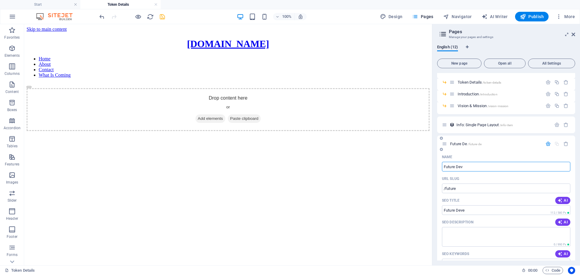
type input "/future-de"
type input "Future Development"
type input "/future-development"
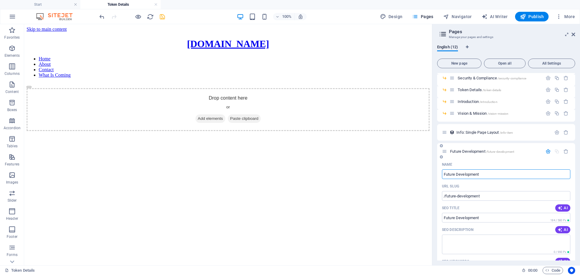
scroll to position [121, 0]
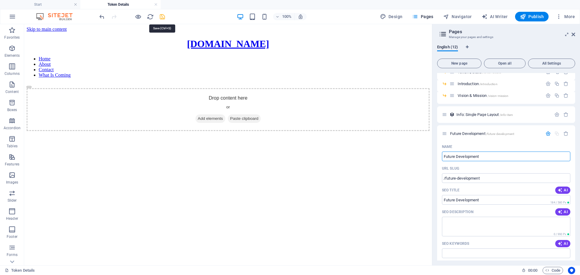
type input "Future Development"
click at [163, 14] on icon "save" at bounding box center [162, 16] width 7 height 7
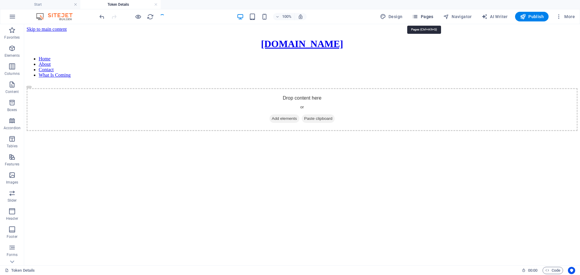
click at [427, 18] on span "Pages" at bounding box center [422, 17] width 21 height 6
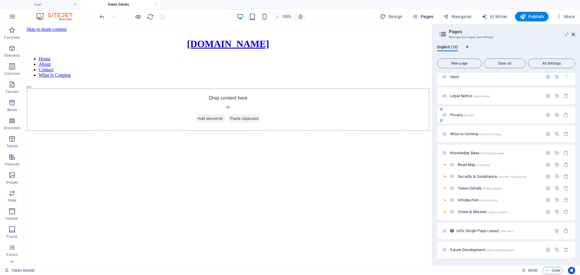
scroll to position [5, 0]
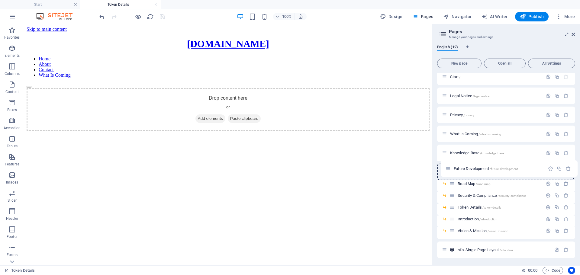
drag, startPoint x: 445, startPoint y: 251, endPoint x: 449, endPoint y: 169, distance: 82.9
click at [449, 169] on div "Start / Legal Notice /legal-notice Privacy /privacy What Is Coming /what-is-com…" at bounding box center [506, 164] width 138 height 190
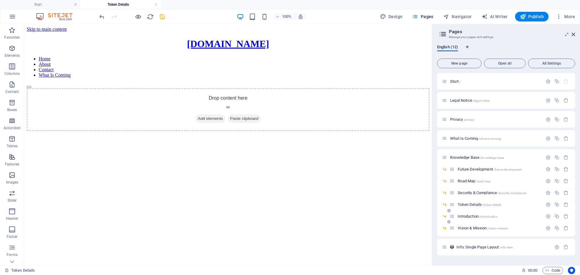
scroll to position [0, 0]
click at [461, 63] on span "New page" at bounding box center [459, 64] width 39 height 4
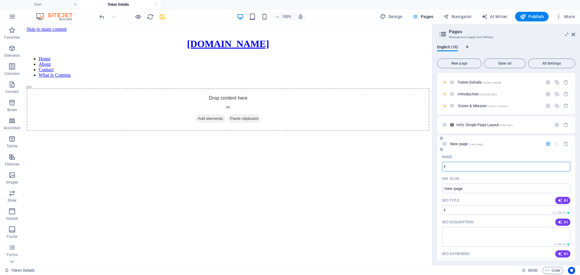
type input "FA"
type input "/f"
type input "FAQ"
type input "/faq"
type input "FAQ's"
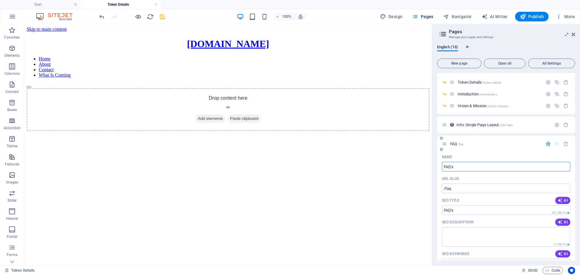
type input "/faq-s"
type input "FAQ's / Glo"
type input "/faq-s-g"
type input "FAQ's / Glossary"
type input "/faq-s-glossary"
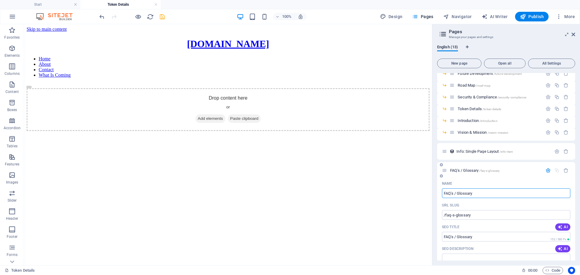
scroll to position [106, 0]
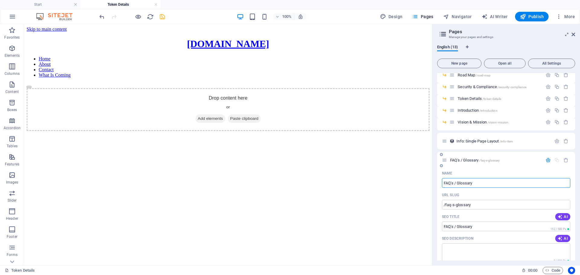
click at [445, 160] on icon at bounding box center [444, 160] width 5 height 5
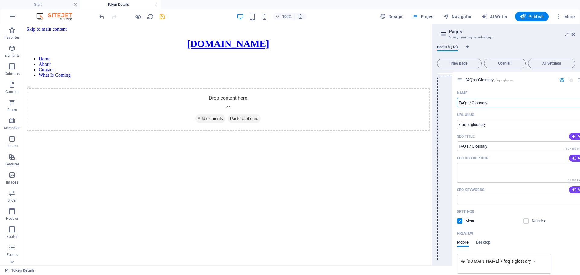
scroll to position [46, 0]
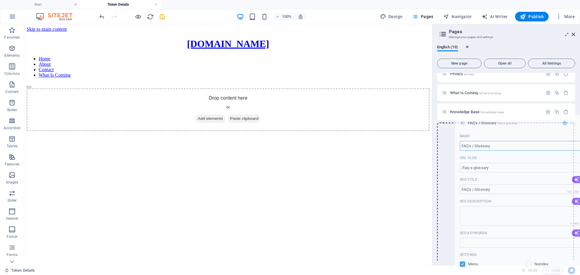
drag, startPoint x: 445, startPoint y: 162, endPoint x: 463, endPoint y: 124, distance: 42.7
click at [463, 124] on div "Start / Legal Notice /legal-notice Privacy /privacy What Is Coming /what-is-com…" at bounding box center [506, 233] width 138 height 412
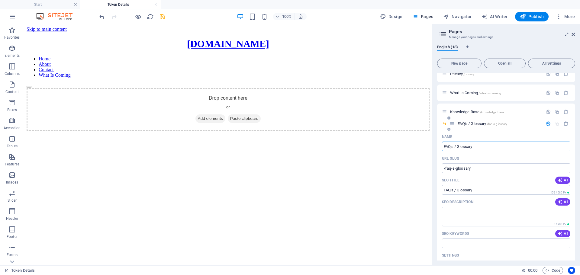
click at [452, 126] on icon at bounding box center [452, 123] width 5 height 5
click at [165, 17] on icon "save" at bounding box center [162, 16] width 7 height 7
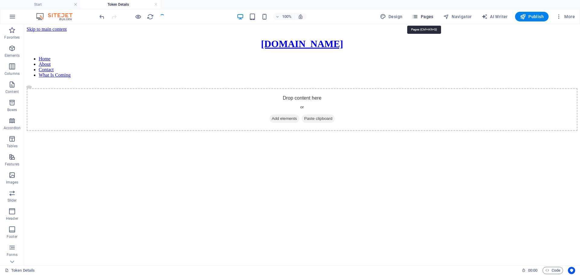
click at [421, 15] on span "Pages" at bounding box center [422, 17] width 21 height 6
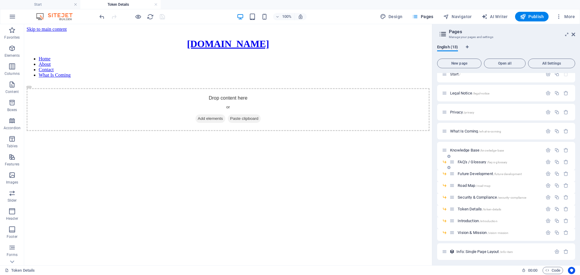
scroll to position [9, 0]
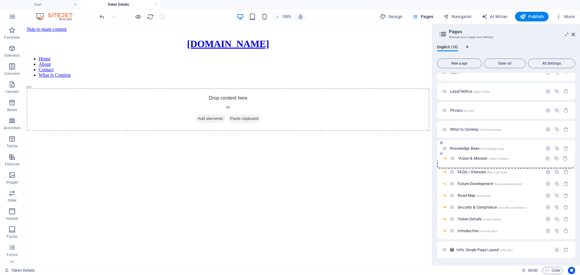
drag, startPoint x: 452, startPoint y: 231, endPoint x: 452, endPoint y: 155, distance: 76.7
click at [452, 155] on div "Start / Legal Notice /legal-notice Privacy /privacy What Is Coming /what-is-com…" at bounding box center [506, 155] width 138 height 182
drag, startPoint x: 453, startPoint y: 233, endPoint x: 457, endPoint y: 157, distance: 76.3
click at [457, 157] on div "Start / Legal Notice /legal-notice Privacy /privacy What Is Coming /what-is-com…" at bounding box center [506, 155] width 138 height 182
drag, startPoint x: 451, startPoint y: 231, endPoint x: 455, endPoint y: 179, distance: 52.4
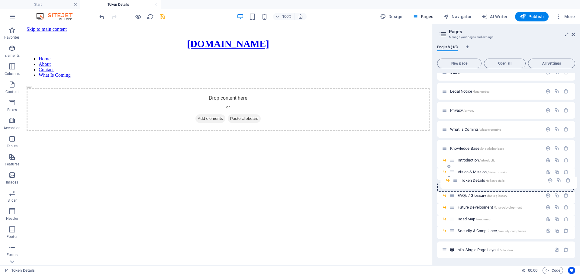
click at [455, 179] on div "Start / Legal Notice /legal-notice Privacy /privacy What Is Coming /what-is-com…" at bounding box center [506, 155] width 138 height 182
drag, startPoint x: 452, startPoint y: 233, endPoint x: 451, endPoint y: 197, distance: 36.3
click at [451, 197] on div "Start / Legal Notice /legal-notice Privacy /privacy What Is Coming /what-is-com…" at bounding box center [506, 161] width 138 height 194
drag, startPoint x: 453, startPoint y: 209, endPoint x: 453, endPoint y: 235, distance: 26.3
click at [453, 235] on div "Start / Legal Notice /legal-notice Privacy /privacy What Is Coming /what-is-com…" at bounding box center [506, 161] width 138 height 194
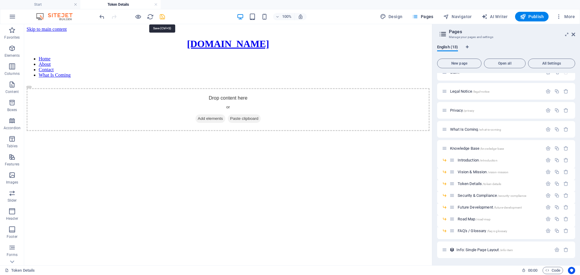
click at [160, 16] on icon "save" at bounding box center [162, 16] width 7 height 7
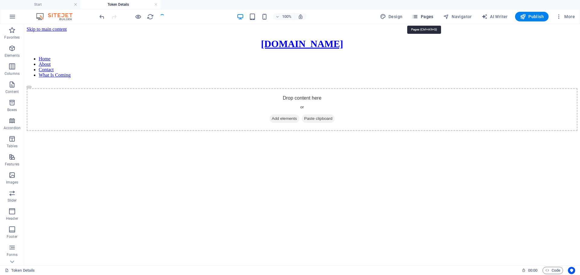
click at [418, 18] on icon "button" at bounding box center [415, 17] width 6 height 6
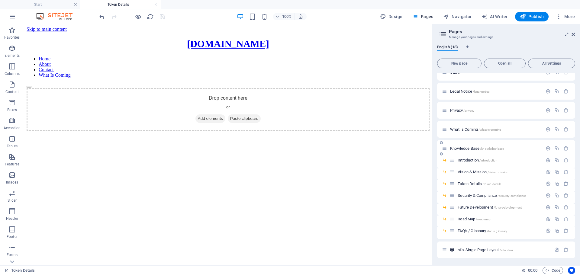
click at [441, 142] on icon at bounding box center [441, 143] width 3 height 4
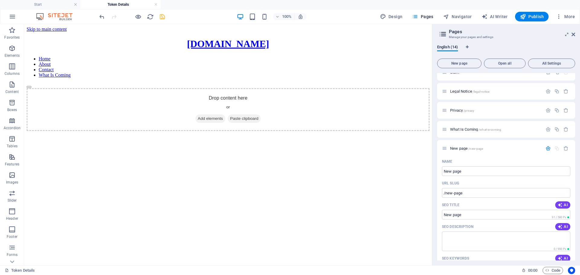
click at [0, 0] on icon at bounding box center [0, 0] width 0 height 0
click at [565, 150] on icon "button" at bounding box center [565, 148] width 5 height 5
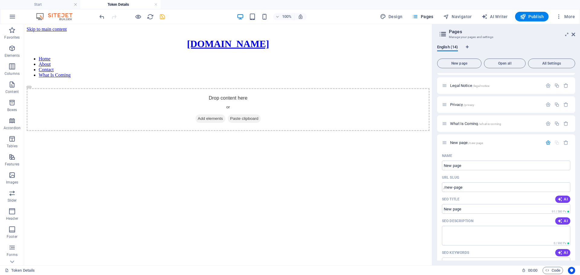
scroll to position [0, 0]
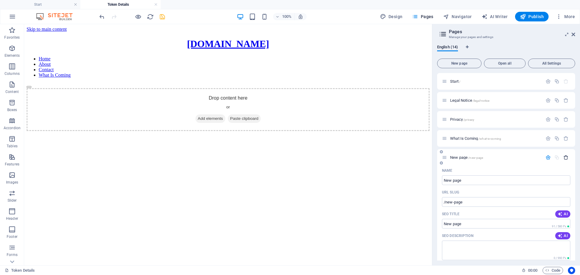
click at [564, 158] on icon "button" at bounding box center [565, 157] width 5 height 5
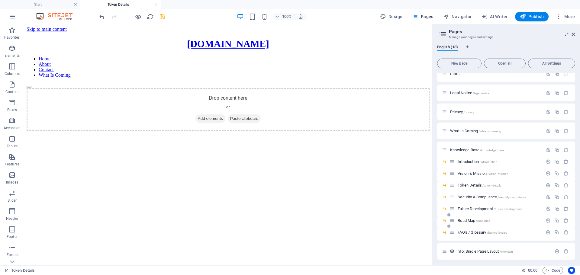
scroll to position [9, 0]
click at [463, 250] on span "Info: Single Page Layout /info-item" at bounding box center [485, 250] width 57 height 5
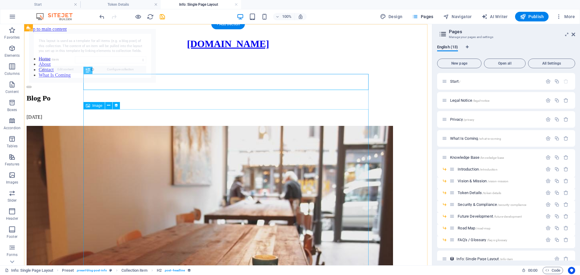
scroll to position [0, 0]
select select "68b627015ef41dfbf708aabf"
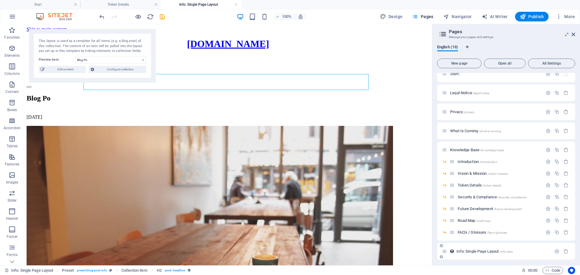
scroll to position [9, 0]
click at [563, 249] on icon "button" at bounding box center [565, 249] width 5 height 5
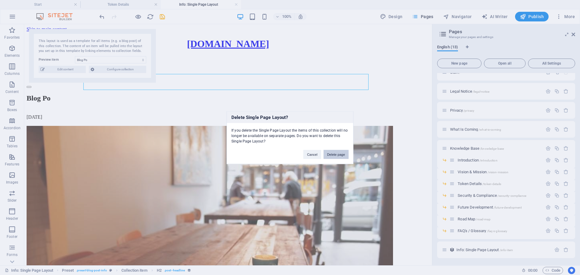
drag, startPoint x: 332, startPoint y: 154, endPoint x: 310, endPoint y: 134, distance: 30.1
click at [332, 154] on button "Delete page" at bounding box center [336, 154] width 25 height 9
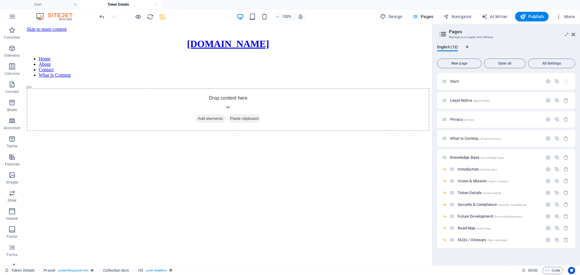
scroll to position [0, 0]
